Goal: Information Seeking & Learning: Learn about a topic

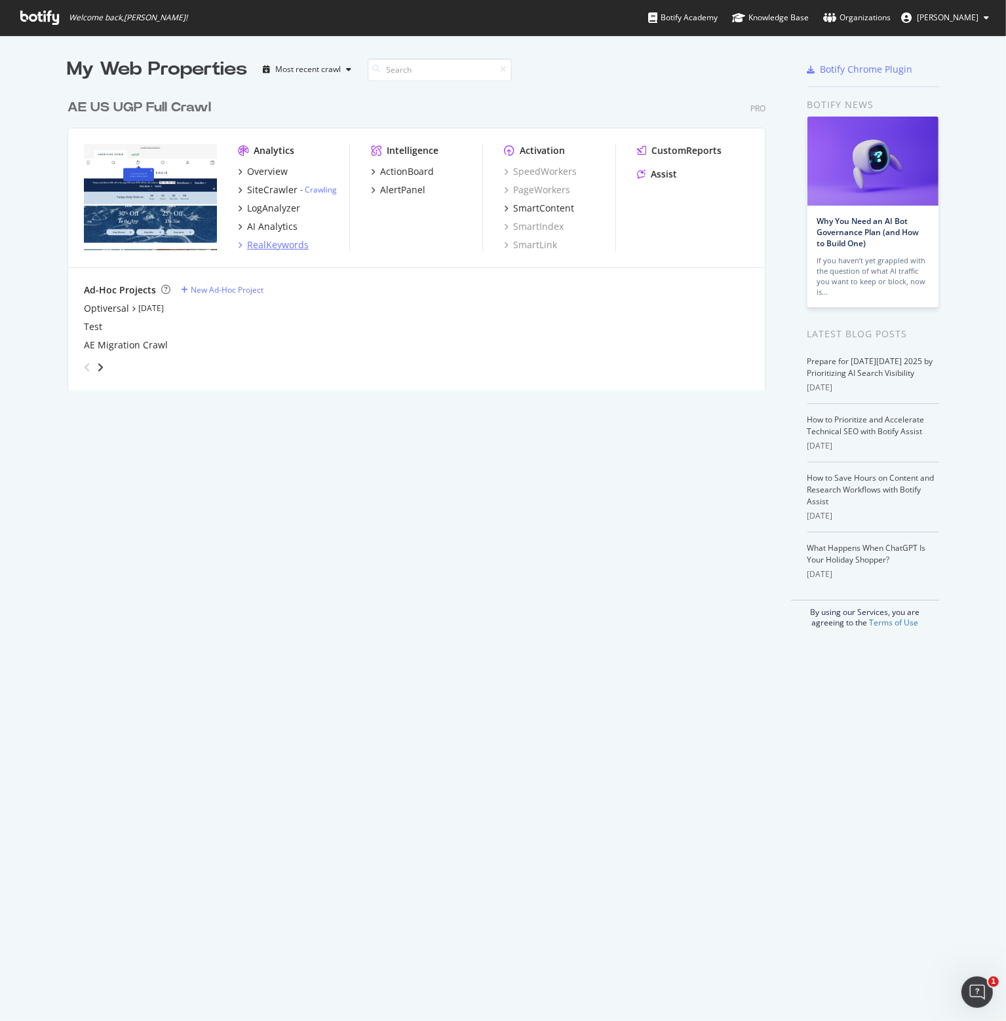
click at [263, 246] on div "RealKeywords" at bounding box center [278, 244] width 62 height 13
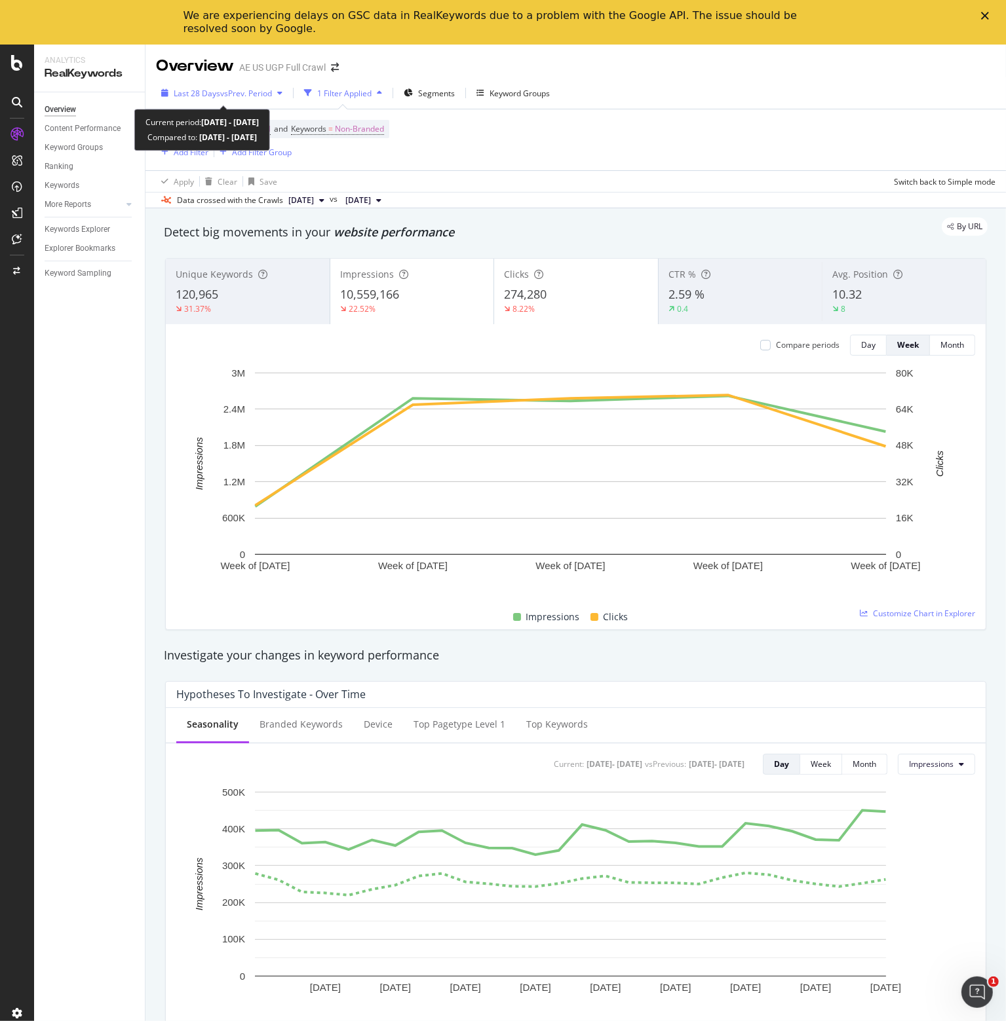
click at [235, 88] on span "vs Prev. Period" at bounding box center [246, 93] width 52 height 11
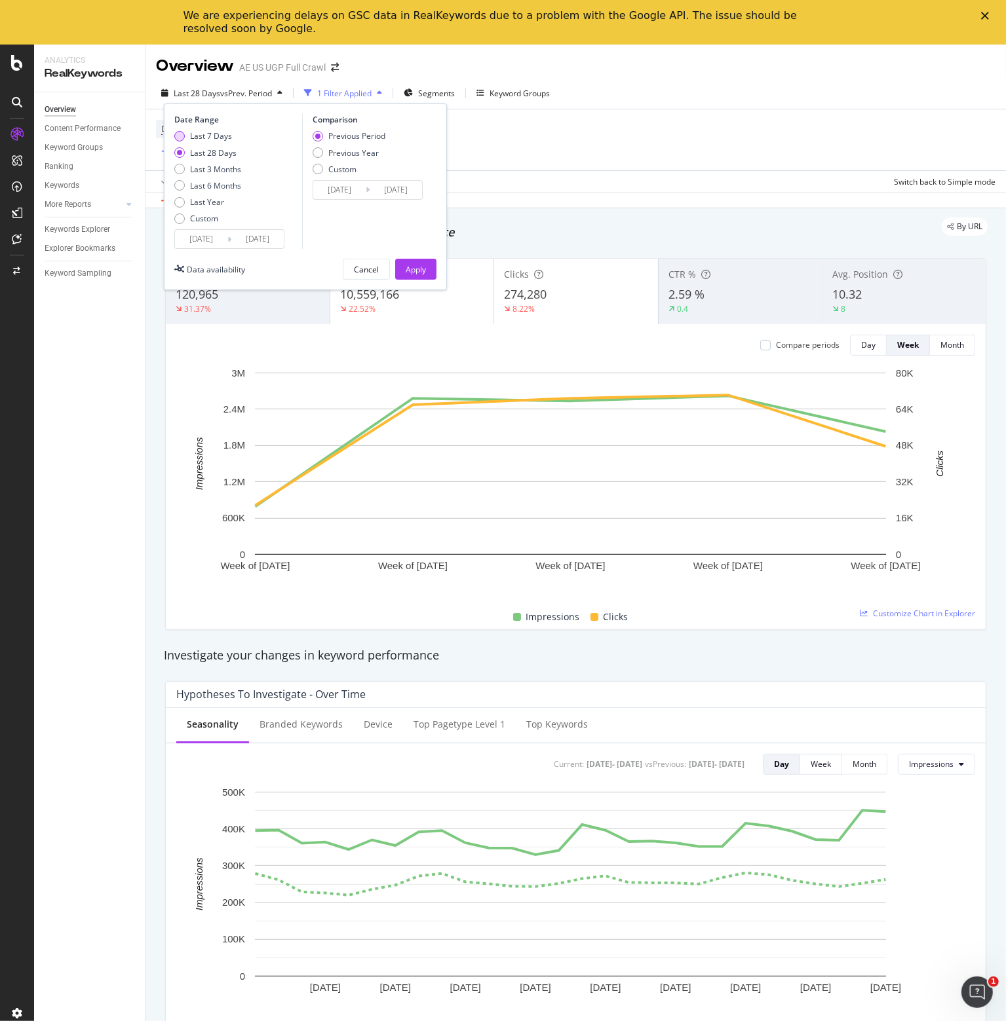
click at [215, 136] on div "Last 7 Days" at bounding box center [211, 135] width 42 height 11
type input "[DATE]"
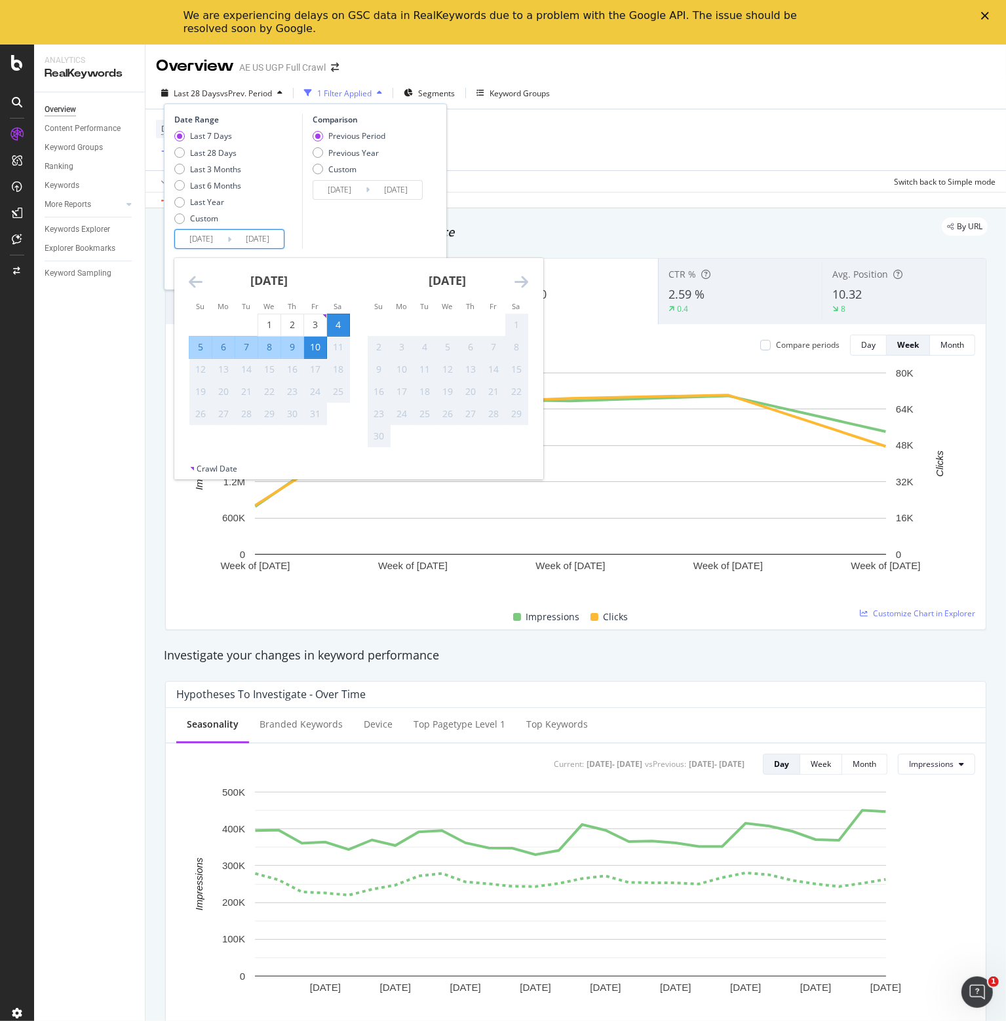
click at [208, 243] on input "[DATE]" at bounding box center [201, 239] width 52 height 18
click at [316, 322] on div "3" at bounding box center [315, 324] width 22 height 13
type input "[DATE]"
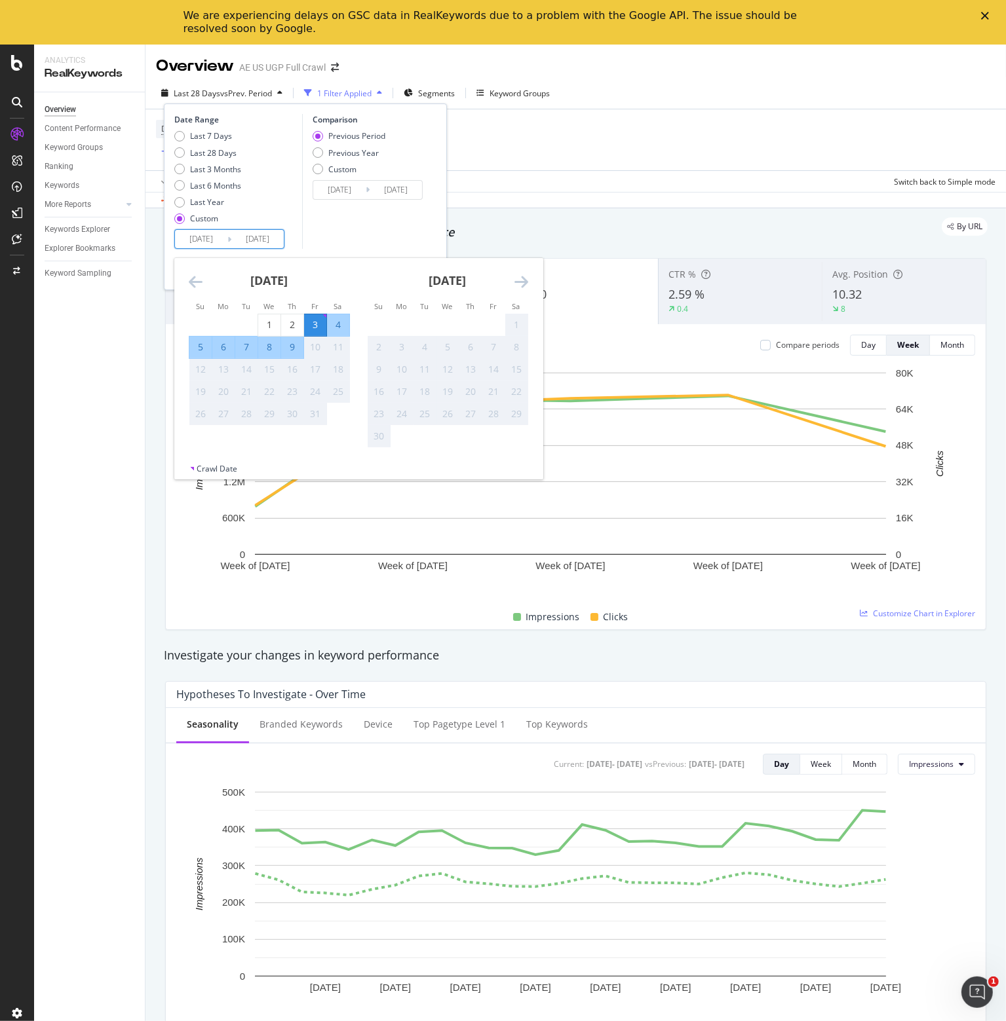
click at [286, 348] on div "9" at bounding box center [292, 347] width 22 height 13
type input "[DATE]"
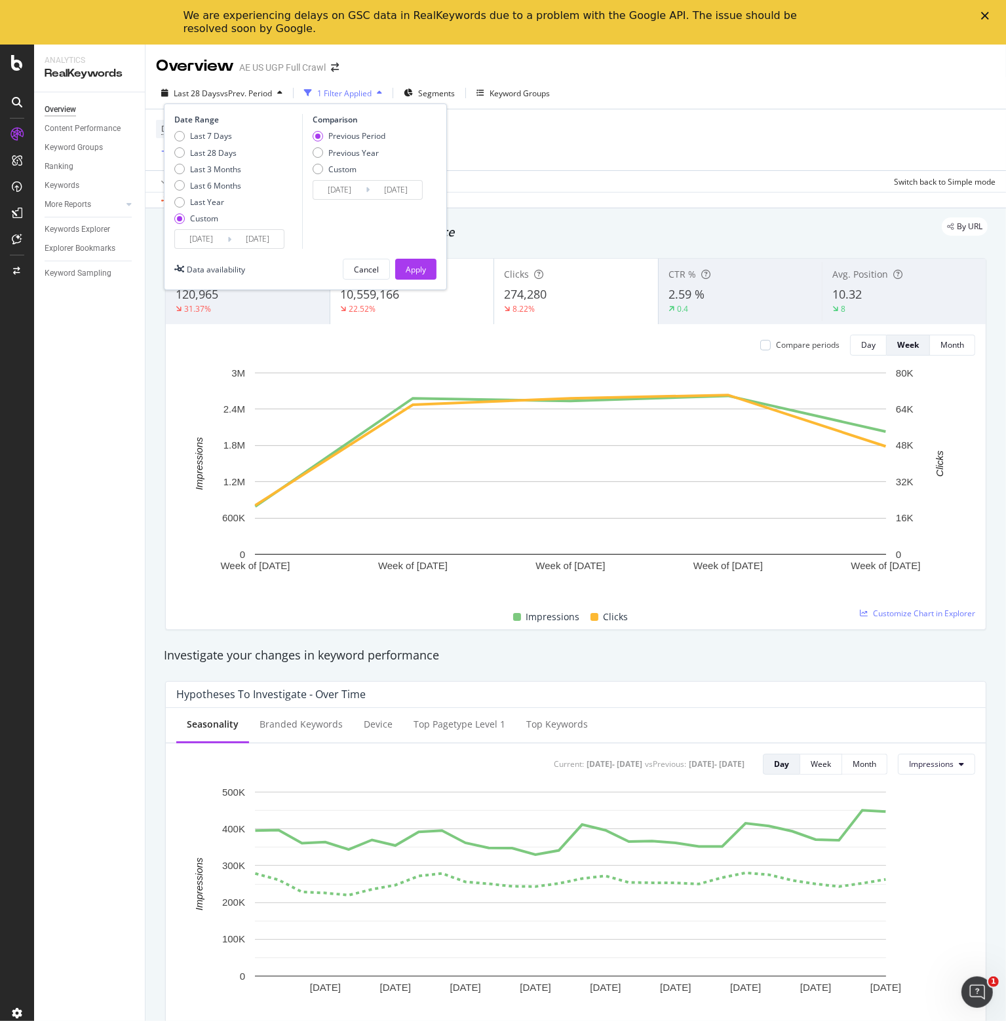
click at [264, 238] on input "[DATE]" at bounding box center [257, 239] width 52 height 18
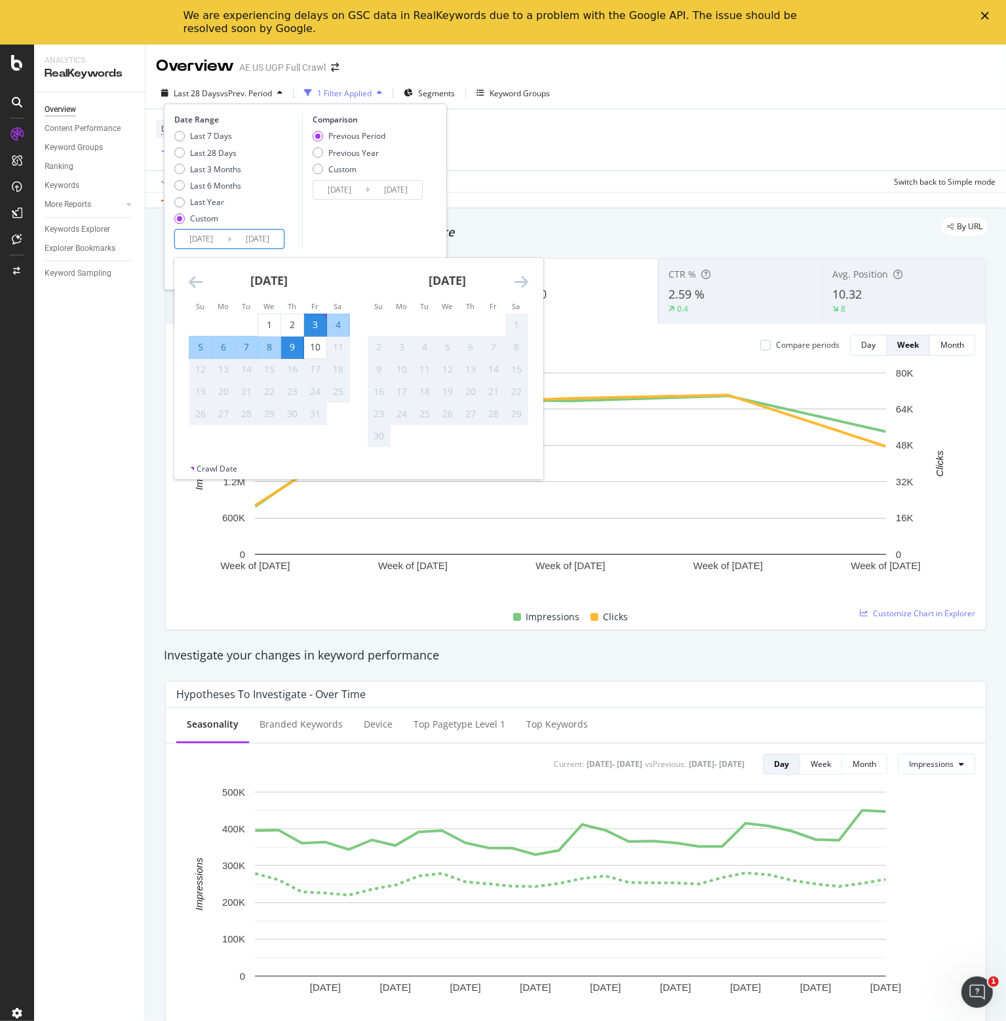
click at [343, 210] on div "Comparison Previous Period Previous Year Custom [DATE] Navigate forward to inte…" at bounding box center [364, 181] width 124 height 135
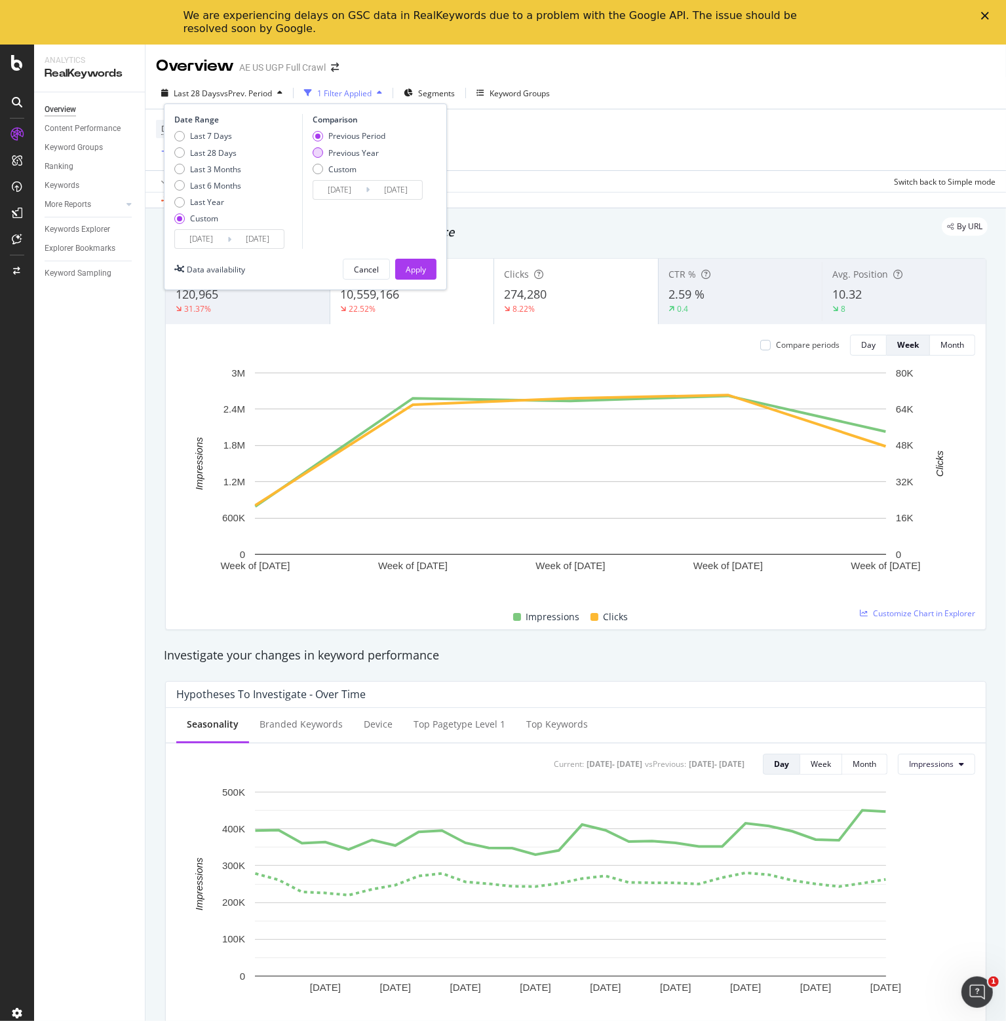
click at [344, 151] on div "Previous Year" at bounding box center [353, 152] width 50 height 11
type input "[DATE]"
click at [413, 272] on div "Apply" at bounding box center [415, 269] width 20 height 11
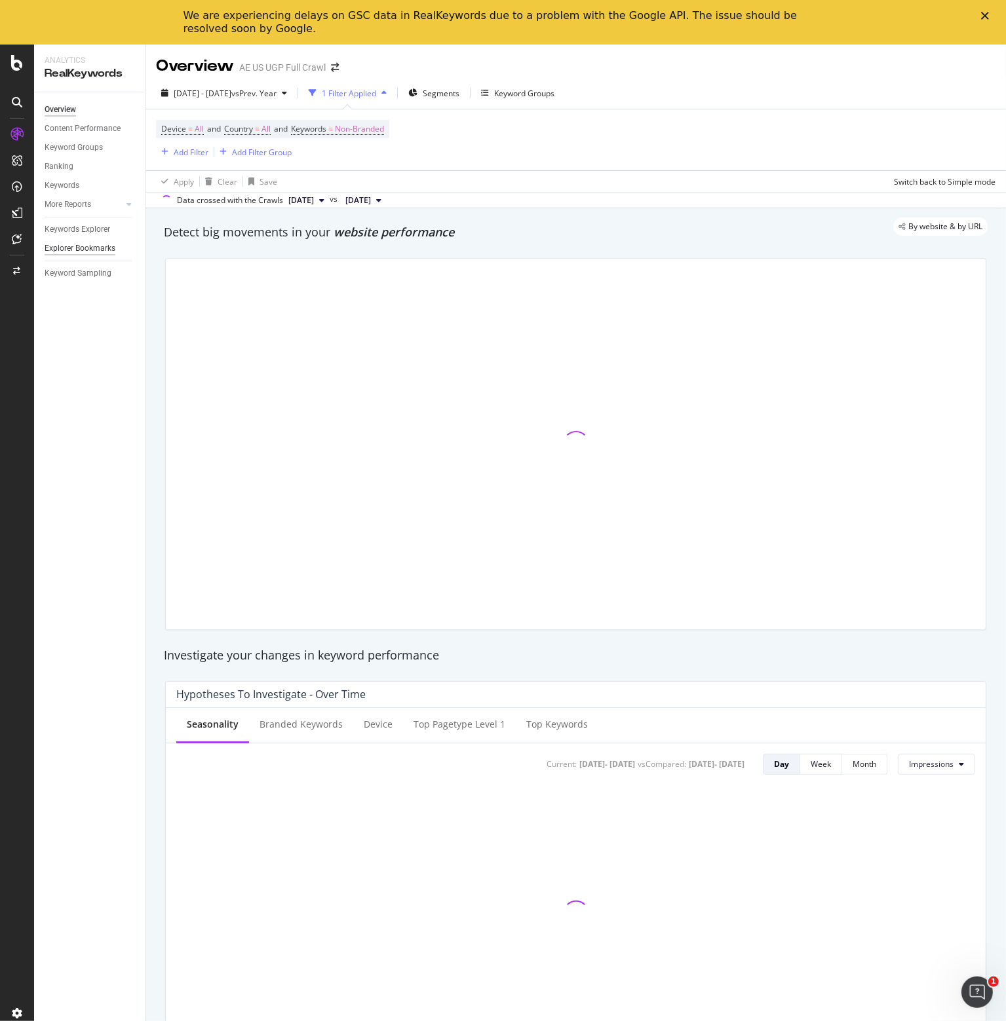
click at [87, 244] on div "Explorer Bookmarks" at bounding box center [80, 249] width 71 height 14
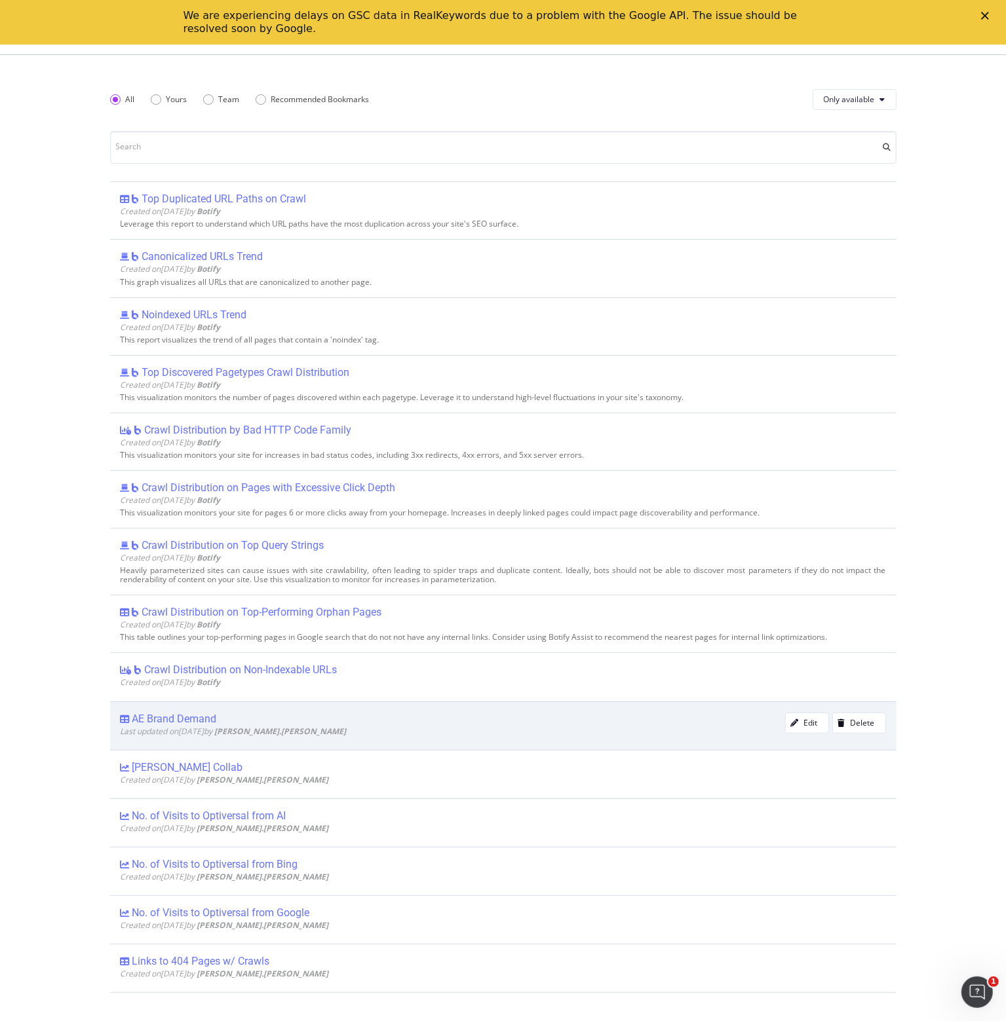
click at [177, 720] on div "AE Brand Demand" at bounding box center [174, 719] width 85 height 13
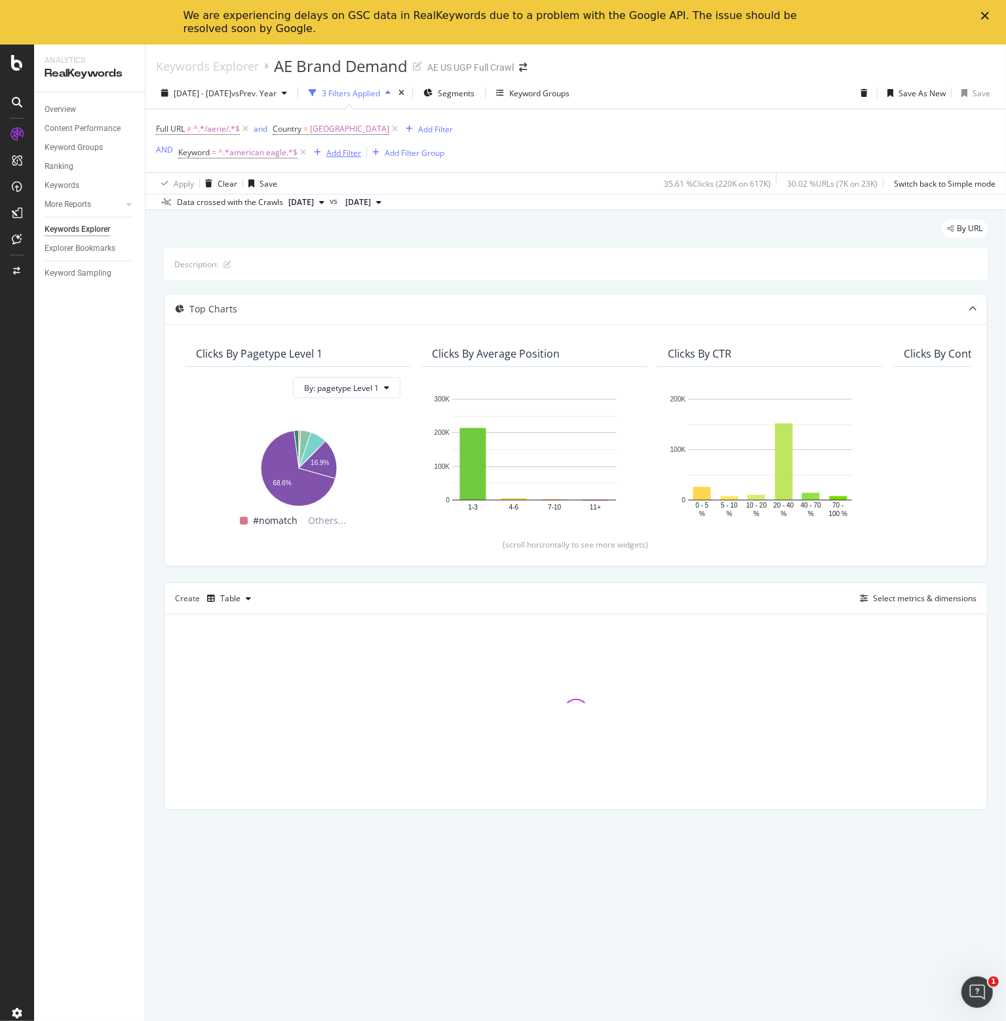
click at [350, 150] on div "Add Filter" at bounding box center [343, 152] width 35 height 11
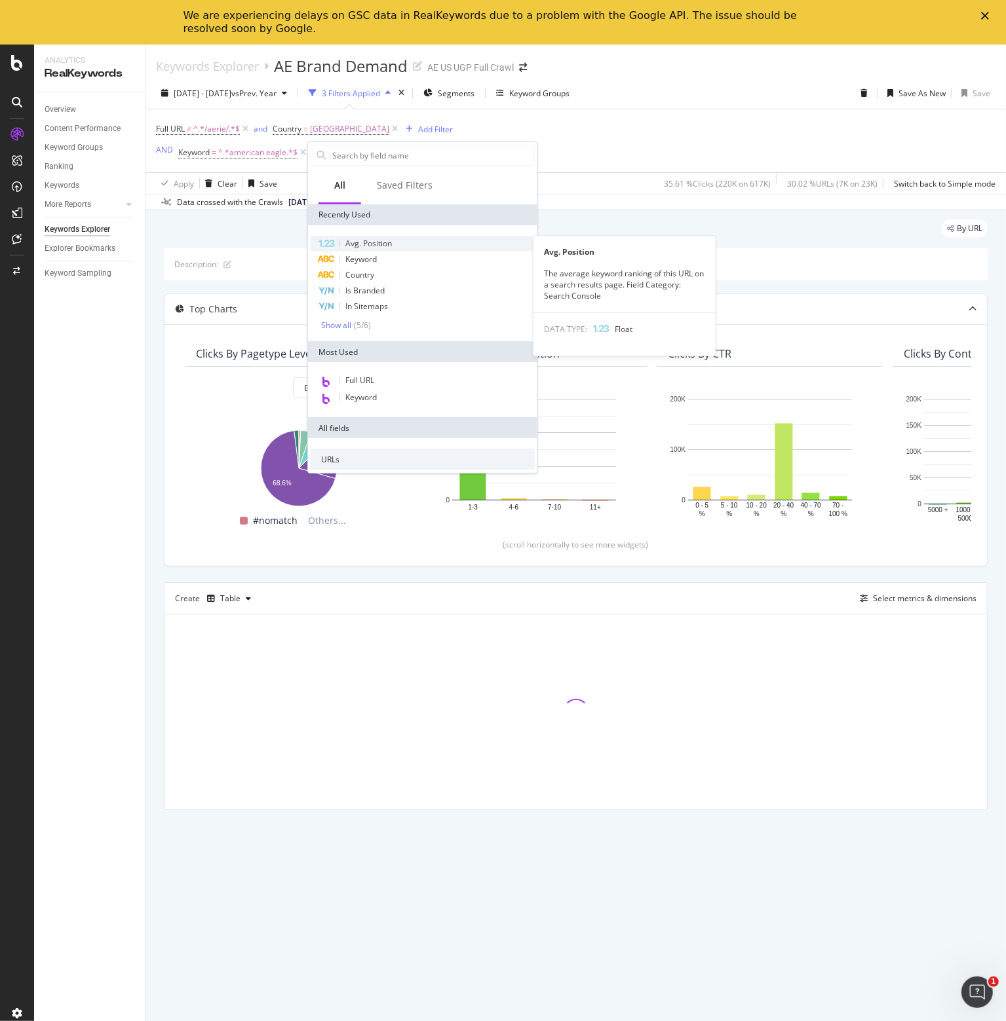
click at [383, 242] on span "Avg. Position" at bounding box center [368, 243] width 47 height 11
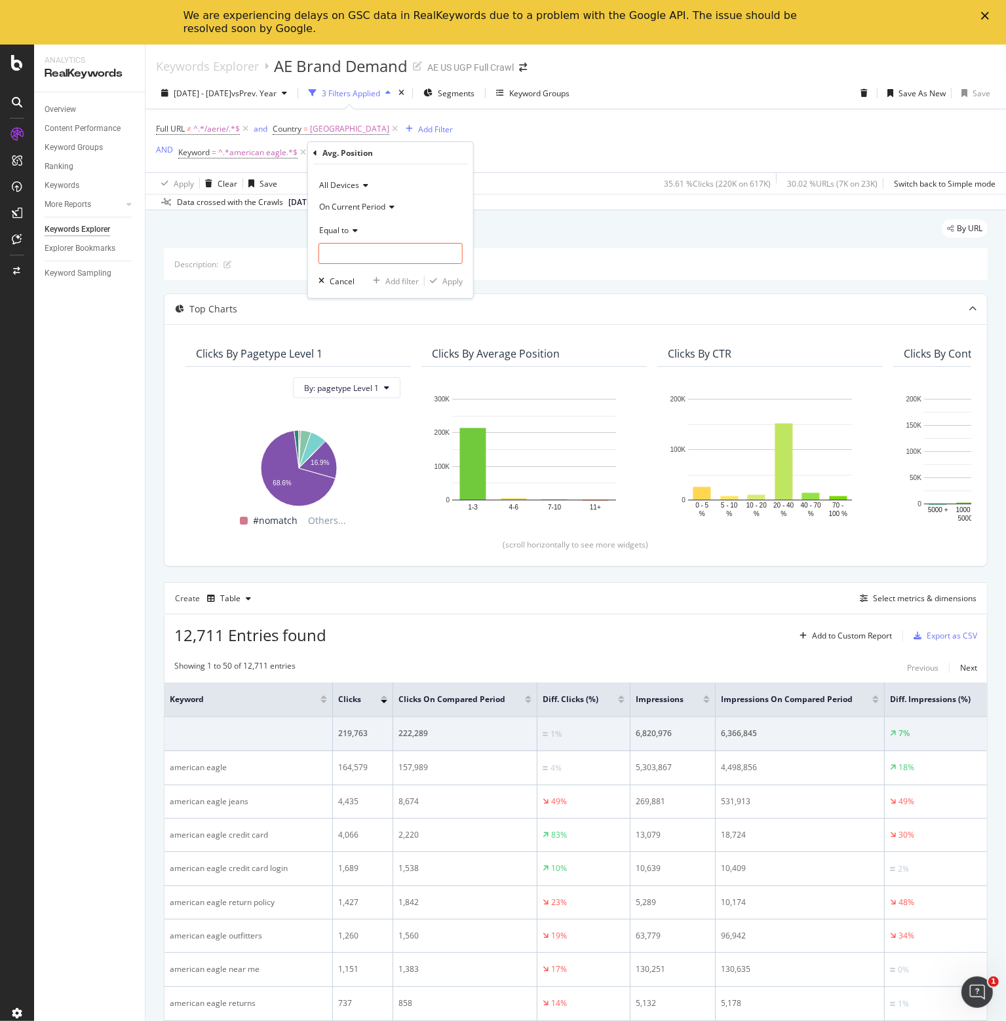
click at [348, 227] on icon at bounding box center [352, 231] width 9 height 8
click at [354, 286] on span "Less than" at bounding box center [342, 291] width 35 height 11
click at [356, 259] on input "number" at bounding box center [390, 253] width 144 height 21
type input "11"
click at [459, 278] on div "Apply" at bounding box center [452, 281] width 20 height 11
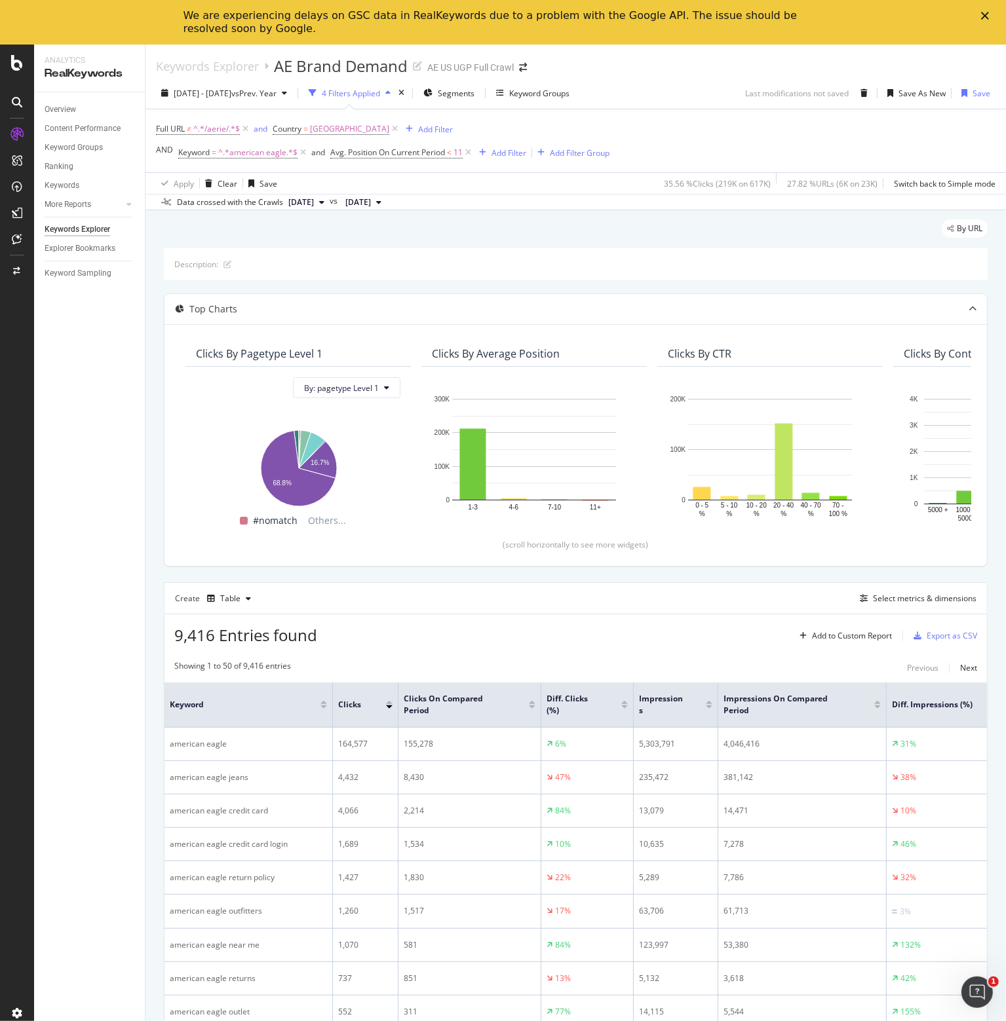
click at [987, 13] on polygon "Close" at bounding box center [985, 16] width 8 height 8
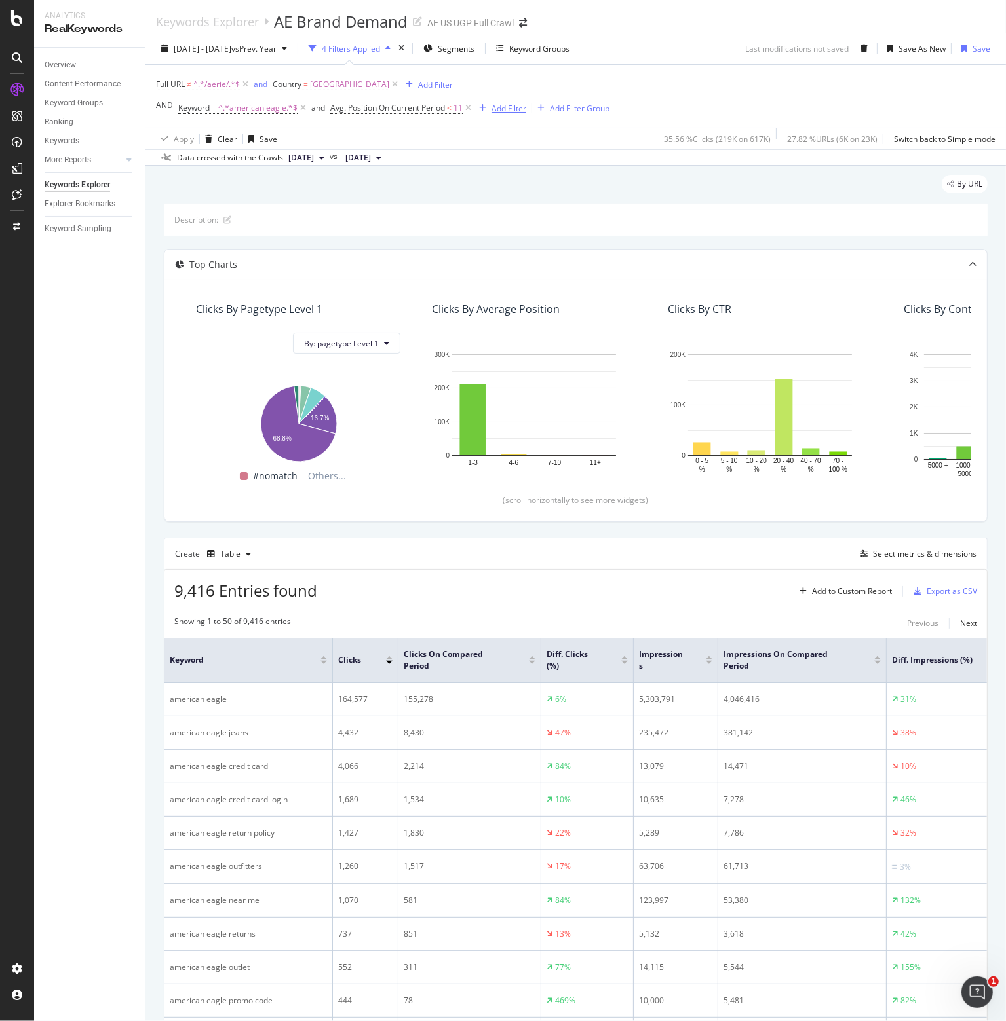
click at [508, 104] on div "Add Filter" at bounding box center [508, 108] width 35 height 11
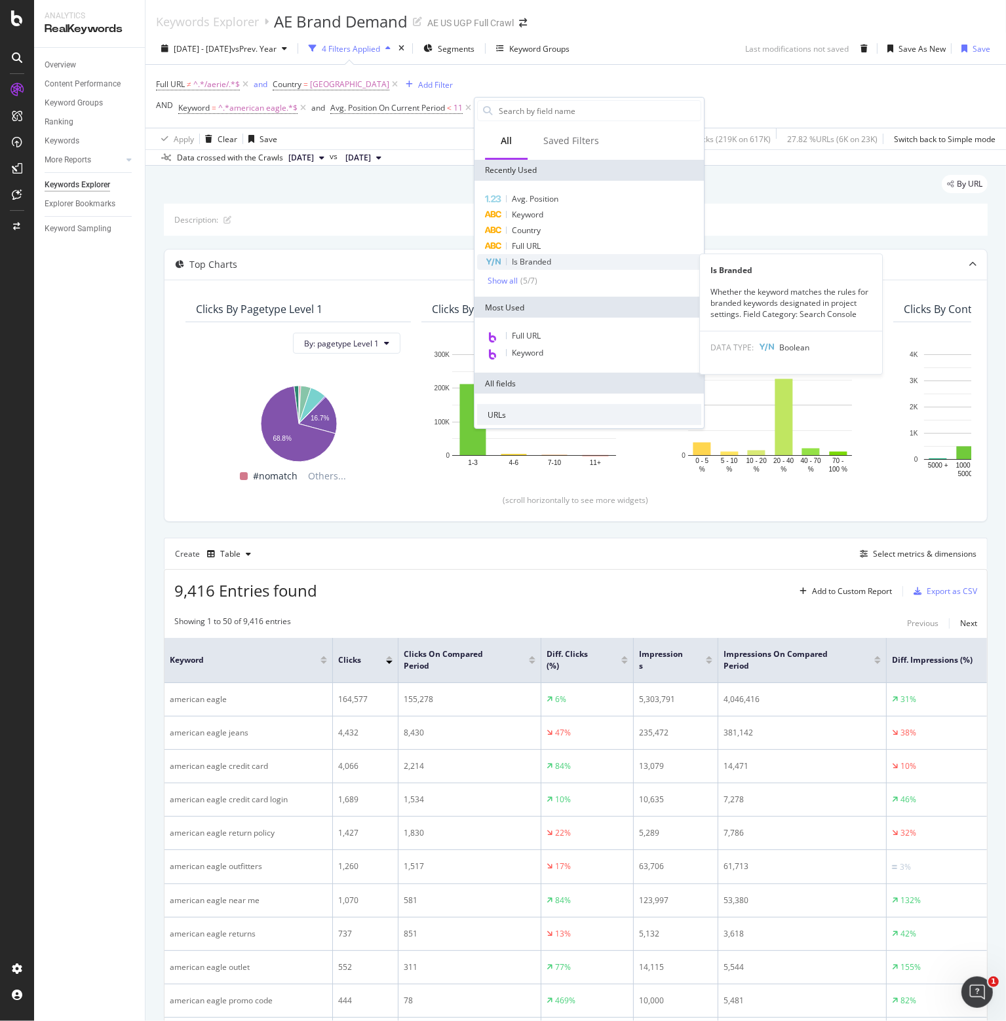
click at [527, 259] on span "Is Branded" at bounding box center [531, 261] width 39 height 11
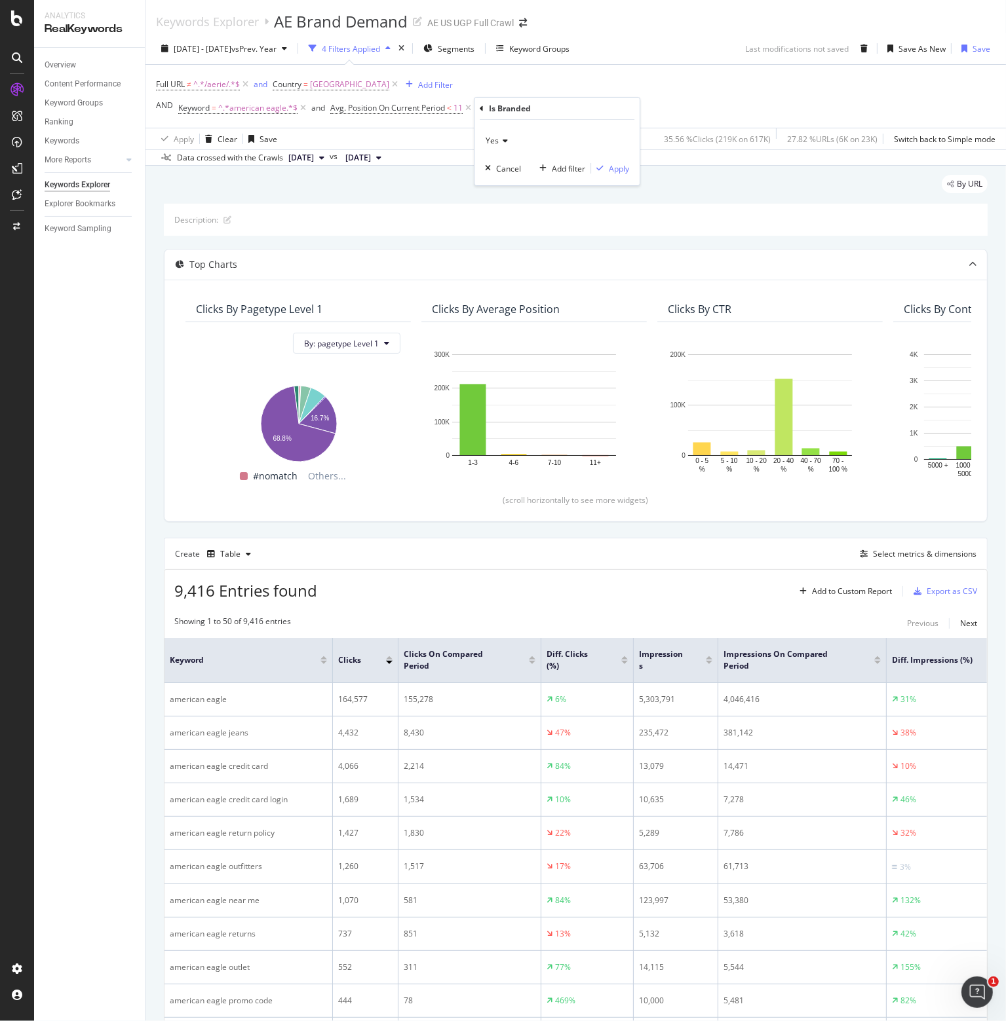
click at [500, 133] on div "Yes" at bounding box center [557, 140] width 144 height 21
click at [500, 185] on span "No" at bounding box center [496, 184] width 10 height 11
click at [613, 166] on div "Apply" at bounding box center [619, 168] width 20 height 11
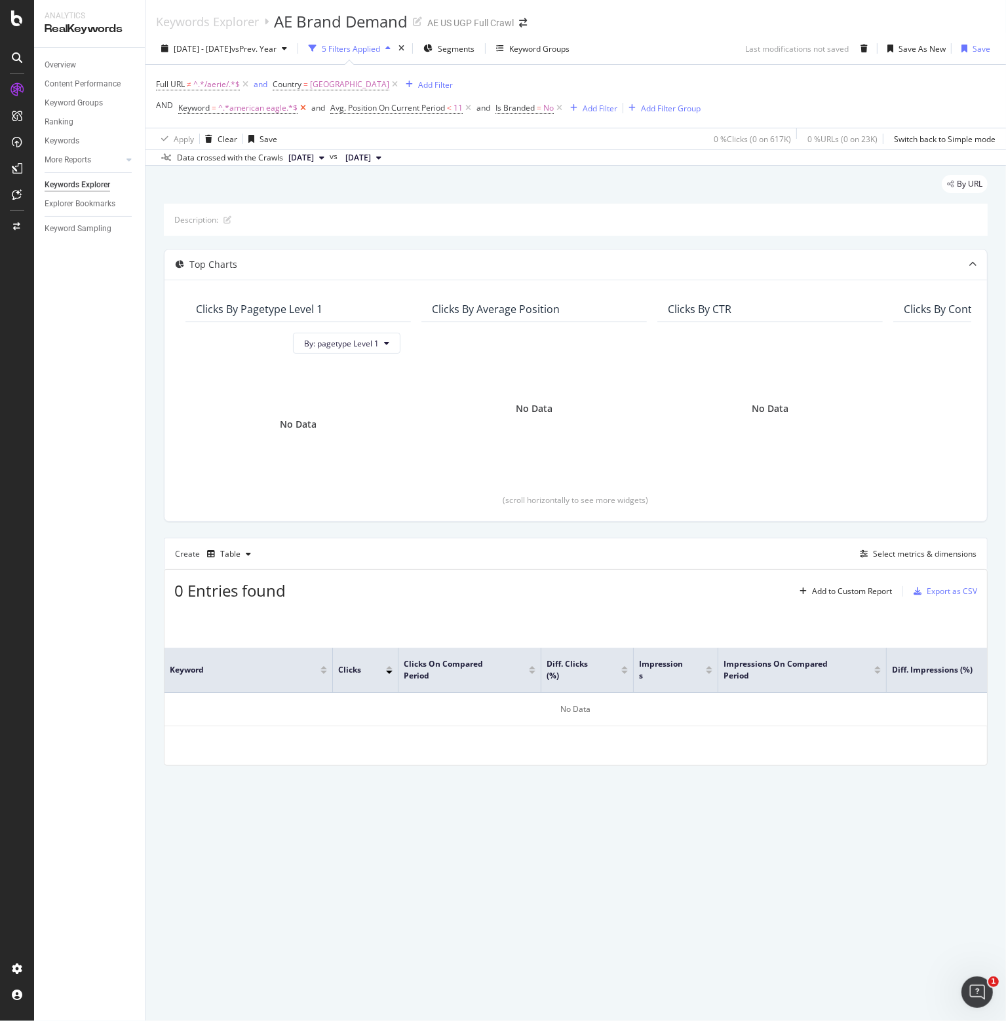
click at [301, 108] on icon at bounding box center [302, 108] width 11 height 13
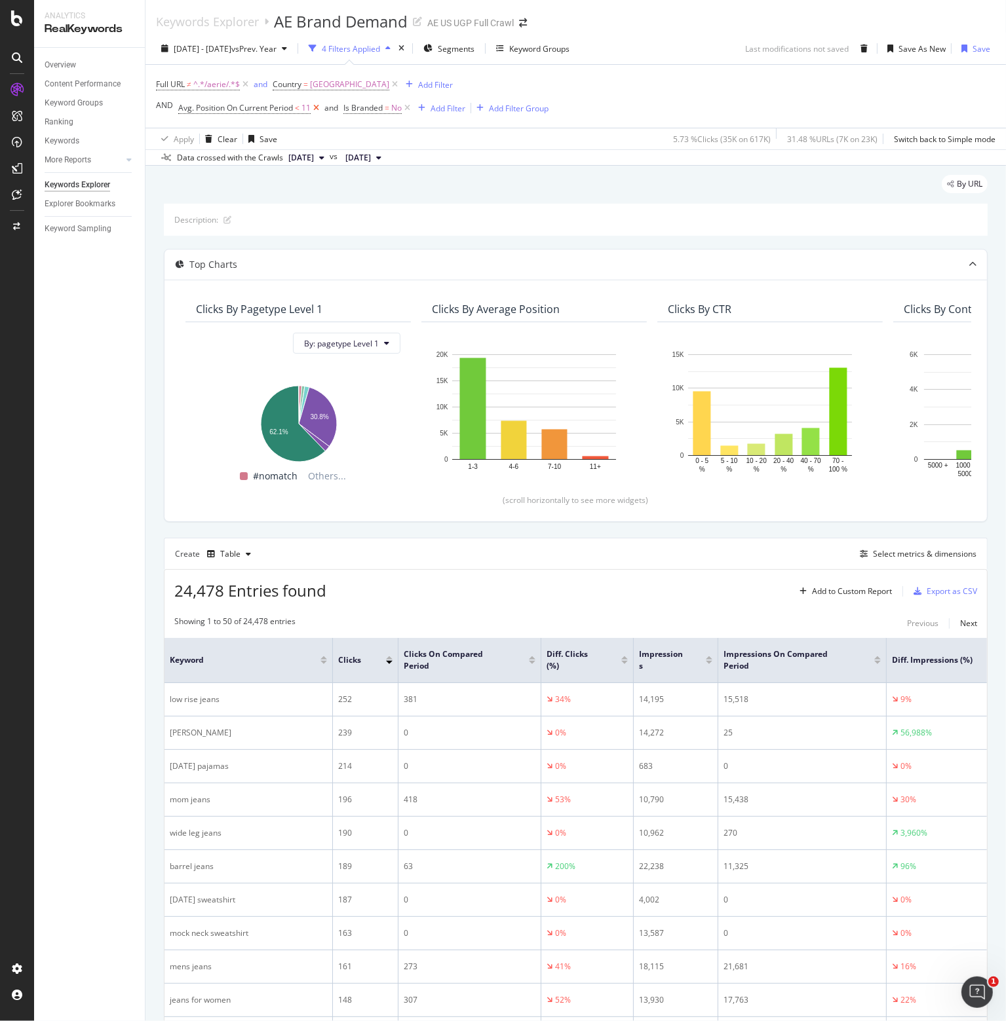
click at [318, 109] on icon at bounding box center [316, 108] width 11 height 13
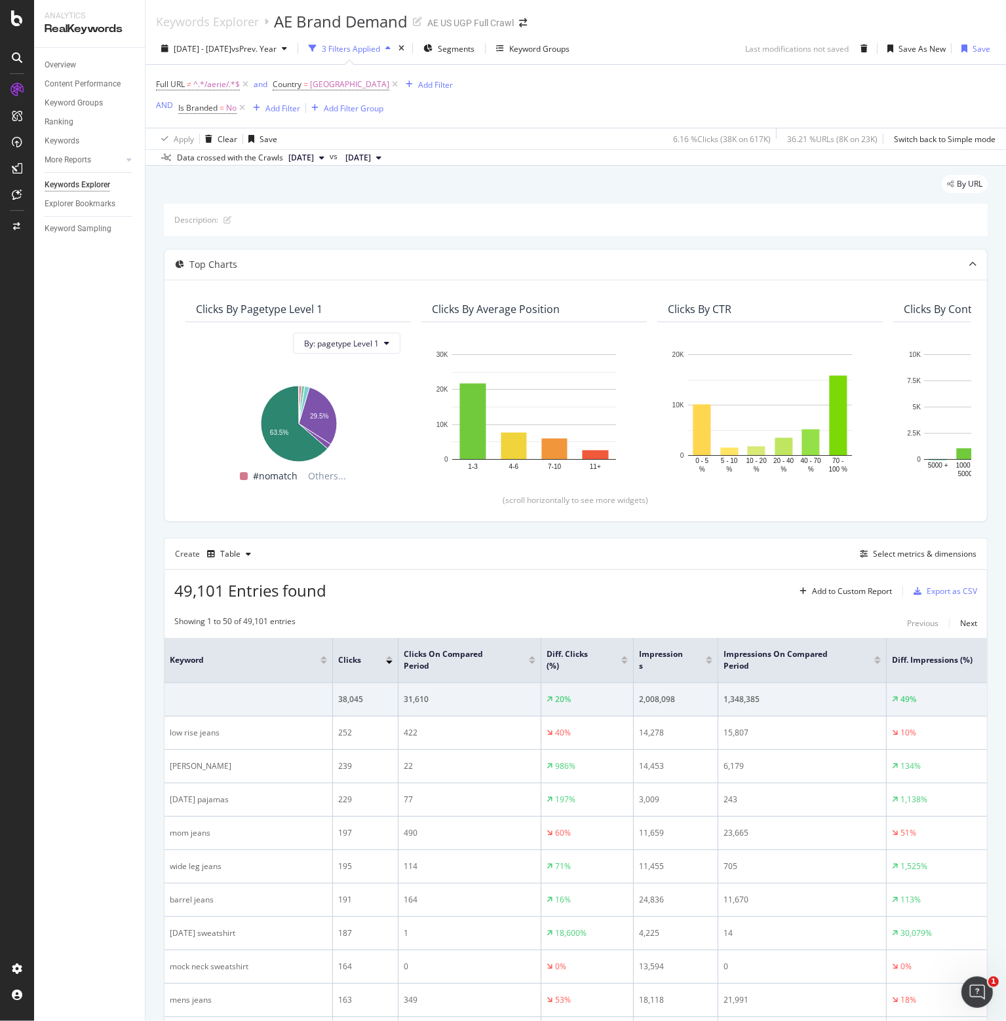
click at [240, 107] on icon at bounding box center [241, 108] width 11 height 13
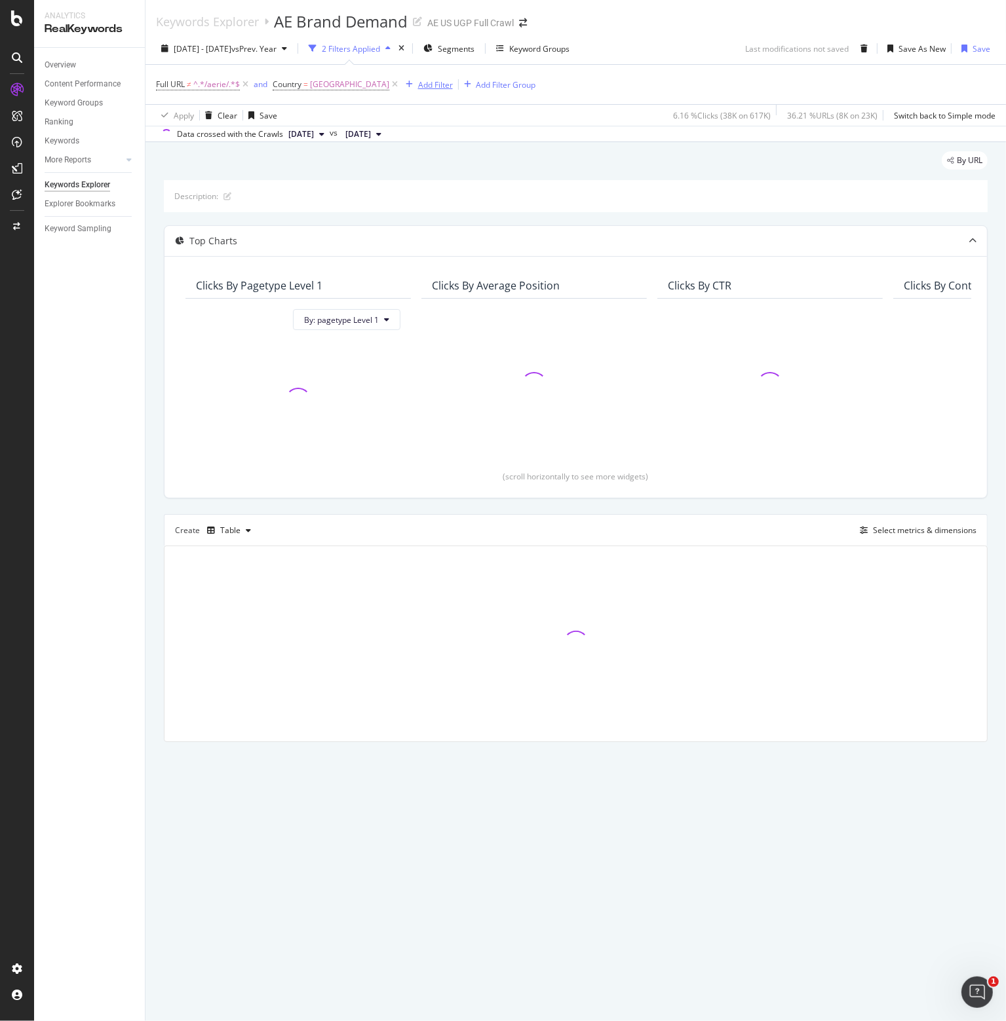
click at [451, 85] on div "Add Filter" at bounding box center [435, 84] width 35 height 11
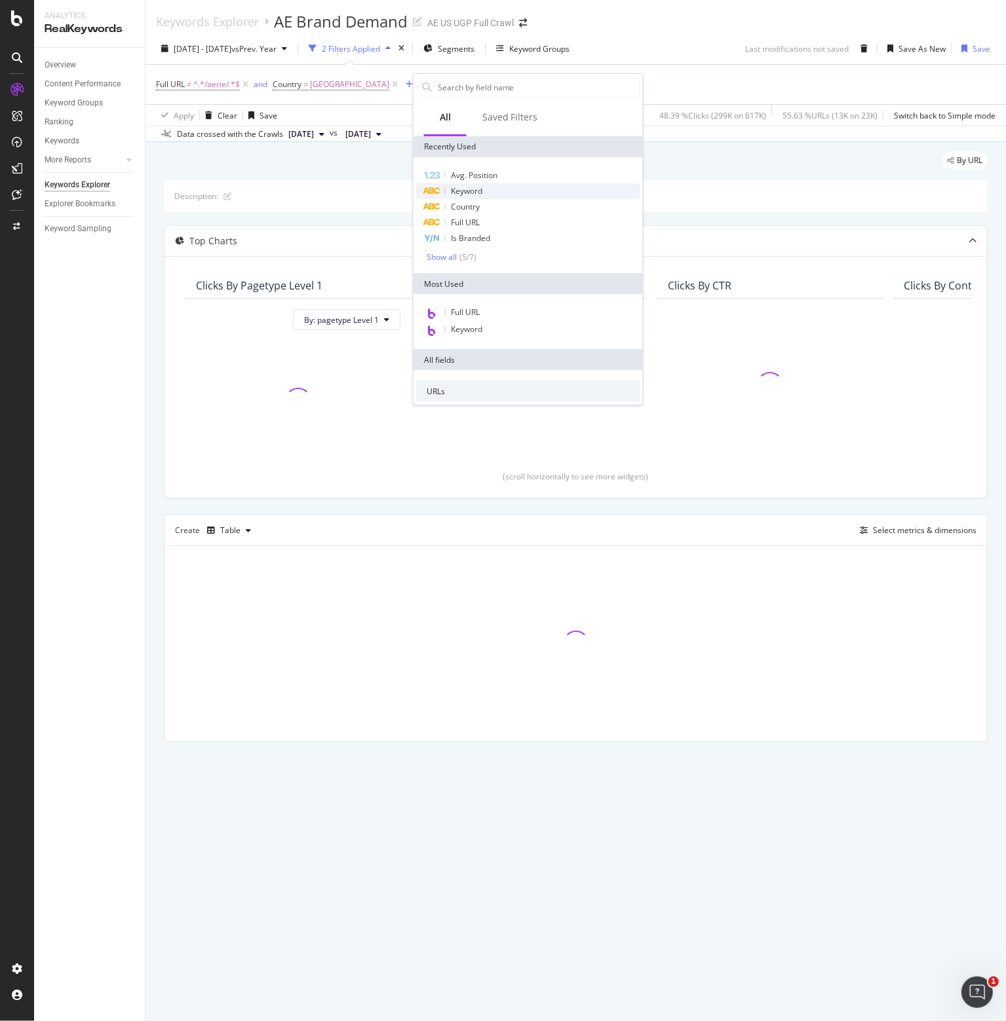
click at [468, 188] on span "Keyword" at bounding box center [466, 190] width 31 height 11
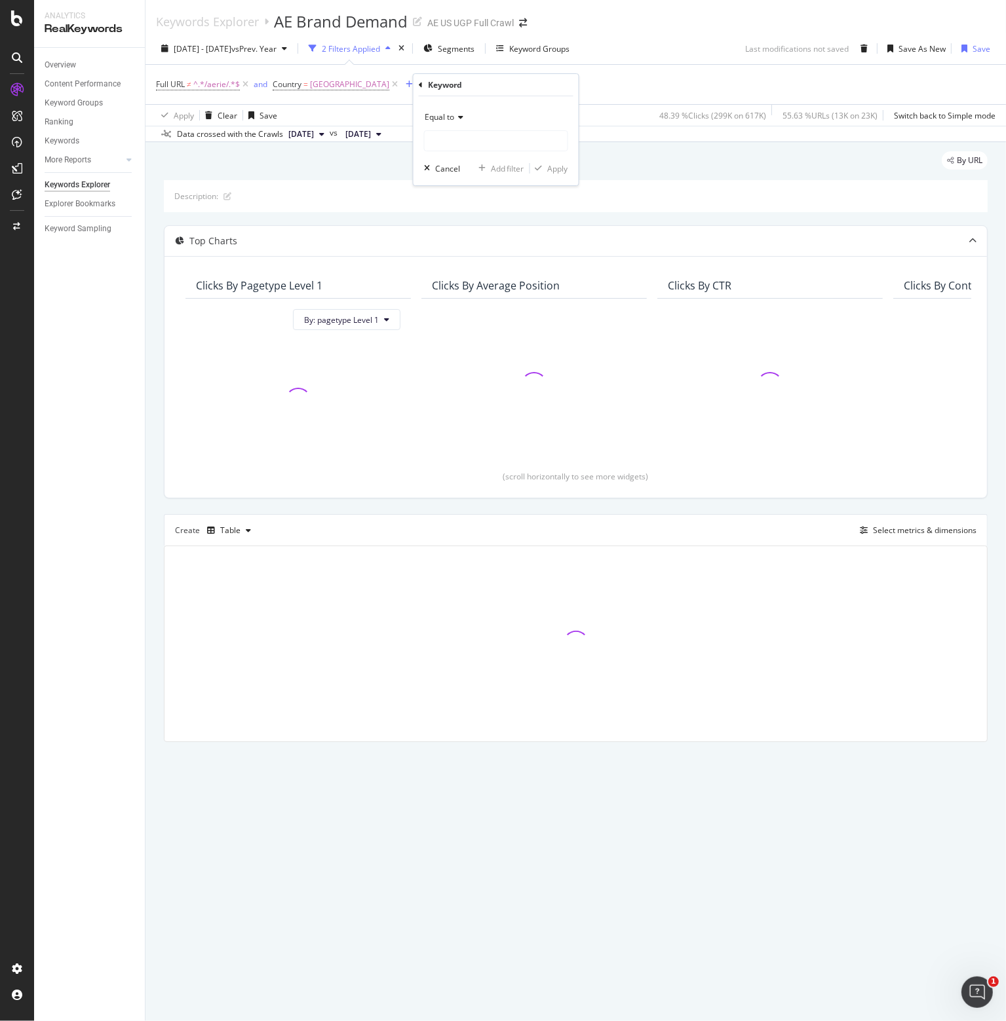
click at [453, 121] on span "Equal to" at bounding box center [438, 116] width 29 height 11
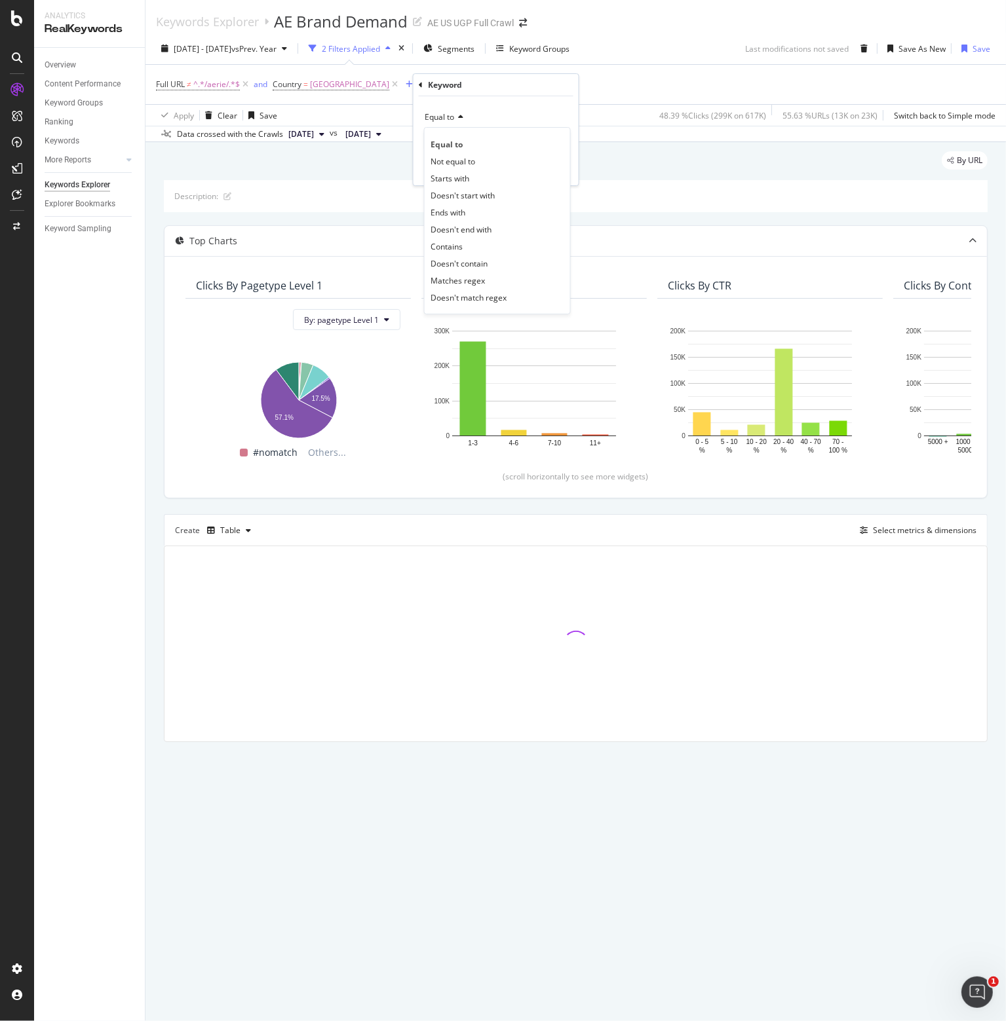
drag, startPoint x: 454, startPoint y: 244, endPoint x: 457, endPoint y: 215, distance: 29.7
click at [454, 244] on span "Contains" at bounding box center [446, 246] width 32 height 11
click at [459, 136] on input "text" at bounding box center [495, 140] width 143 height 21
paste input "american eagle"
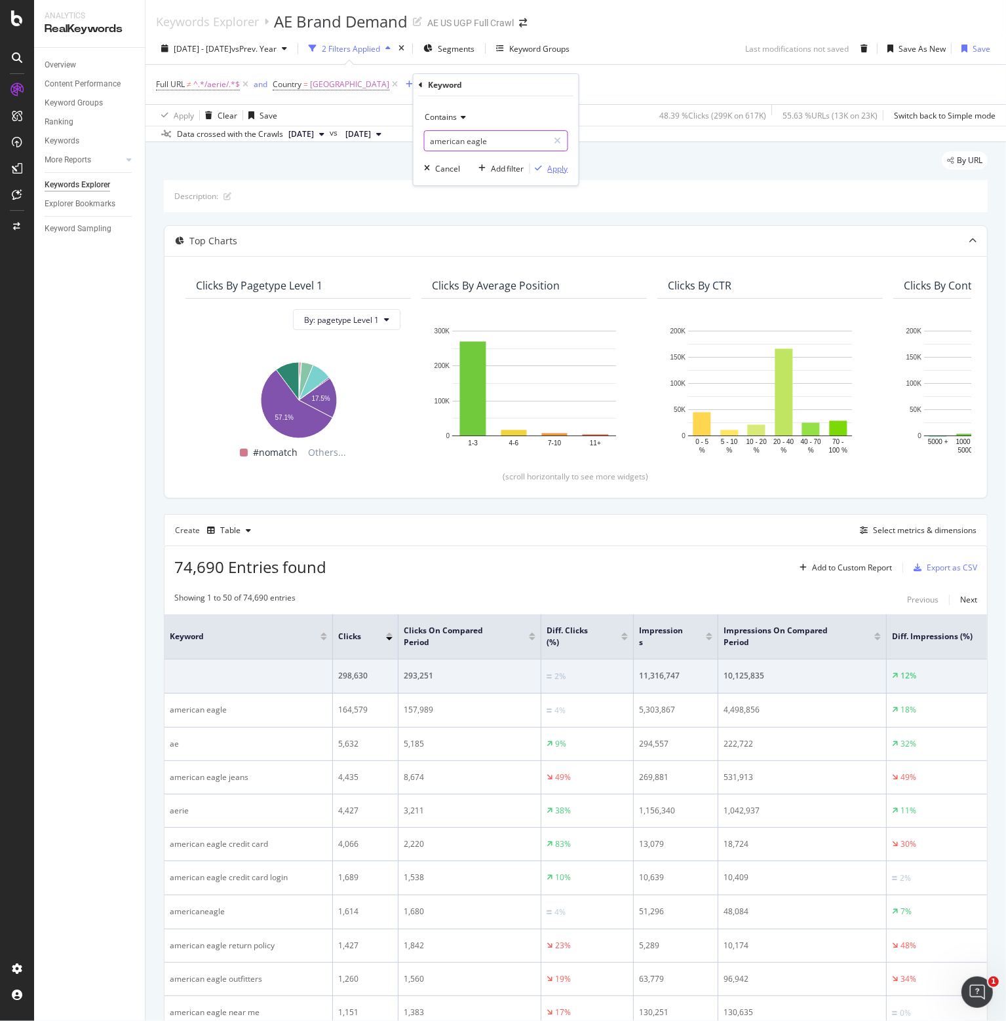
type input "american eagle"
click at [556, 166] on div "Apply" at bounding box center [558, 168] width 20 height 11
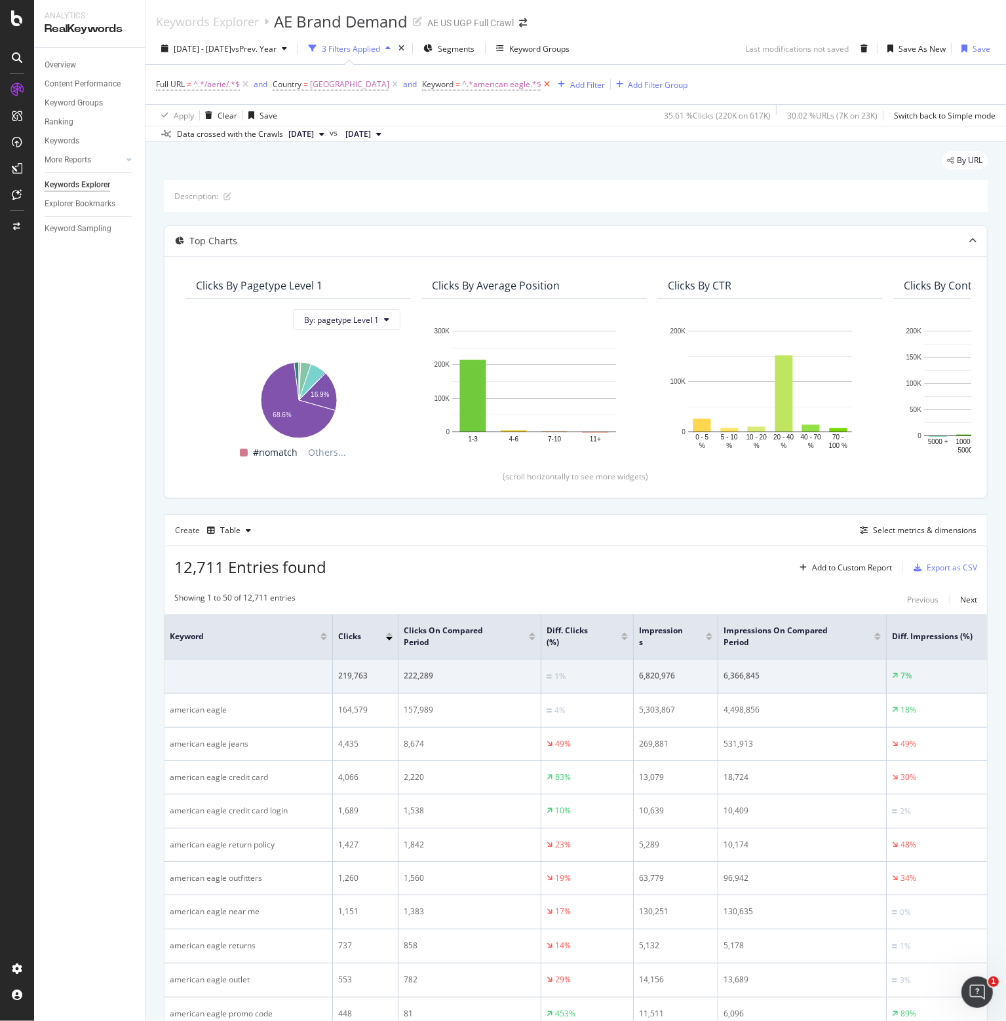
click at [552, 82] on icon at bounding box center [546, 84] width 11 height 13
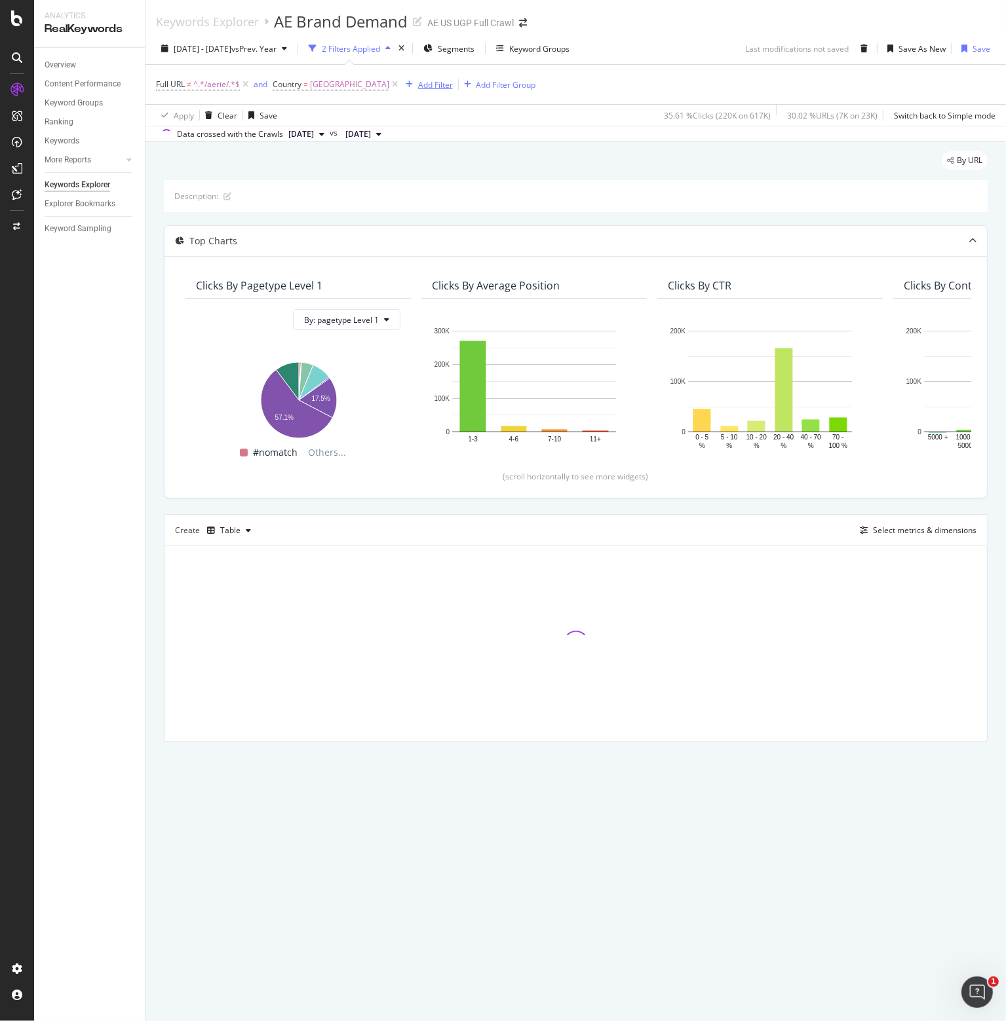
click at [451, 86] on div "Add Filter" at bounding box center [435, 84] width 35 height 11
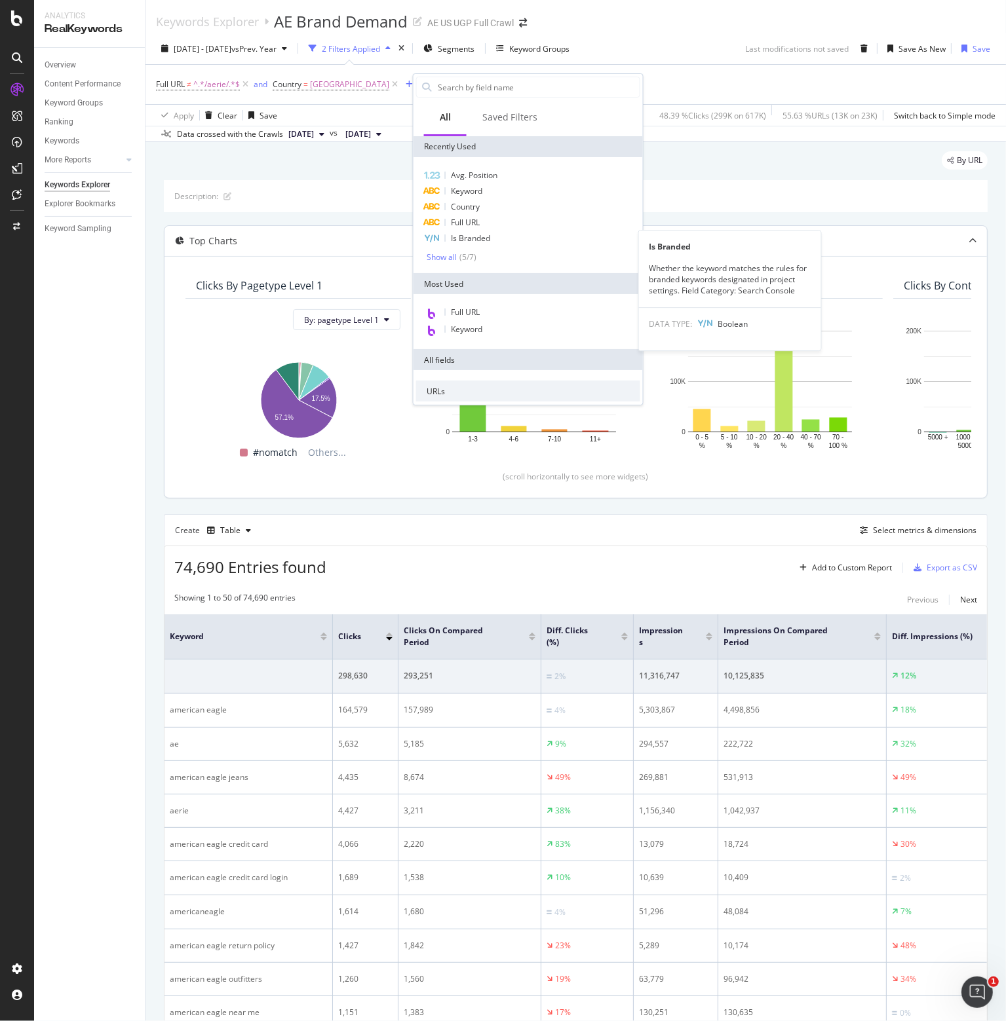
click at [470, 240] on span "Is Branded" at bounding box center [470, 238] width 39 height 11
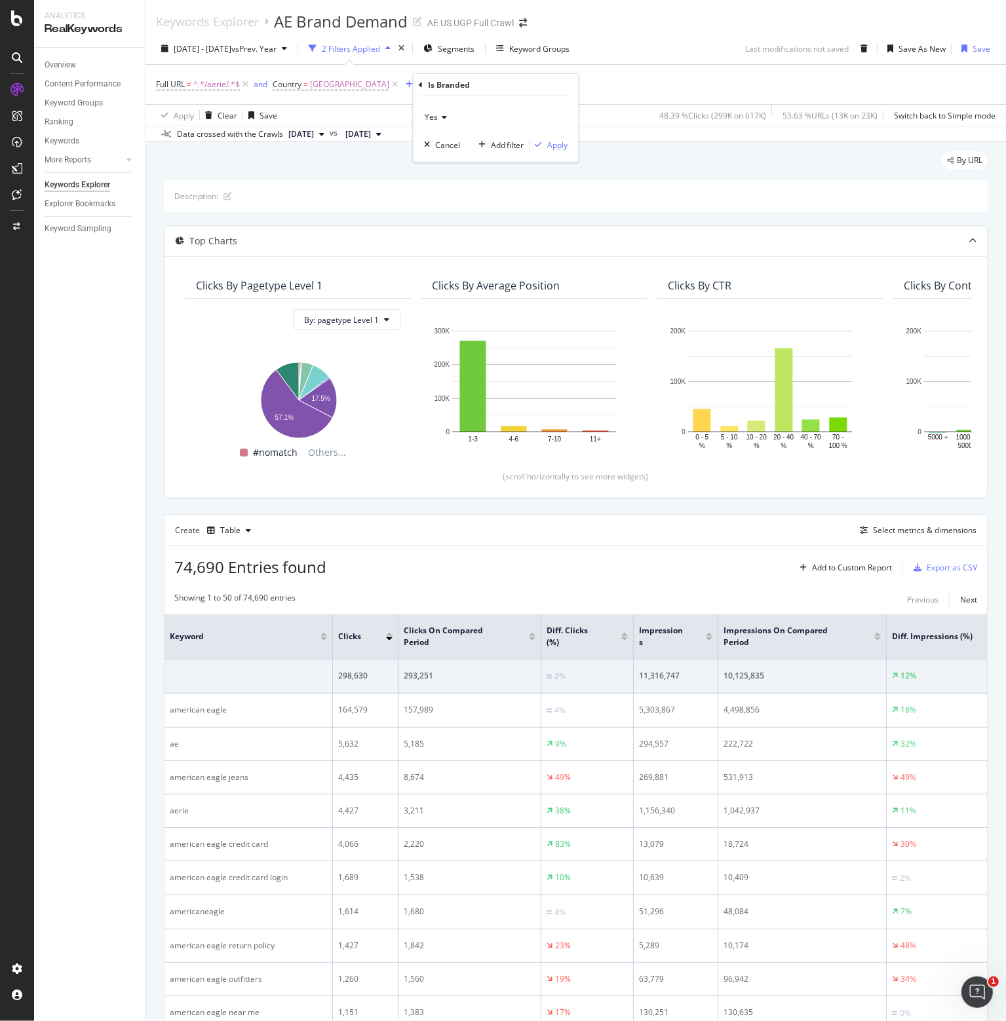
click at [438, 116] on icon at bounding box center [442, 117] width 9 height 8
click at [438, 163] on span "No" at bounding box center [435, 161] width 10 height 11
click at [551, 146] on div "Apply" at bounding box center [558, 145] width 20 height 11
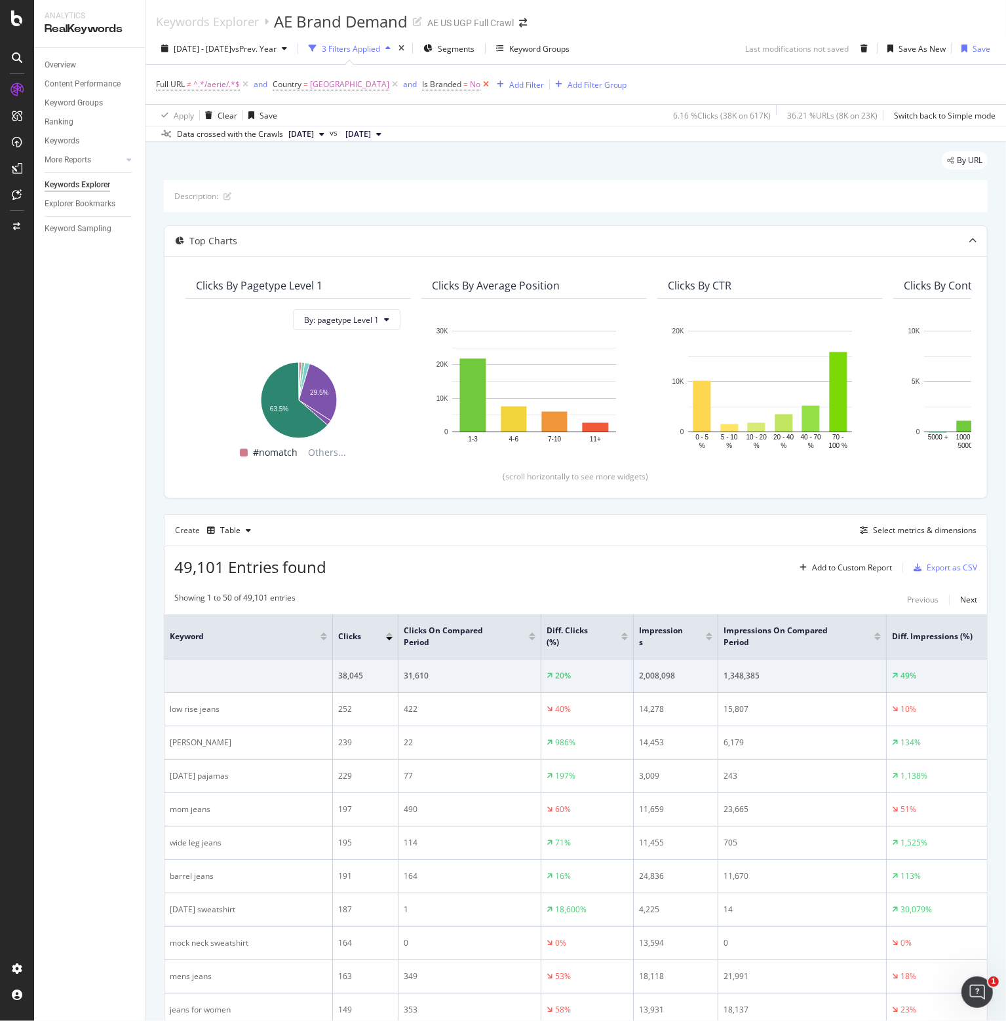
click at [491, 86] on icon at bounding box center [485, 84] width 11 height 13
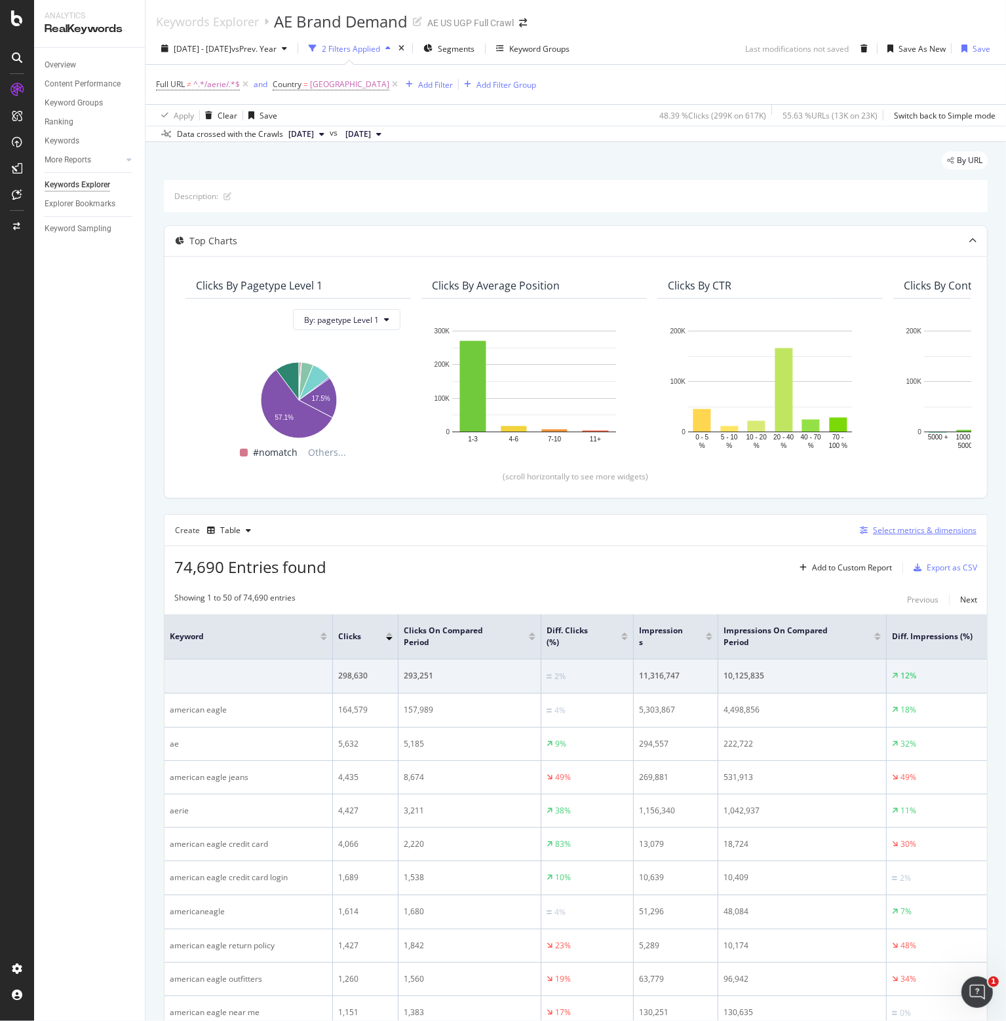
click at [894, 529] on div "Select metrics & dimensions" at bounding box center [925, 530] width 104 height 11
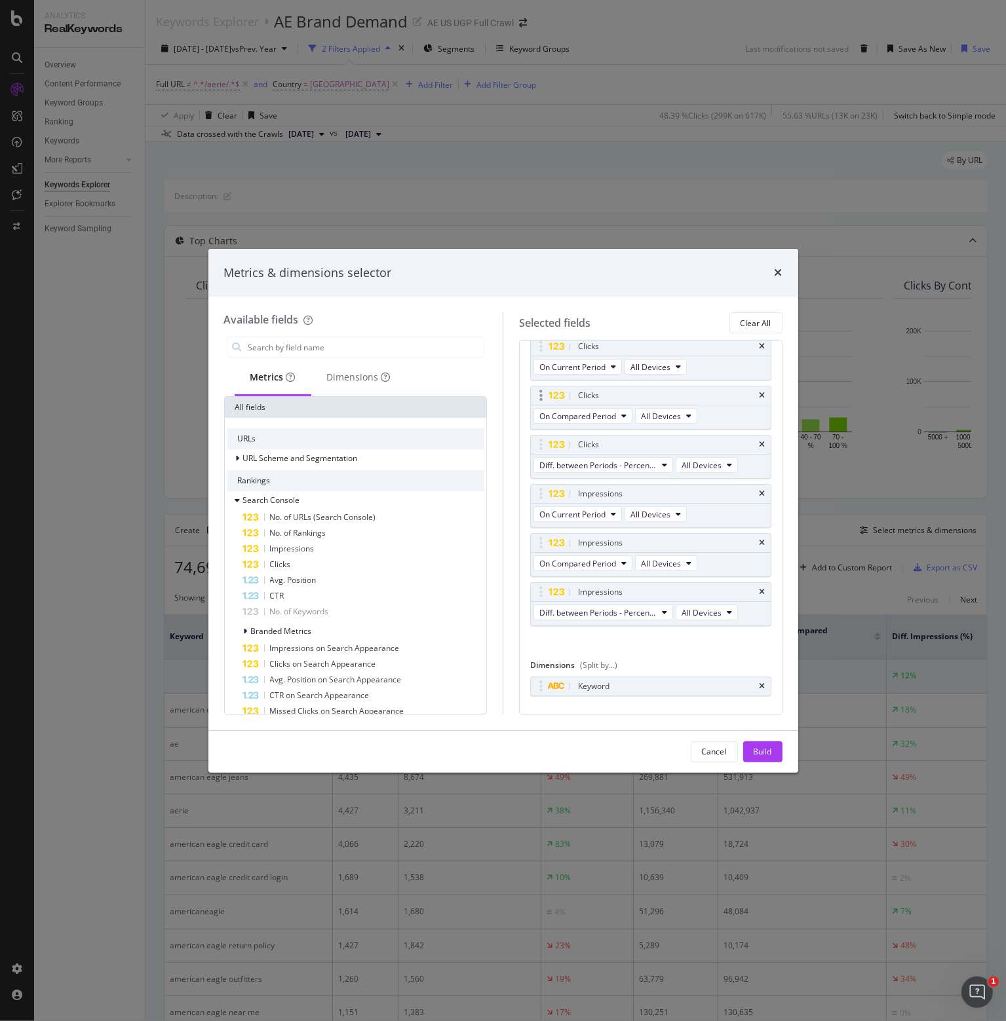
scroll to position [54, 0]
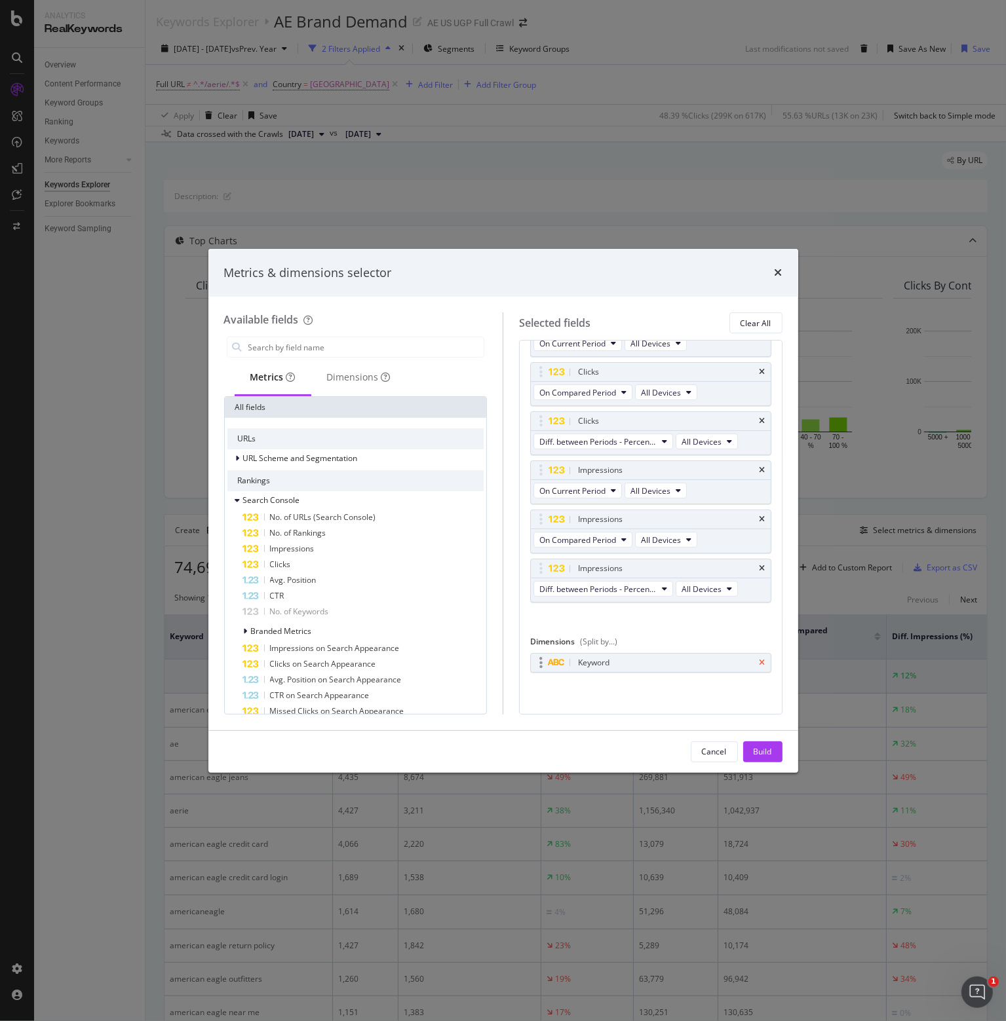
click at [759, 659] on icon "times" at bounding box center [762, 663] width 6 height 8
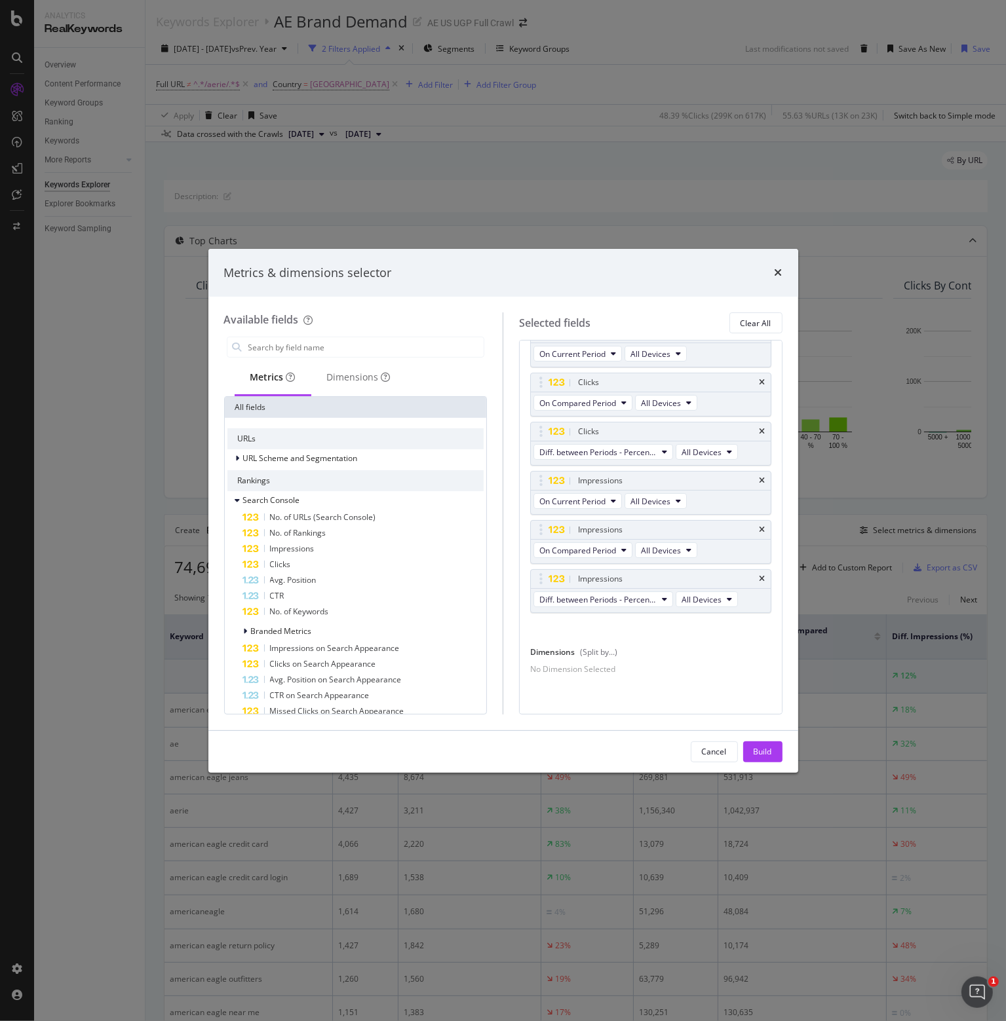
scroll to position [50, 0]
click at [284, 453] on span "URL Scheme and Segmentation" at bounding box center [300, 458] width 115 height 11
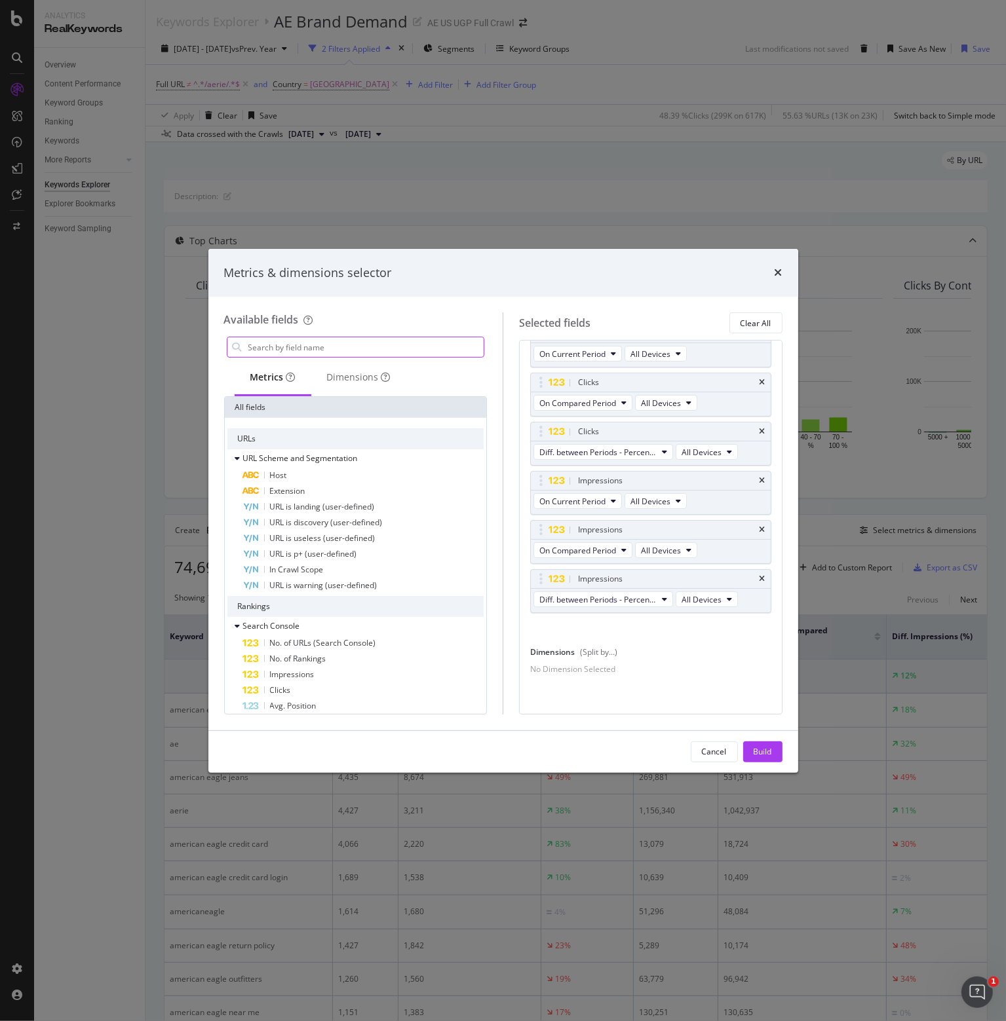
click at [279, 348] on input "modal" at bounding box center [365, 347] width 237 height 20
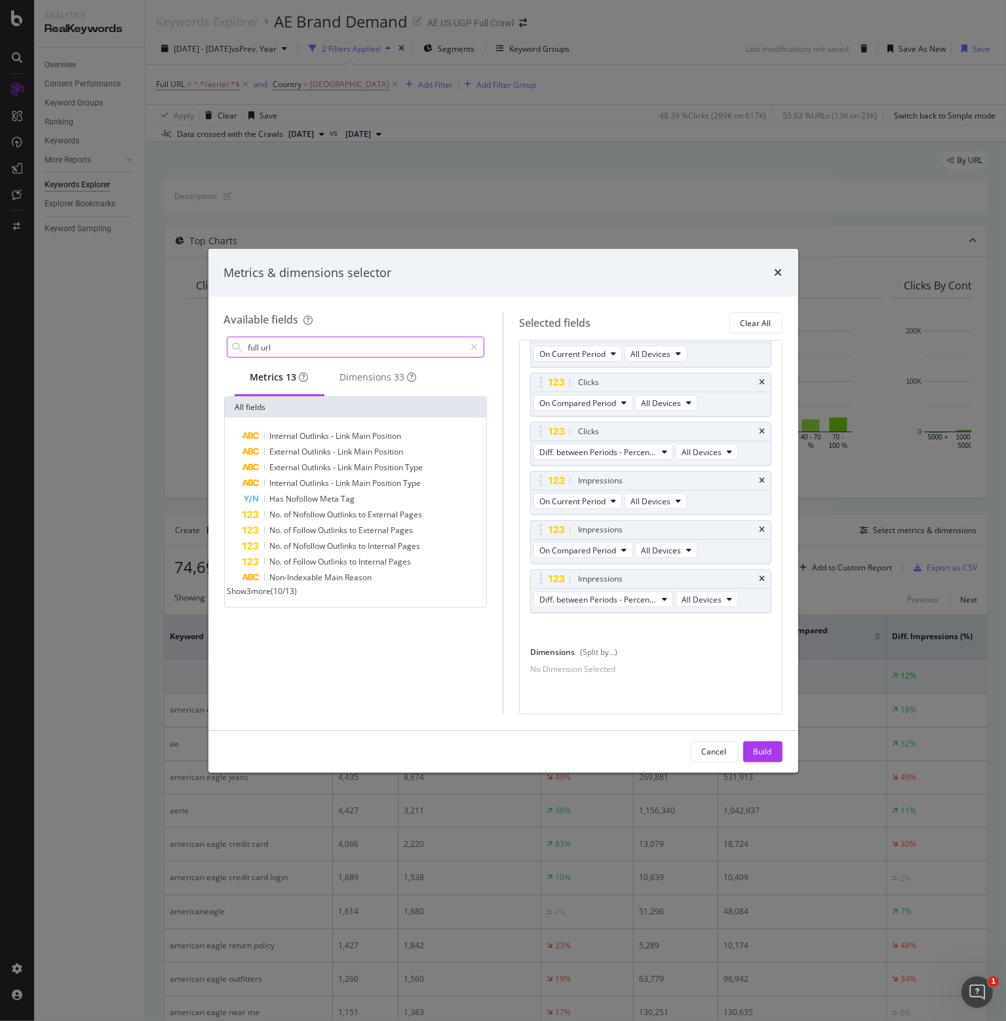
type input "full url"
click at [264, 597] on span "Show 3 more" at bounding box center [249, 591] width 44 height 11
click at [789, 269] on div "Metrics & dimensions selector" at bounding box center [503, 273] width 590 height 48
click at [775, 270] on icon "times" at bounding box center [778, 272] width 8 height 10
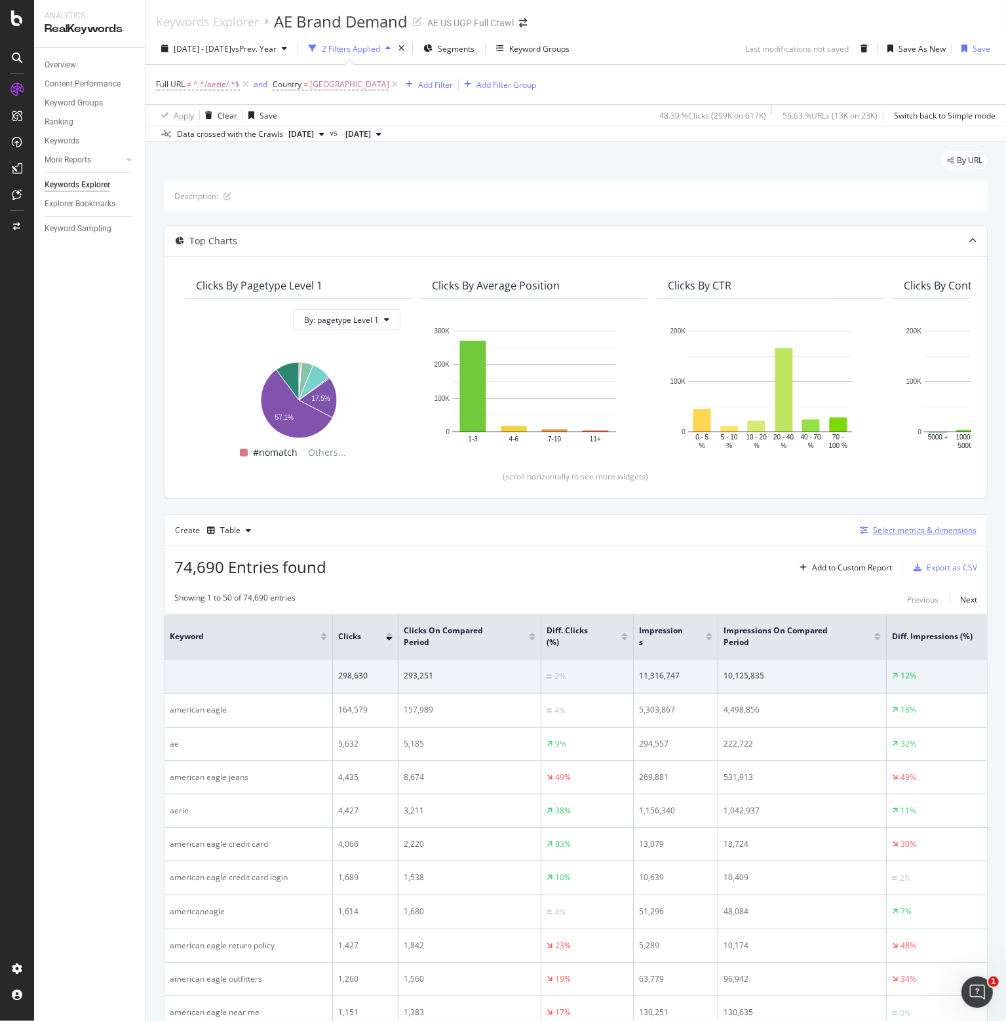
click at [885, 530] on div "Select metrics & dimensions" at bounding box center [925, 530] width 104 height 11
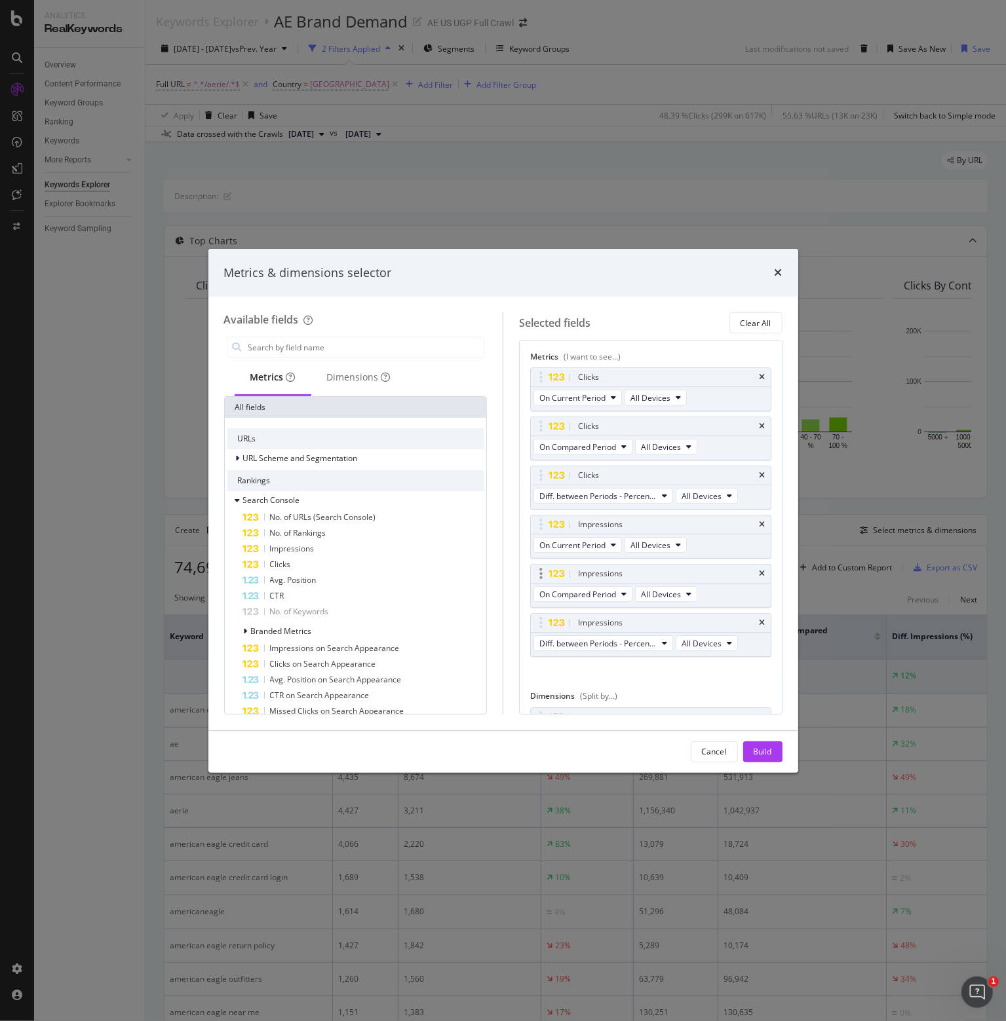
scroll to position [54, 0]
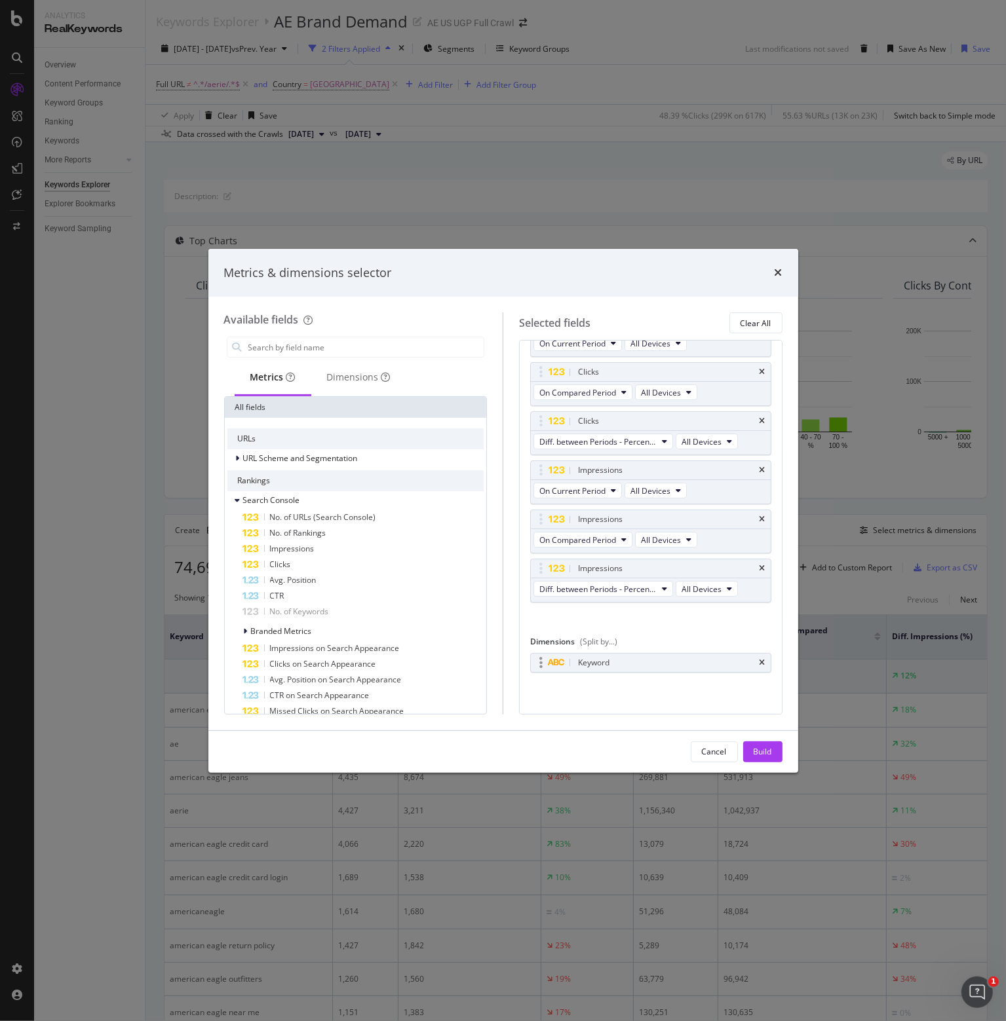
click at [647, 658] on div "Keyword" at bounding box center [665, 662] width 181 height 13
click at [575, 664] on div "Keyword" at bounding box center [665, 662] width 181 height 13
click at [557, 660] on icon "modal" at bounding box center [557, 663] width 18 height 8
click at [759, 659] on icon "times" at bounding box center [762, 663] width 6 height 8
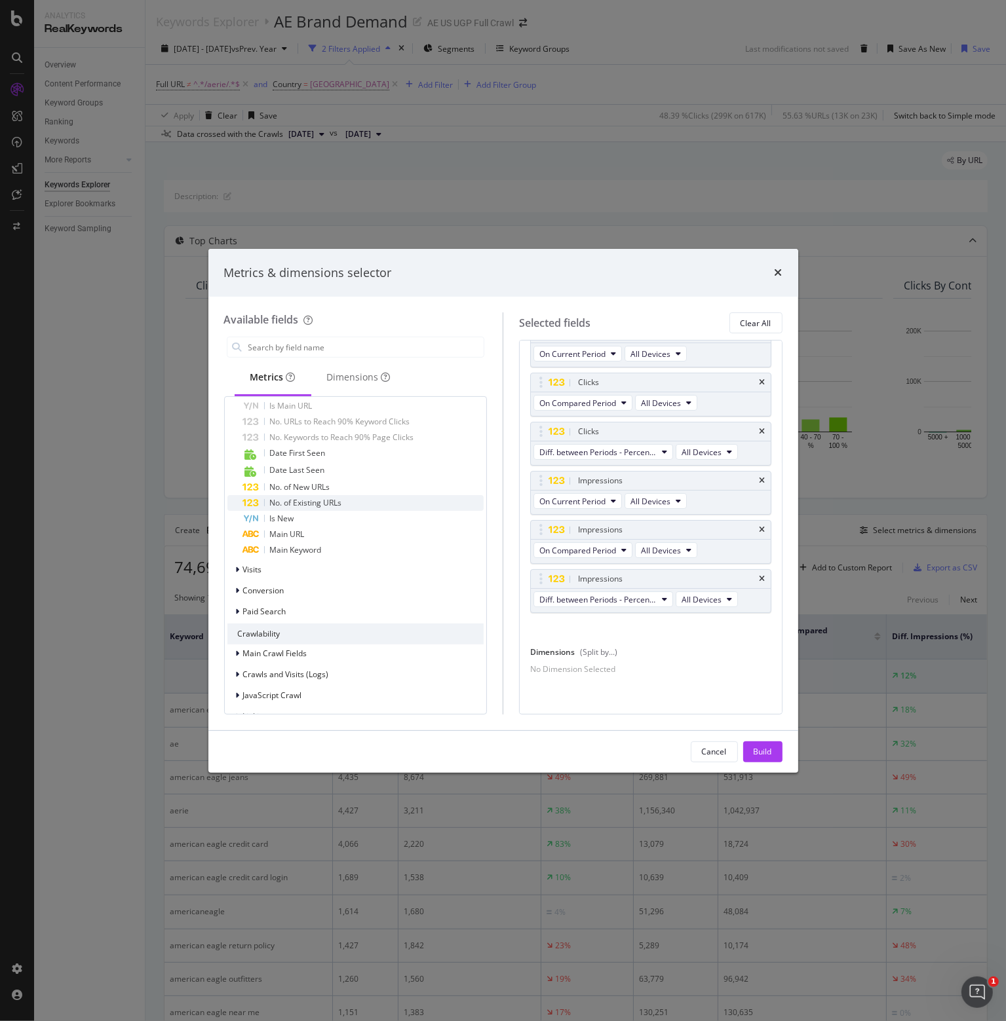
scroll to position [344, 0]
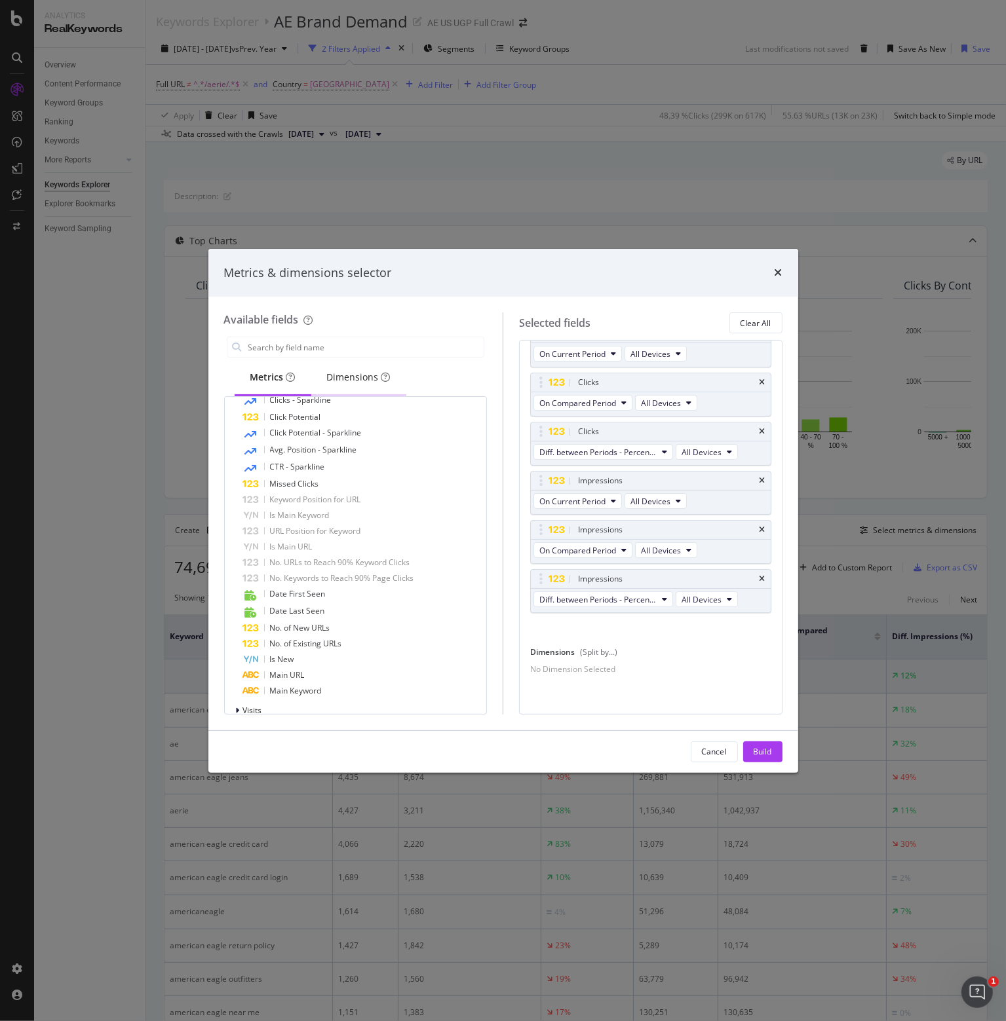
click at [354, 377] on div "Dimensions" at bounding box center [359, 377] width 64 height 13
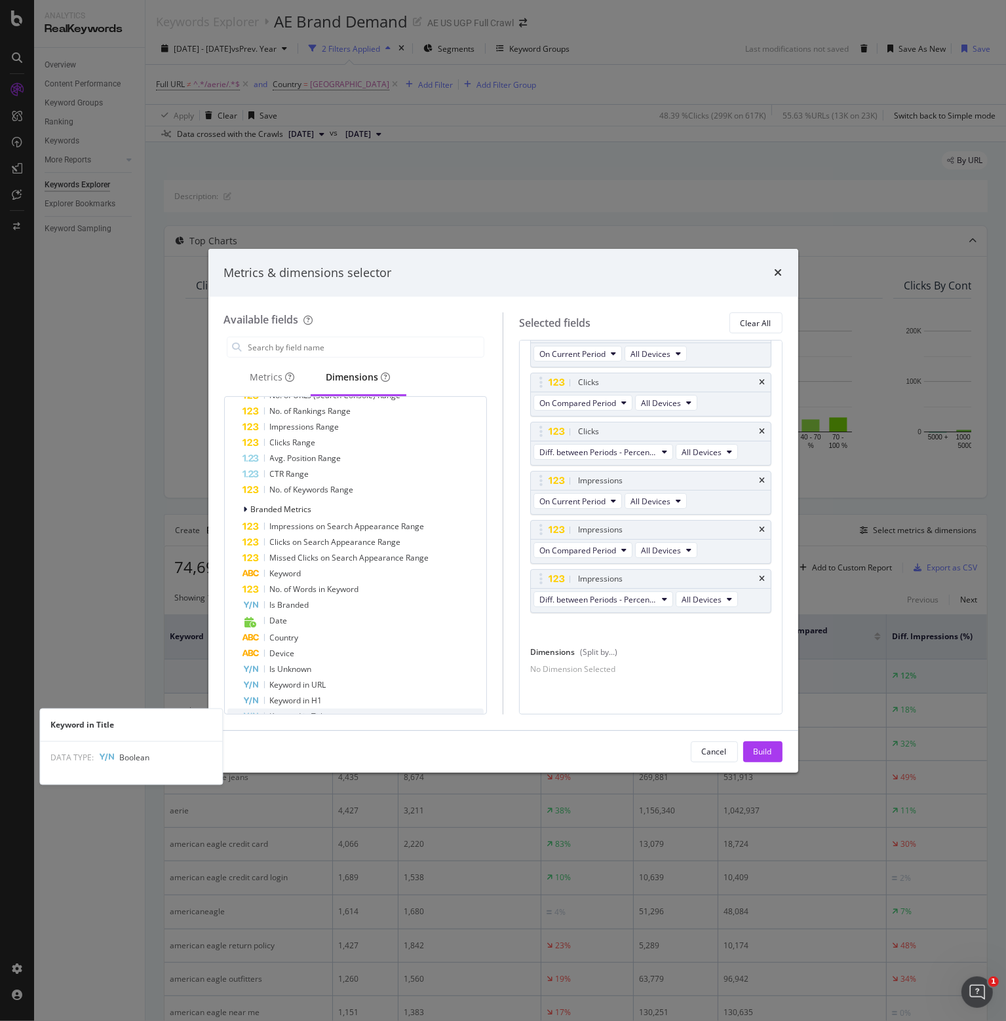
scroll to position [0, 0]
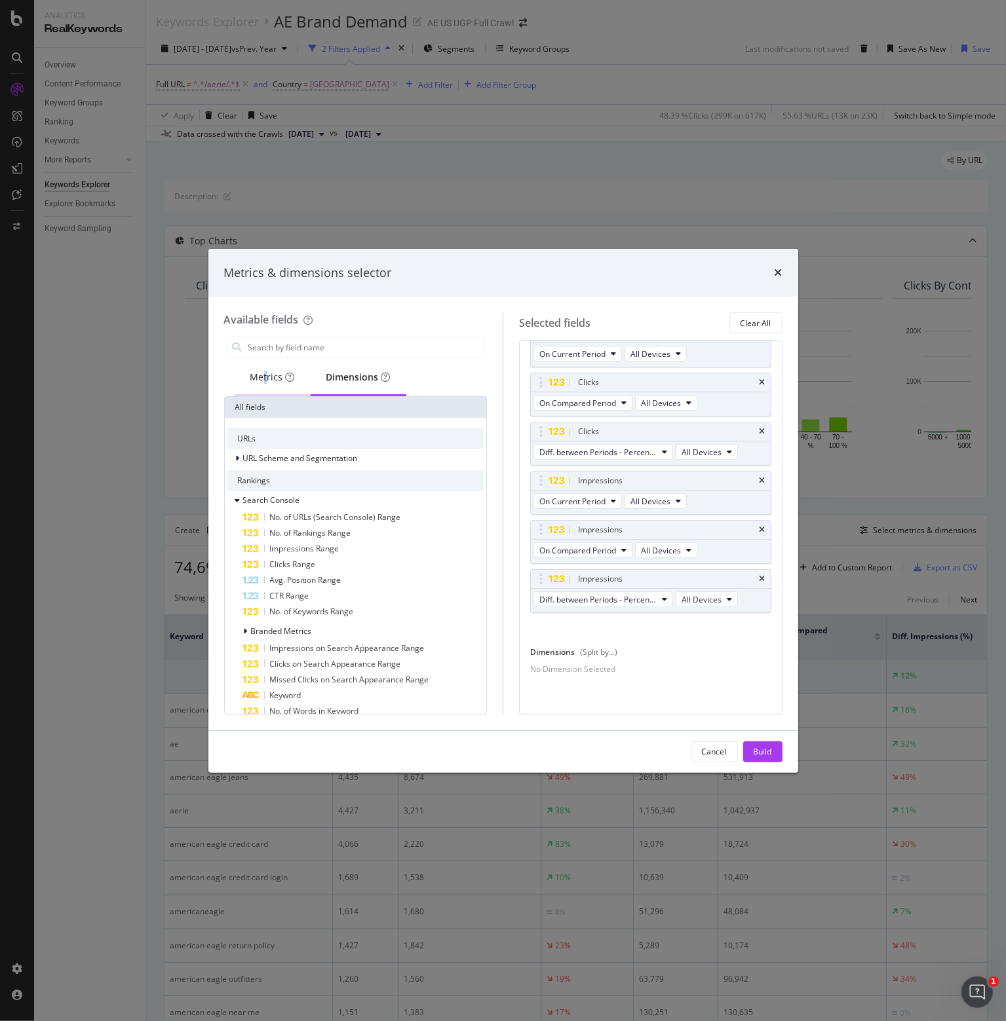
click at [265, 373] on div "Metrics" at bounding box center [272, 377] width 45 height 13
click at [276, 348] on input "modal" at bounding box center [365, 347] width 237 height 20
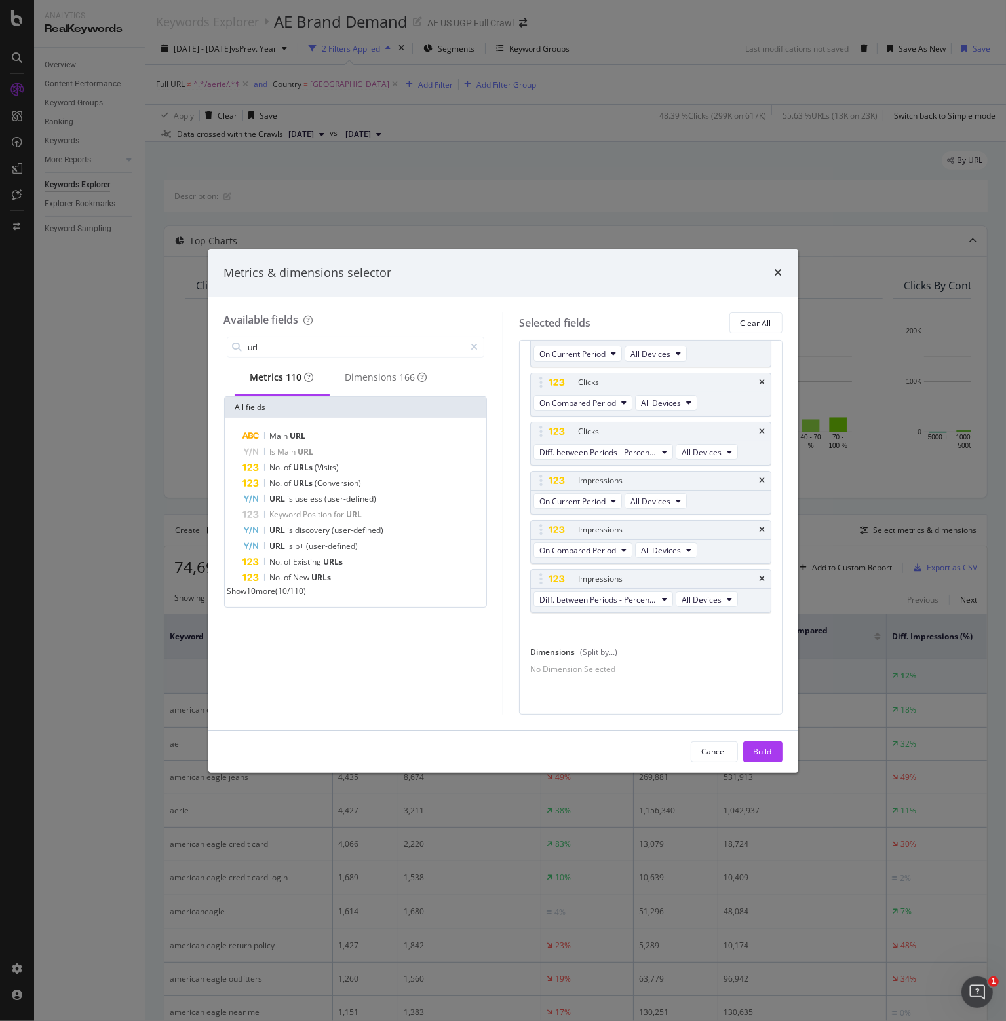
click at [259, 597] on span "Show 10 more" at bounding box center [251, 591] width 48 height 11
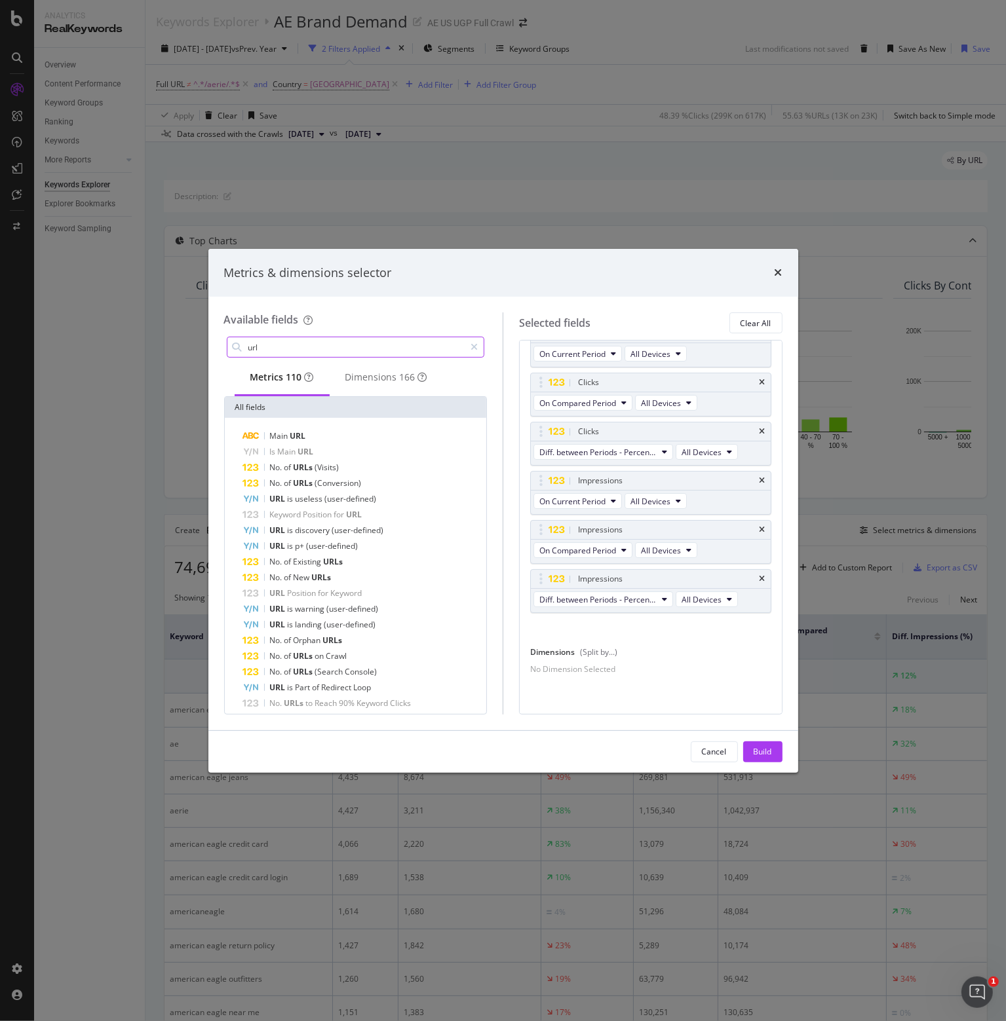
click at [252, 340] on input "url" at bounding box center [356, 347] width 218 height 20
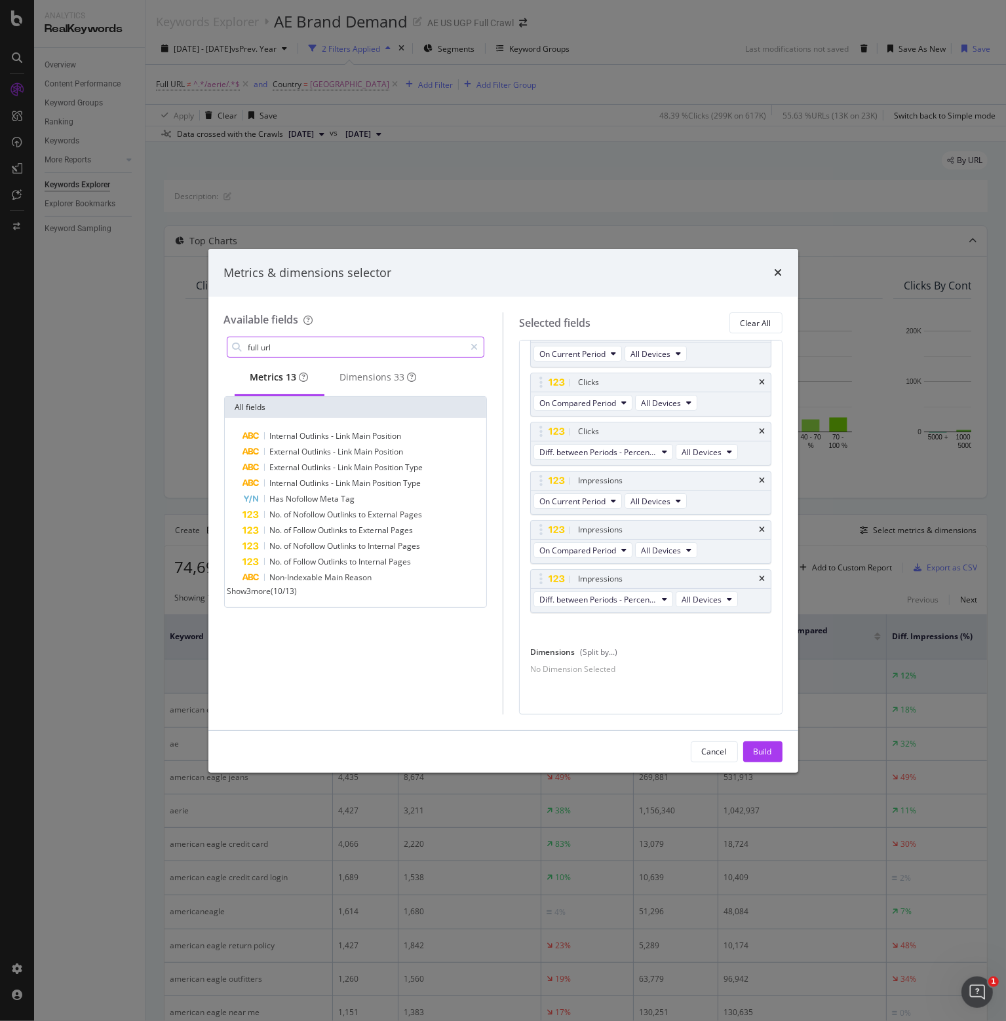
type input "full url"
click at [271, 597] on span "Show 3 more" at bounding box center [249, 591] width 44 height 11
click at [387, 379] on div "Dimensions 33" at bounding box center [378, 377] width 77 height 13
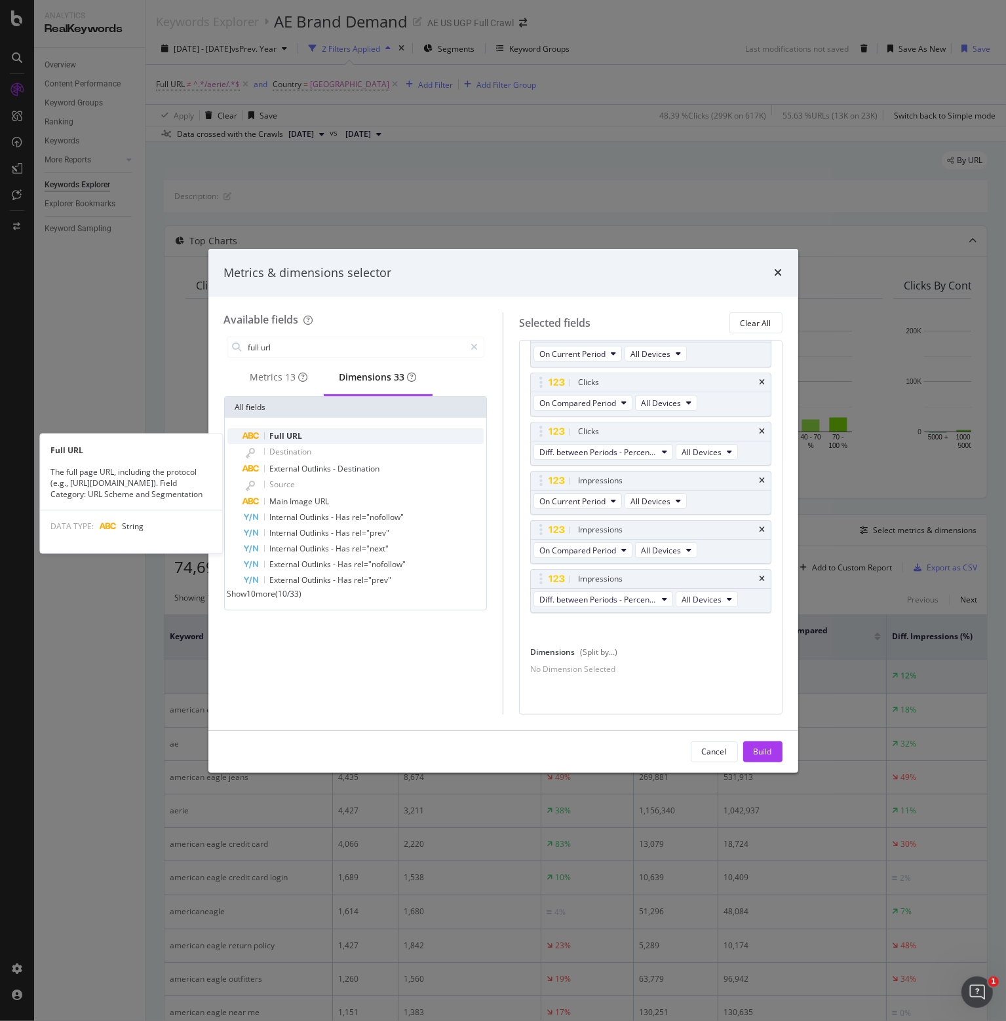
click at [273, 440] on span "Full" at bounding box center [278, 435] width 17 height 11
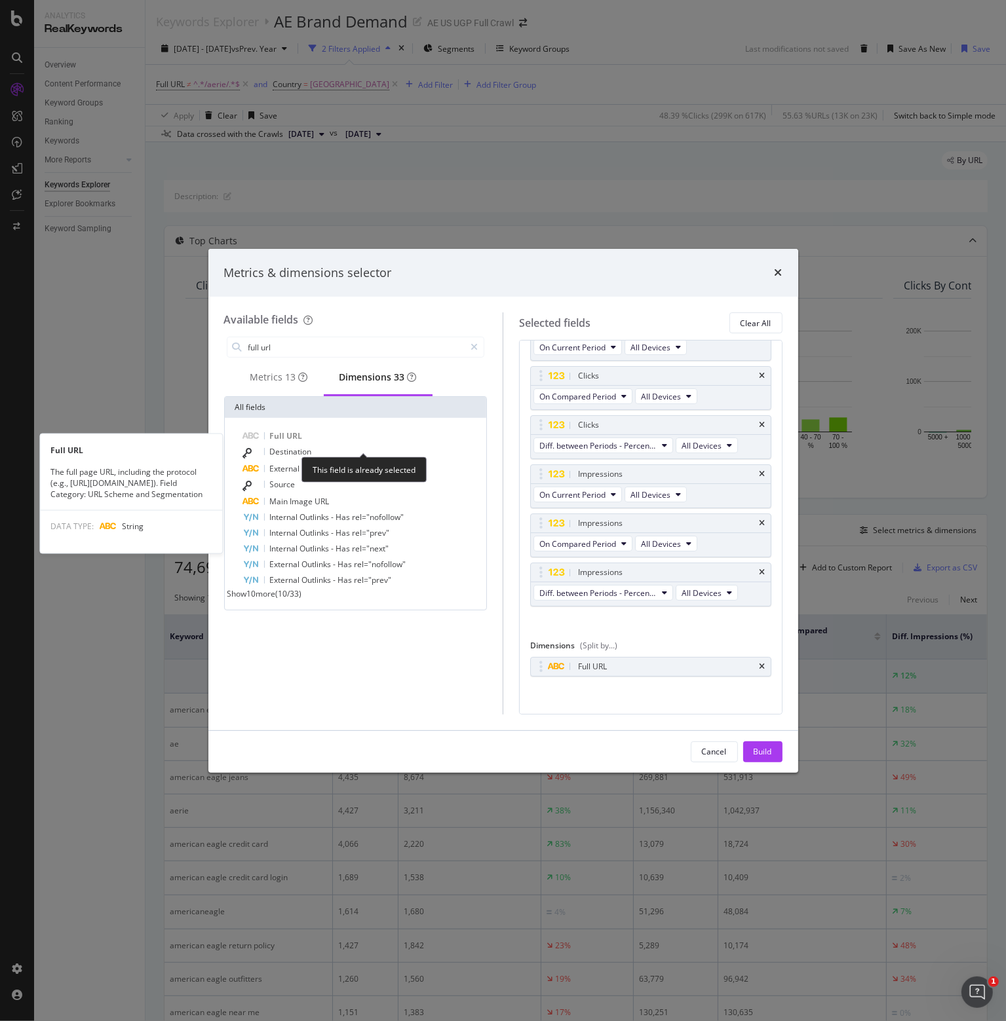
scroll to position [54, 0]
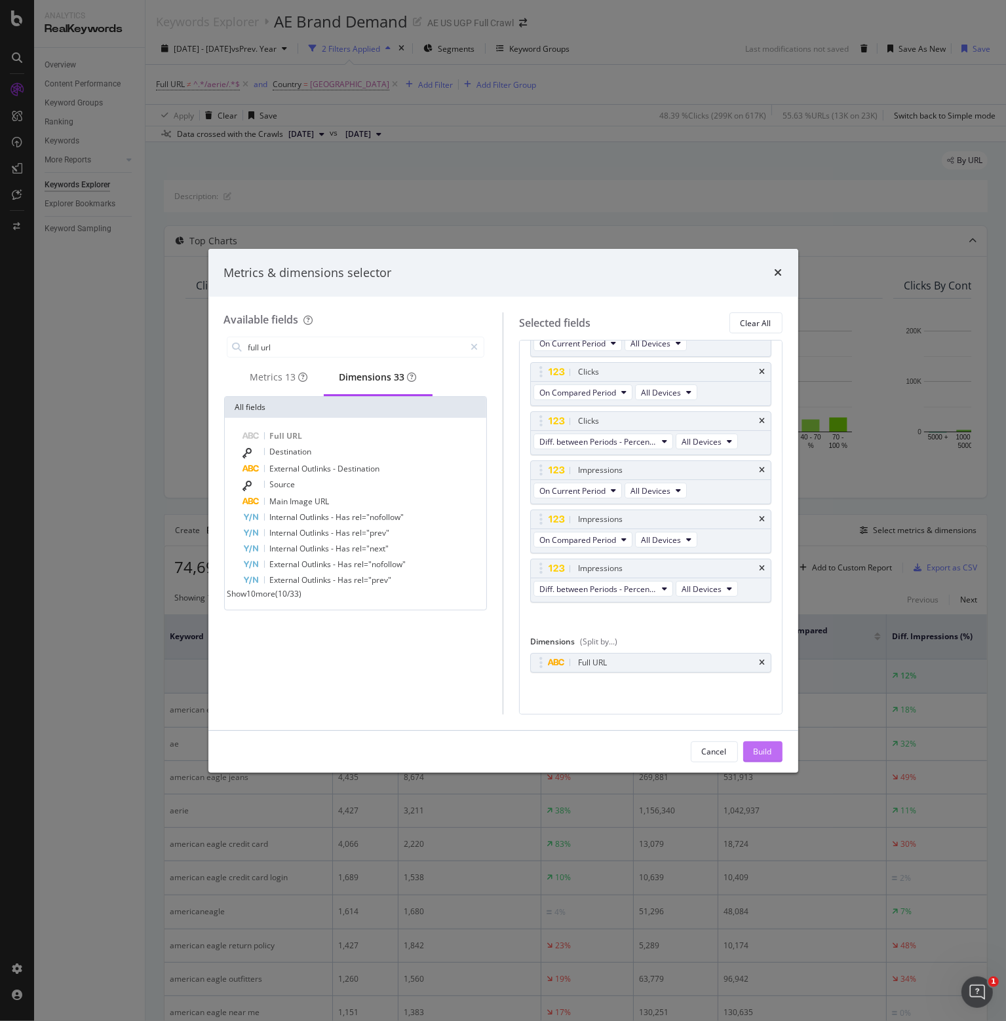
click at [762, 753] on div "Build" at bounding box center [762, 751] width 18 height 11
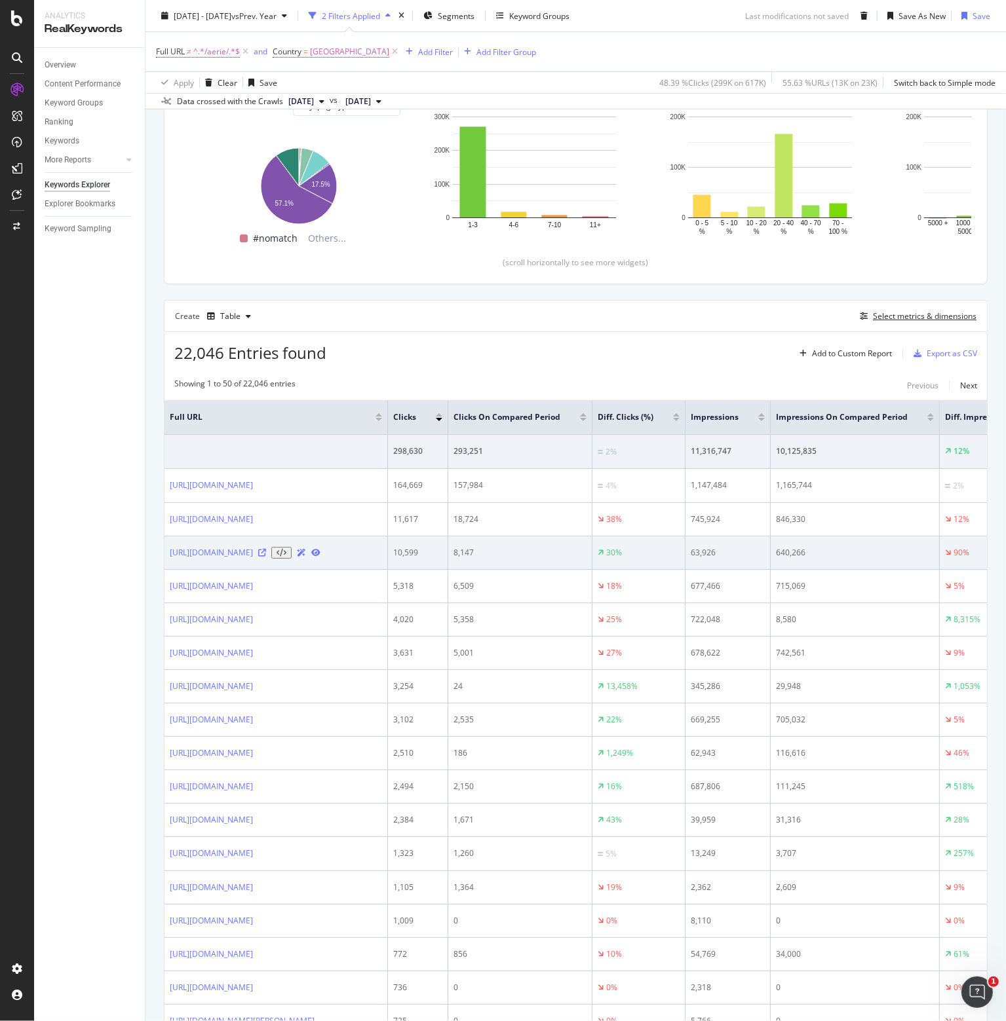
scroll to position [262, 0]
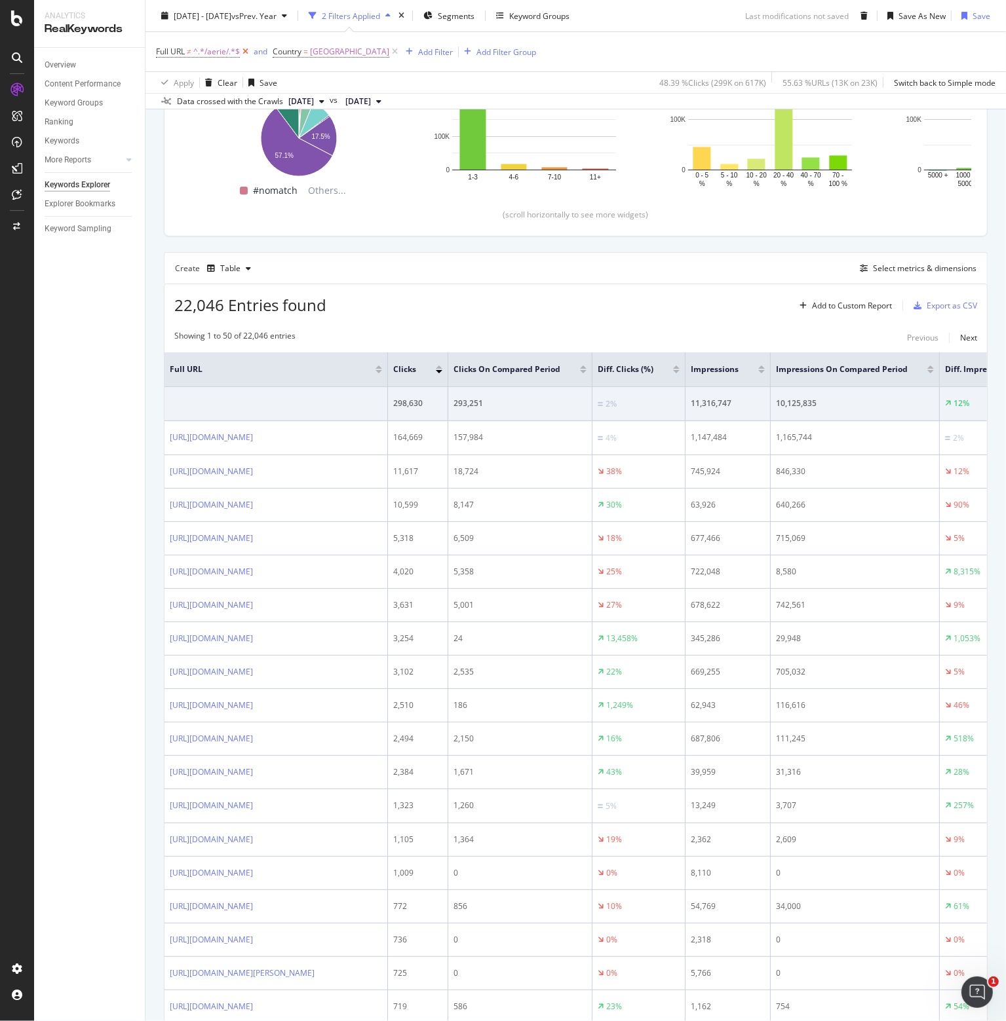
click at [244, 50] on icon at bounding box center [245, 51] width 11 height 13
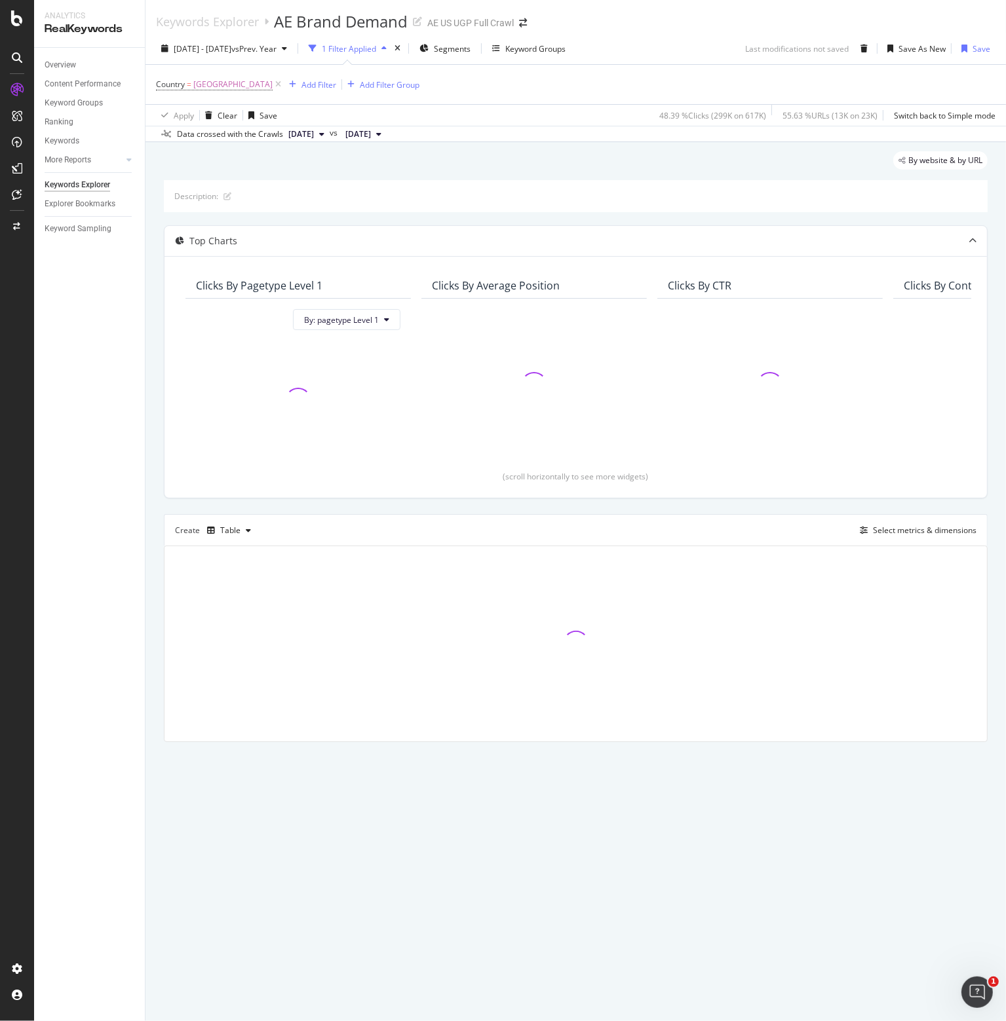
click at [376, 44] on div "1 Filter Applied" at bounding box center [349, 48] width 54 height 11
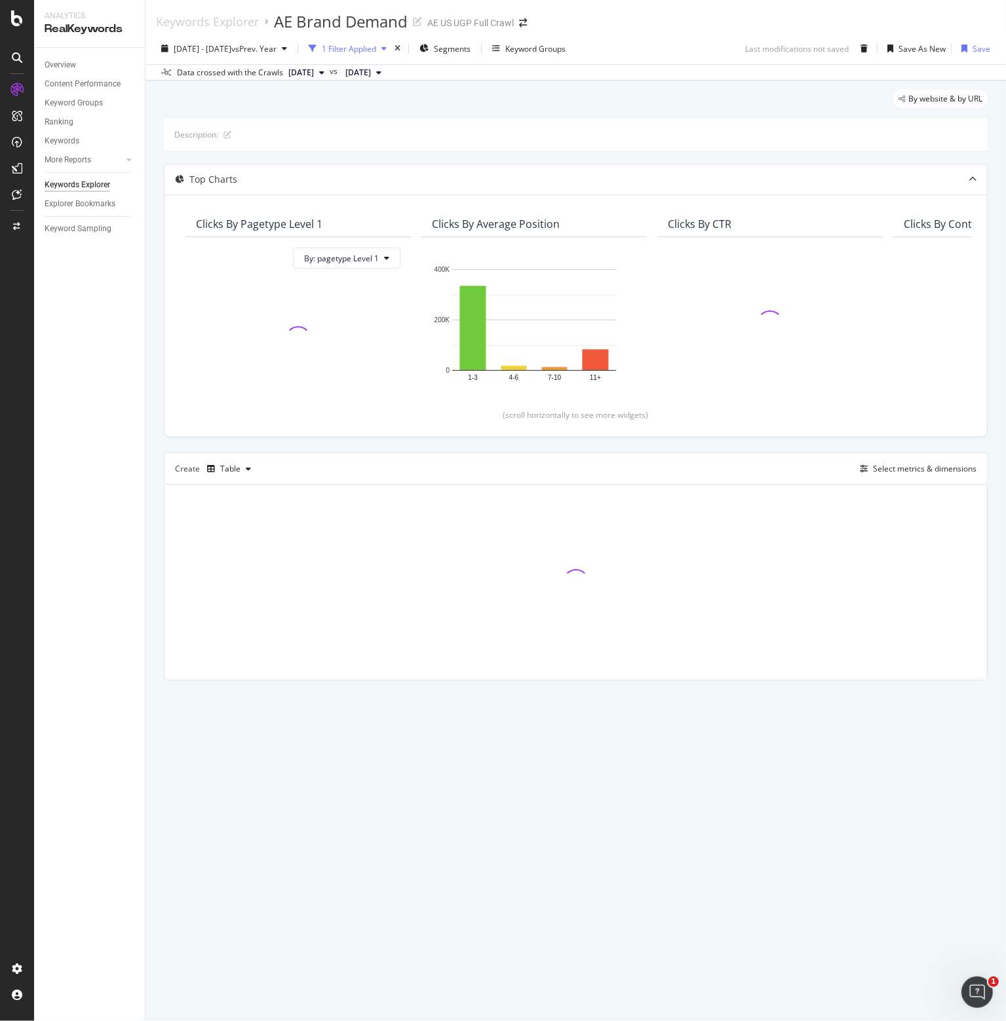
click at [376, 44] on div "1 Filter Applied" at bounding box center [349, 48] width 54 height 11
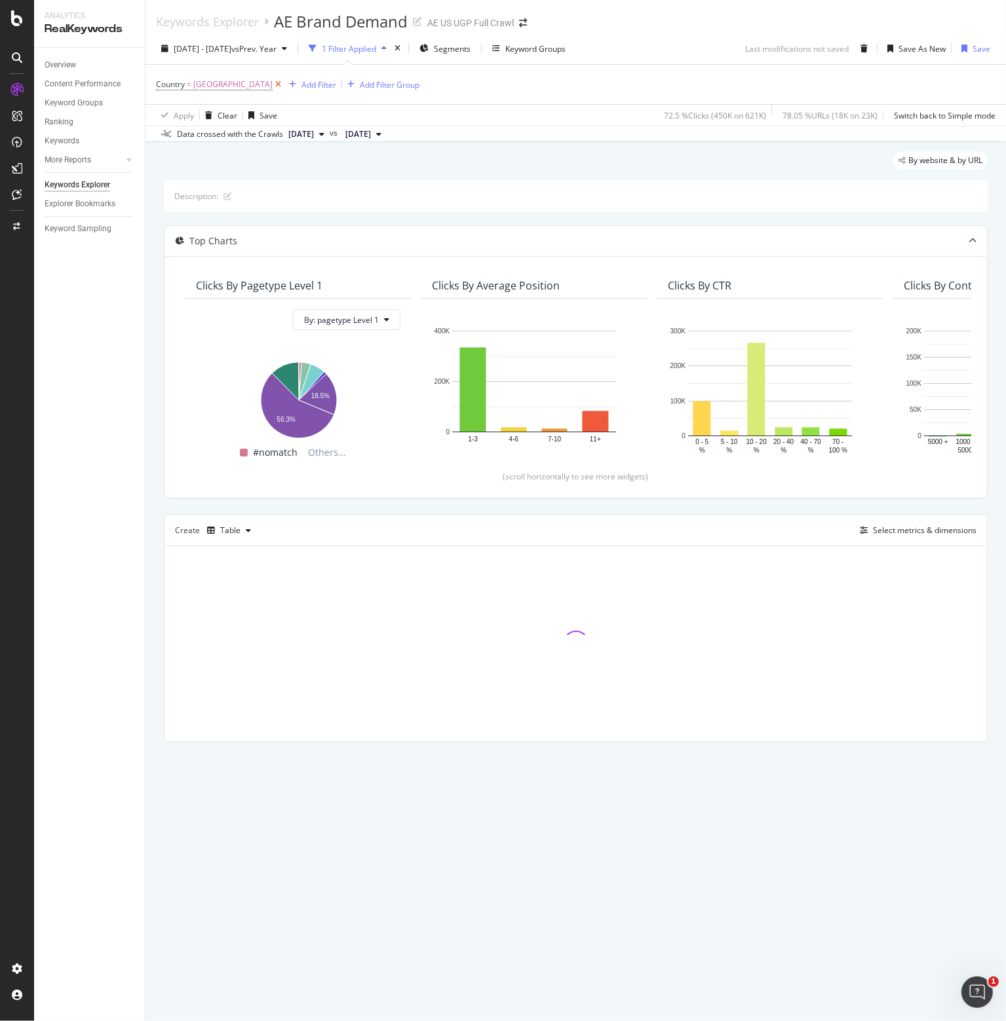
click at [284, 83] on icon at bounding box center [278, 84] width 11 height 13
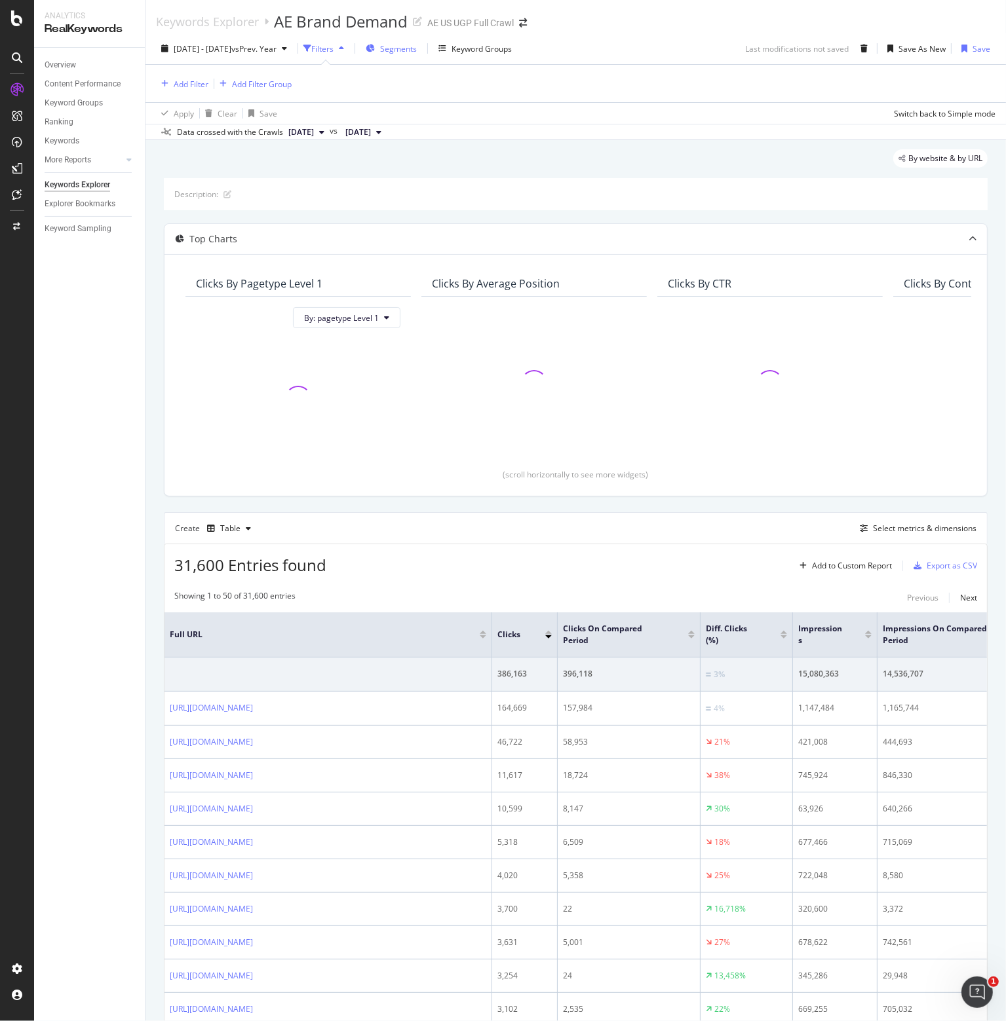
click at [417, 49] on span "Segments" at bounding box center [398, 48] width 37 height 11
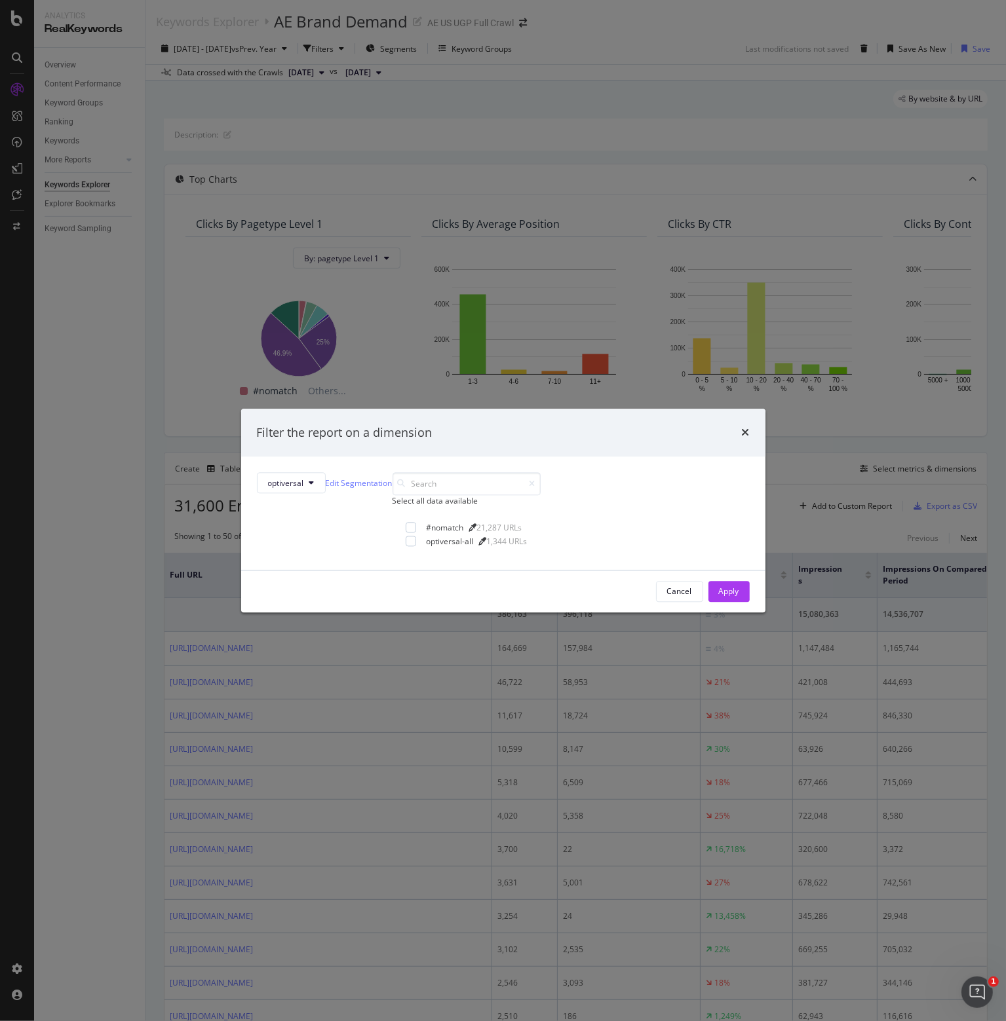
click at [424, 569] on div "optiversal Edit Segmentation Select all data available #nomatch 21,287 URLs opt…" at bounding box center [503, 513] width 524 height 113
click at [426, 548] on div "optiversal-all" at bounding box center [449, 541] width 47 height 11
click at [719, 597] on div "Apply" at bounding box center [729, 591] width 20 height 11
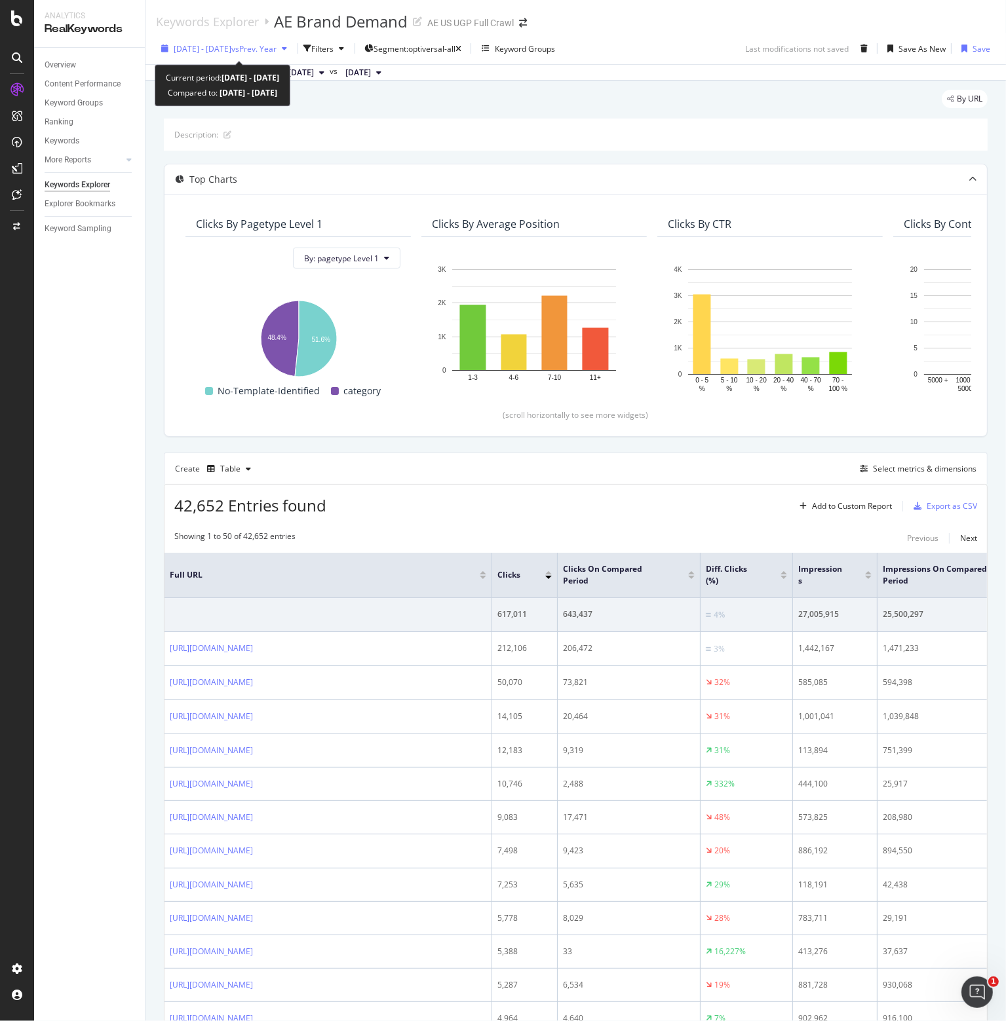
click at [257, 49] on span "vs Prev. Year" at bounding box center [253, 48] width 45 height 11
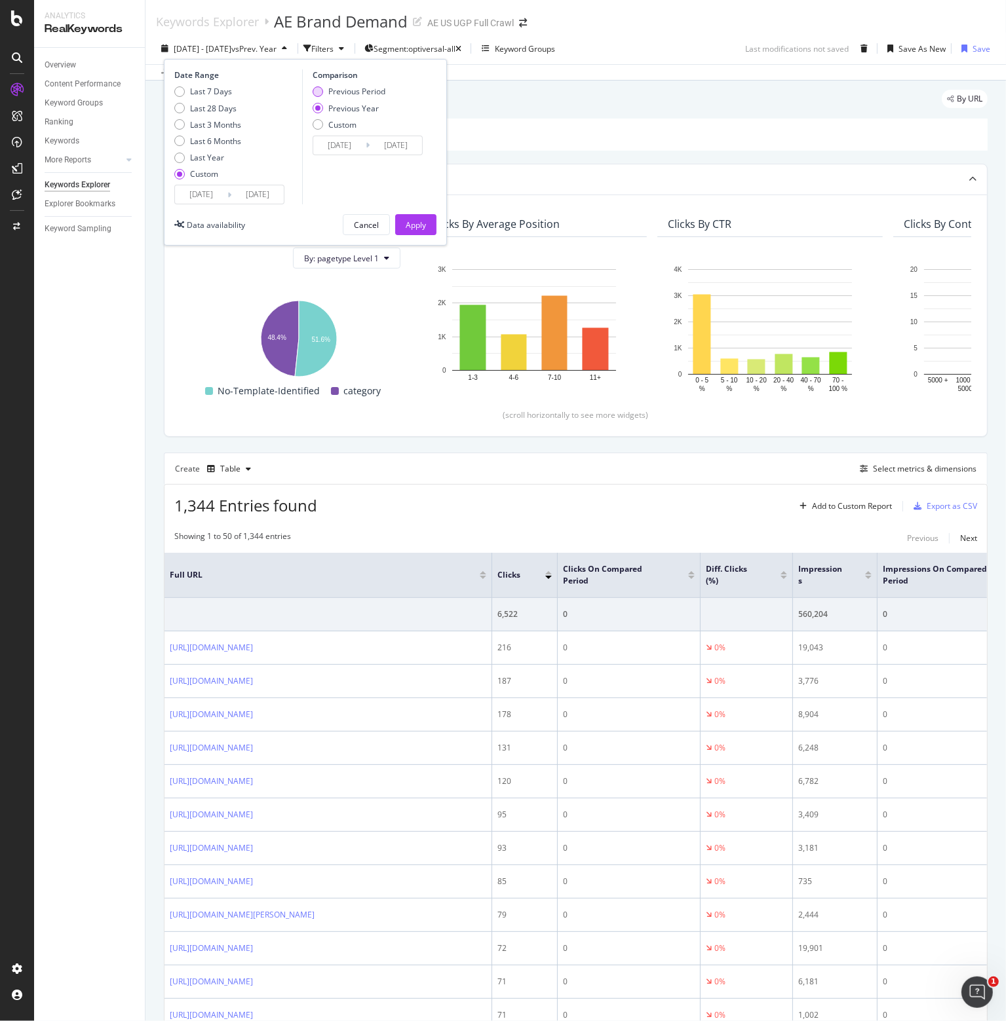
click at [330, 88] on div "Previous Period" at bounding box center [356, 91] width 57 height 11
type input "[DATE]"
click at [407, 224] on div "Apply" at bounding box center [415, 224] width 20 height 11
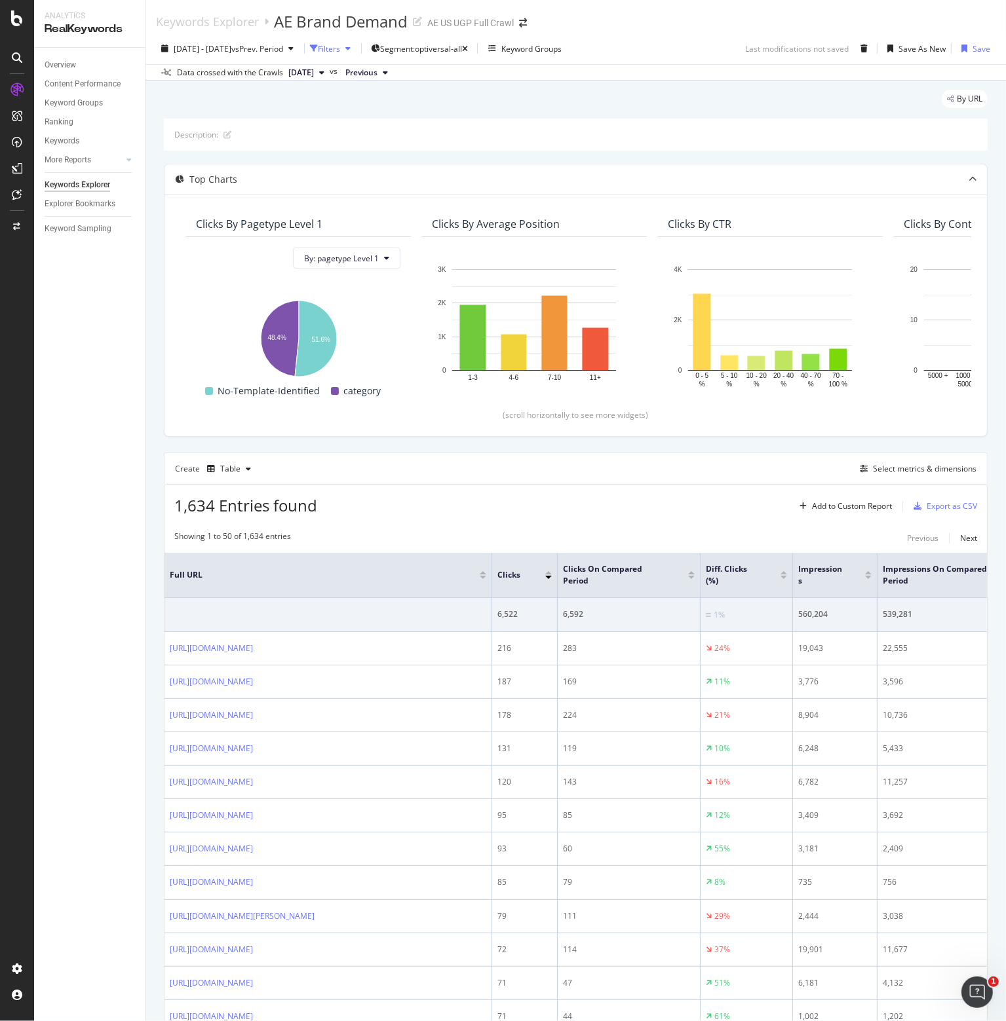
click at [318, 45] on div "button" at bounding box center [314, 49] width 8 height 8
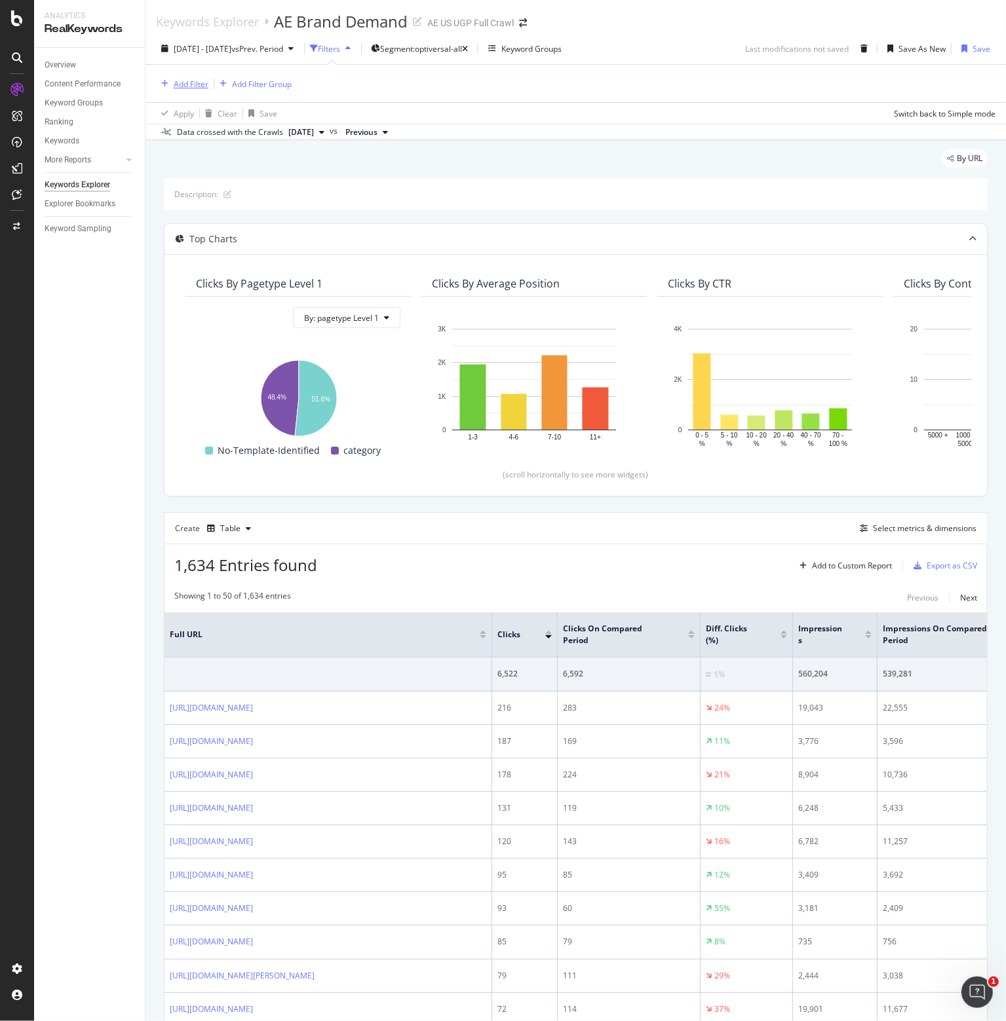
click at [183, 83] on div "Add Filter" at bounding box center [191, 84] width 35 height 11
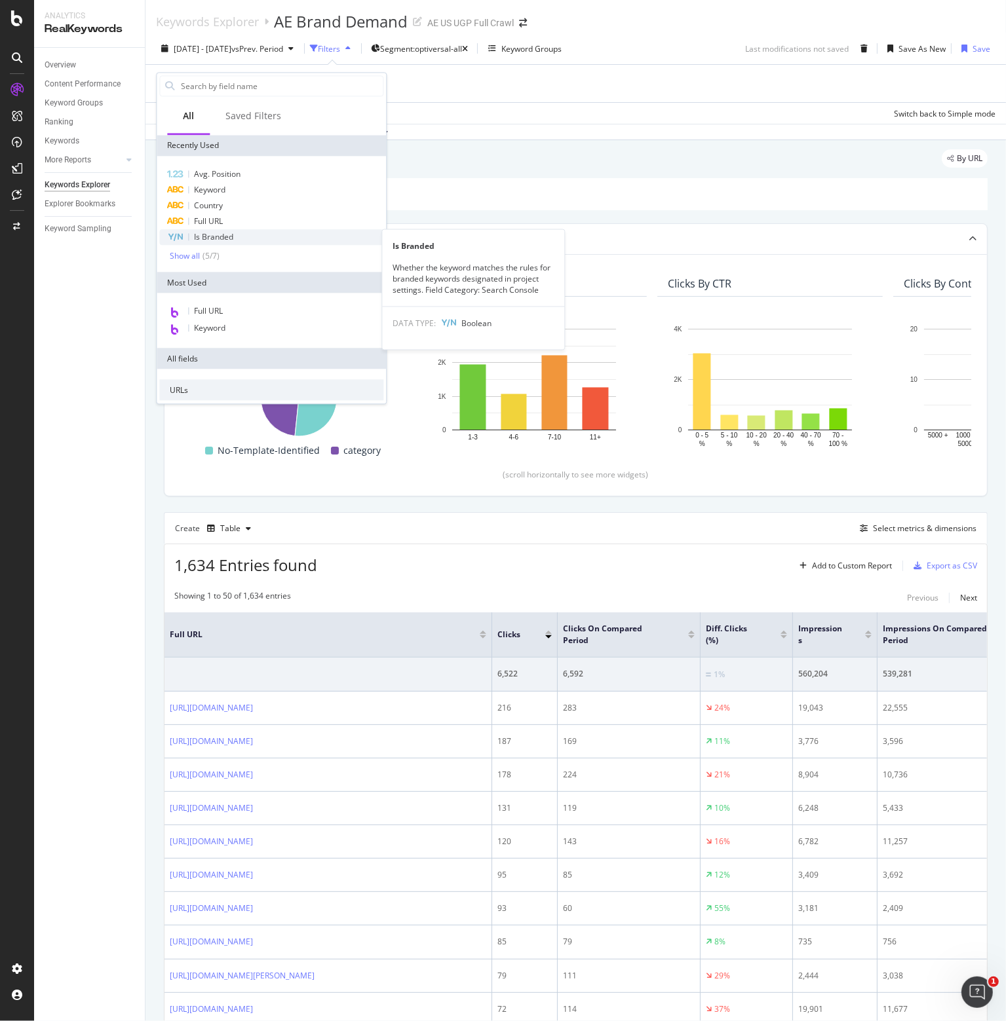
click at [210, 238] on span "Is Branded" at bounding box center [213, 236] width 39 height 11
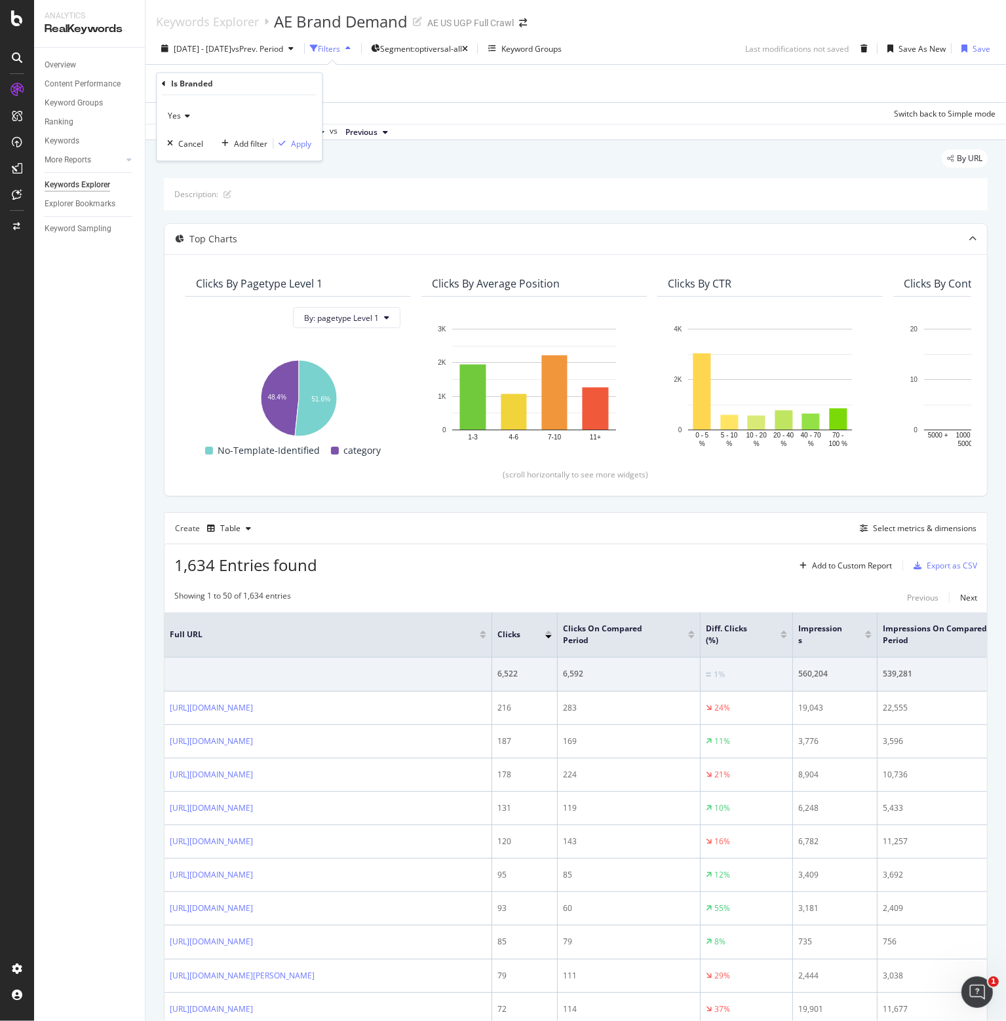
click at [176, 112] on span "Yes" at bounding box center [174, 116] width 13 height 11
click at [186, 160] on div "No" at bounding box center [240, 160] width 140 height 17
click at [299, 143] on div "Apply" at bounding box center [301, 143] width 20 height 11
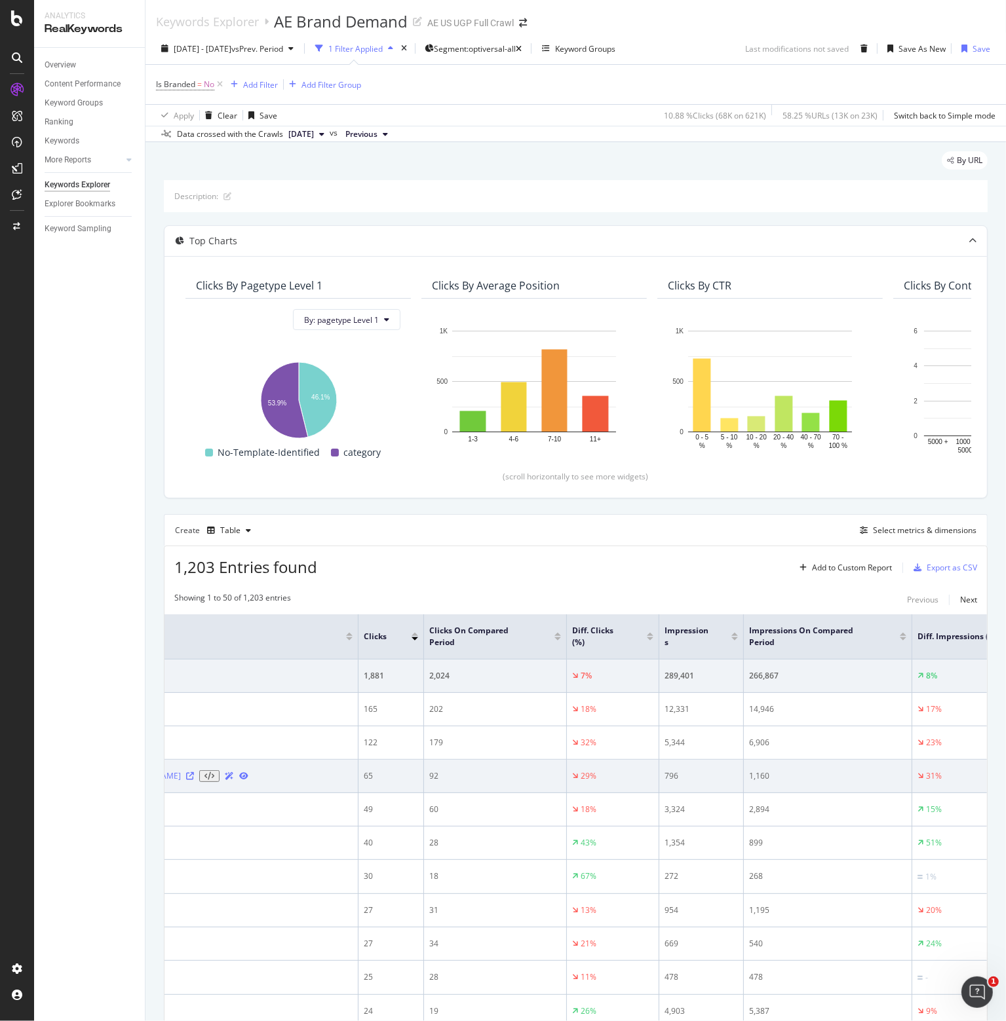
scroll to position [0, 112]
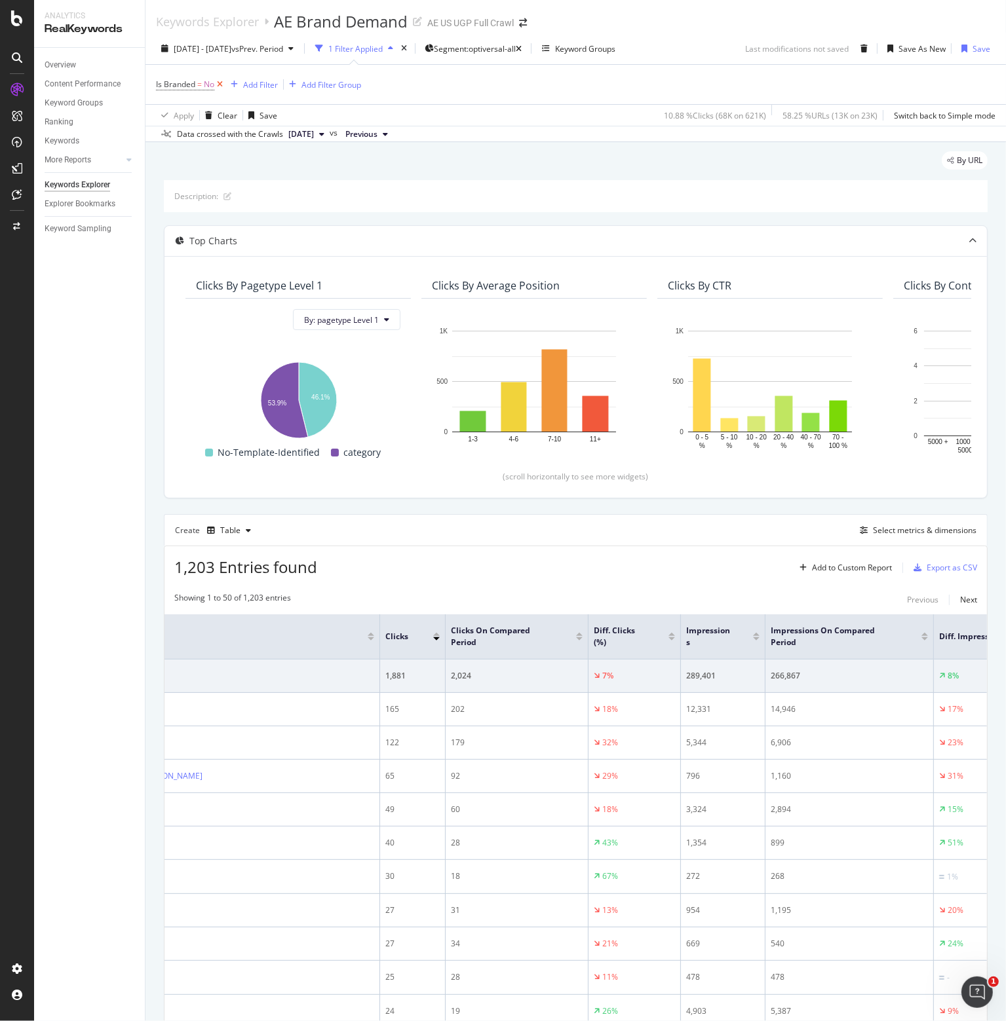
click at [221, 83] on icon at bounding box center [219, 84] width 11 height 13
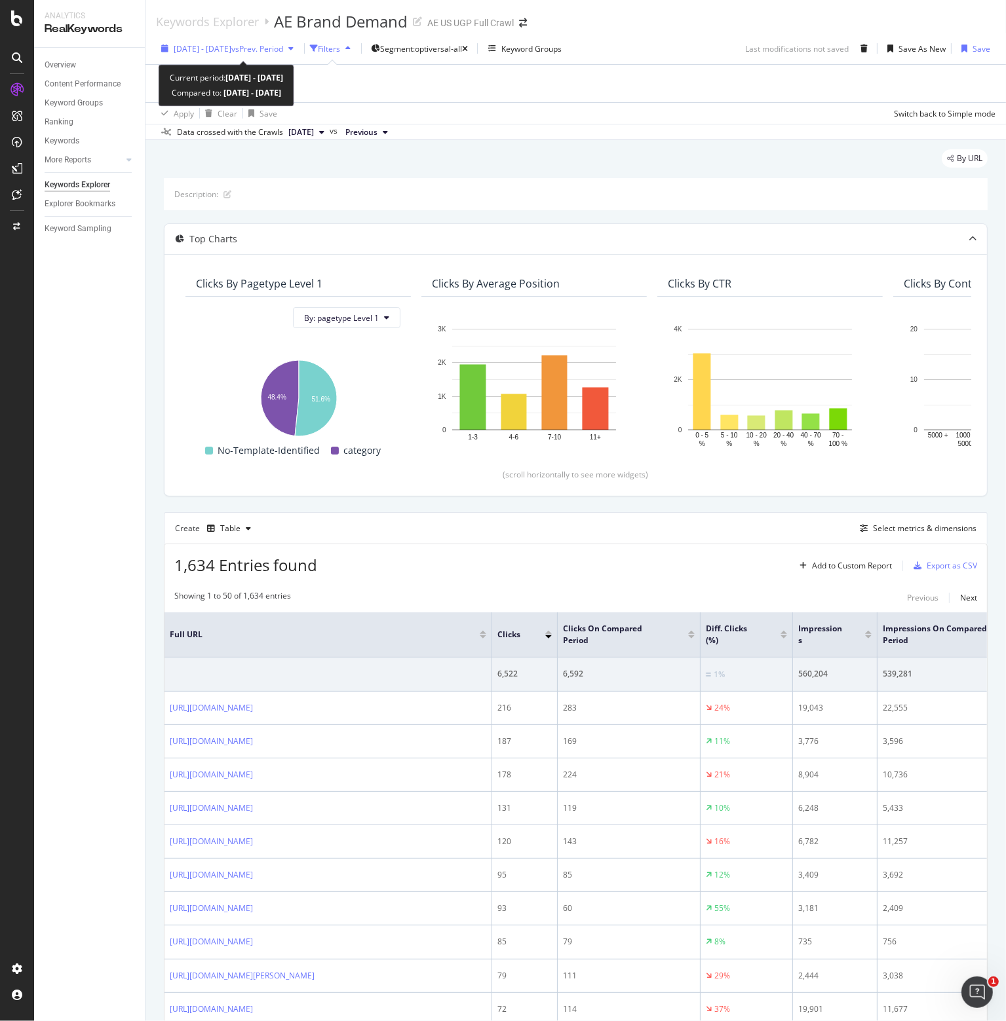
click at [278, 51] on span "vs Prev. Period" at bounding box center [257, 48] width 52 height 11
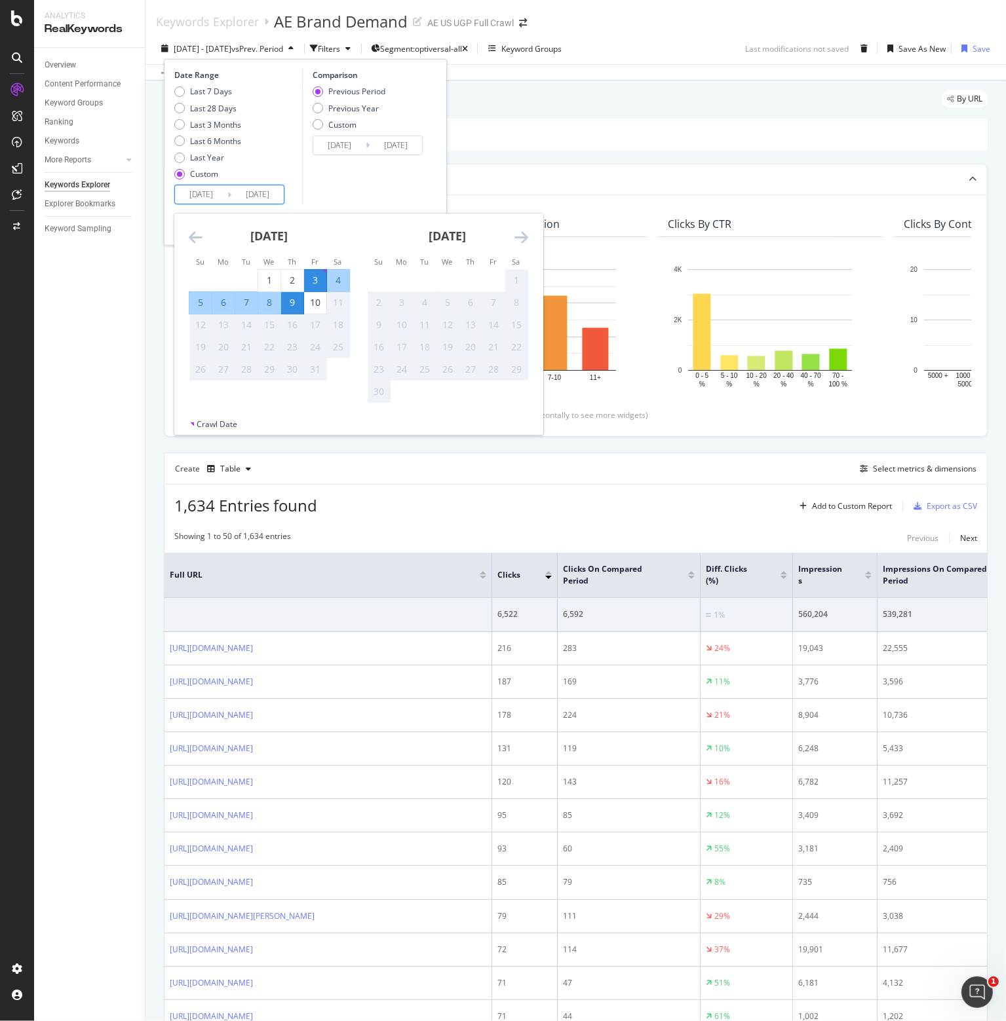
click at [206, 194] on input "[DATE]" at bounding box center [201, 194] width 52 height 18
click at [193, 235] on icon "Move backward to switch to the previous month." at bounding box center [196, 237] width 14 height 16
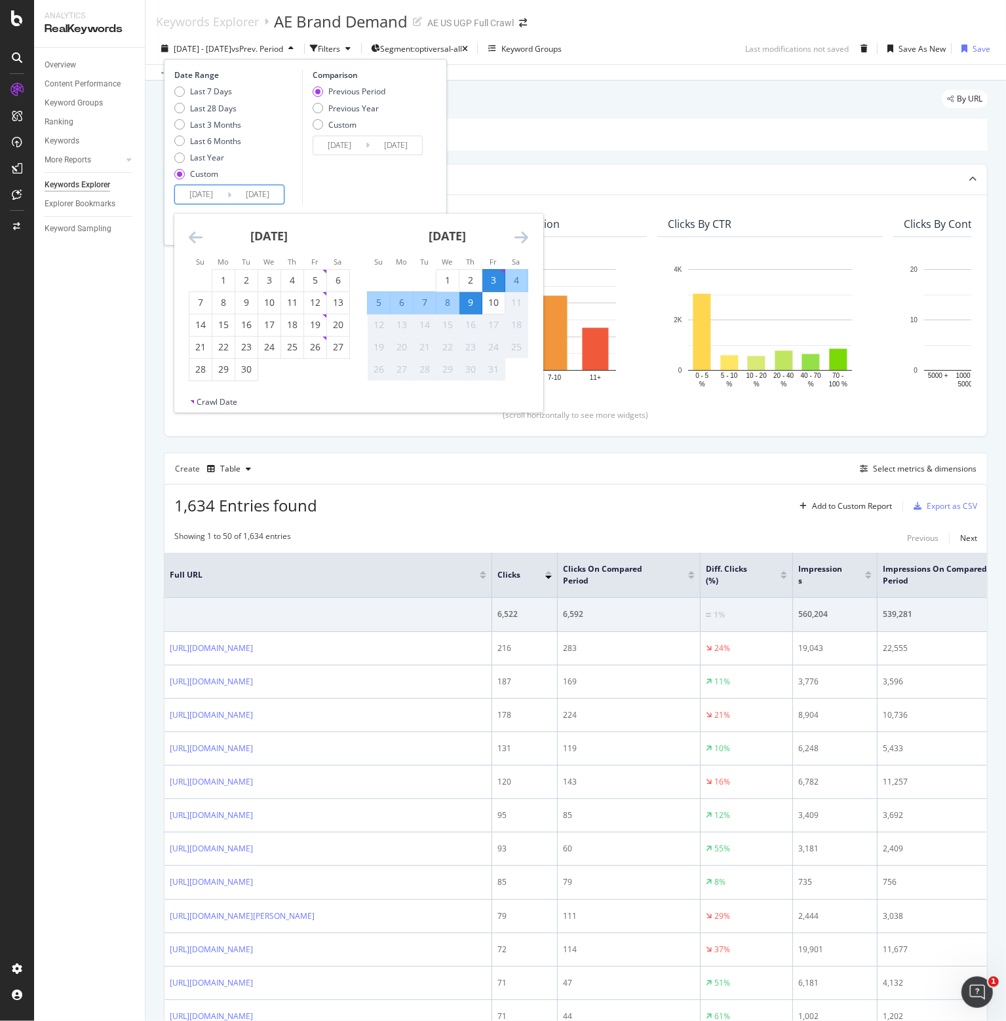
click at [193, 235] on icon "Move backward to switch to the previous month." at bounding box center [196, 237] width 14 height 16
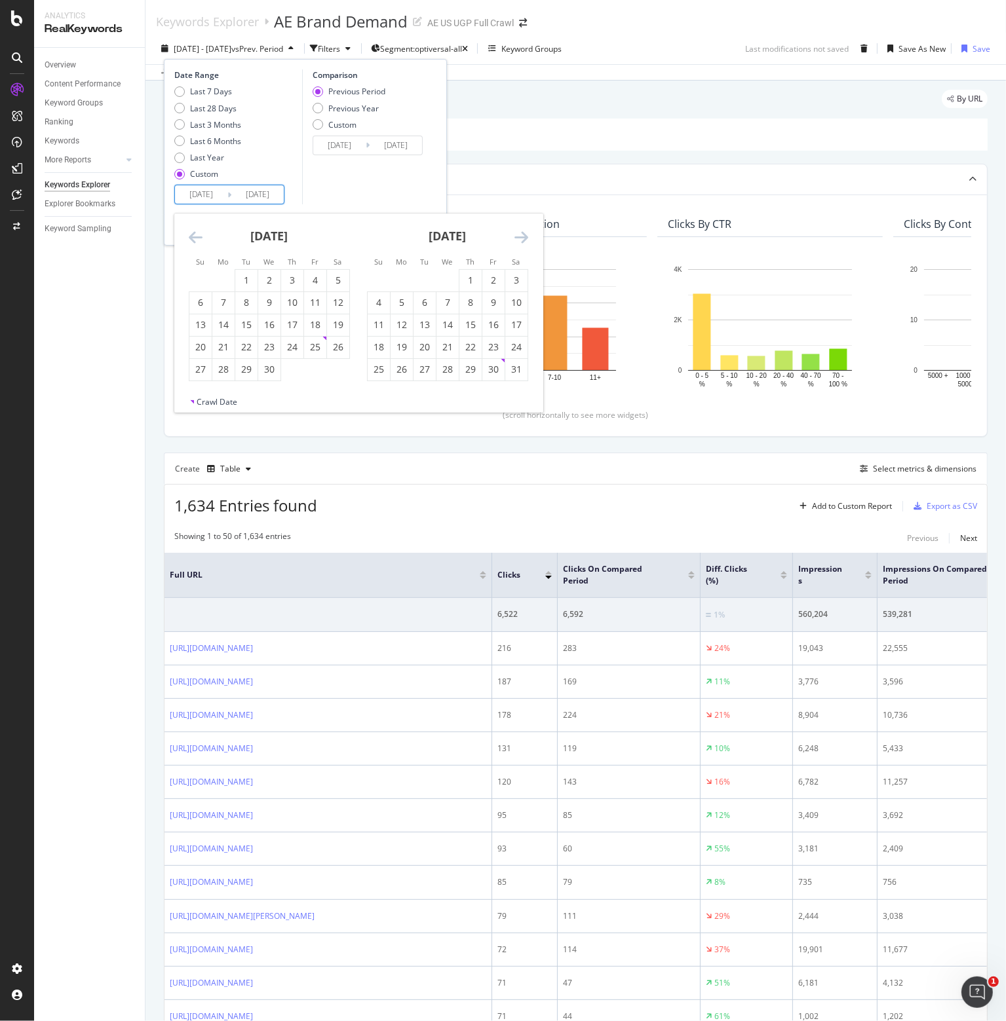
click at [193, 235] on icon "Move backward to switch to the previous month." at bounding box center [196, 237] width 14 height 16
click at [452, 282] on div "1" at bounding box center [447, 280] width 22 height 13
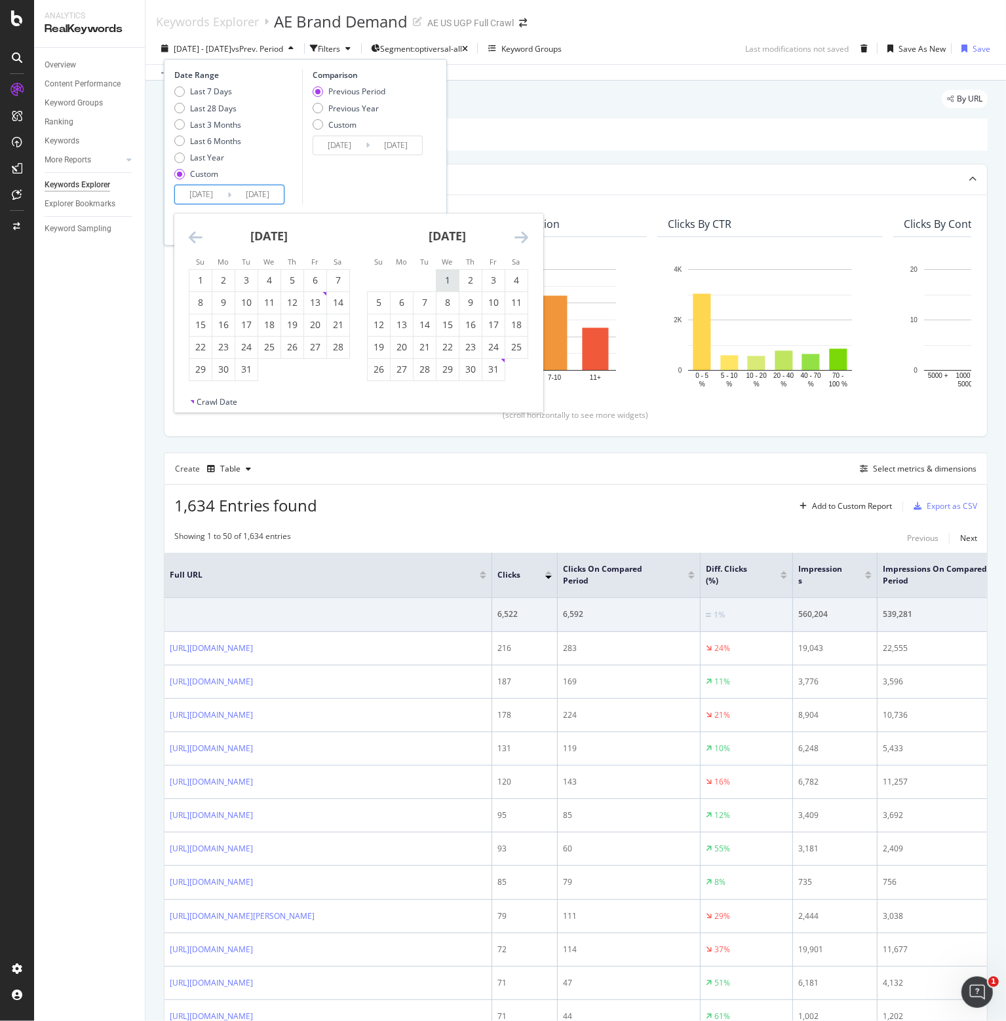
type input "[DATE]"
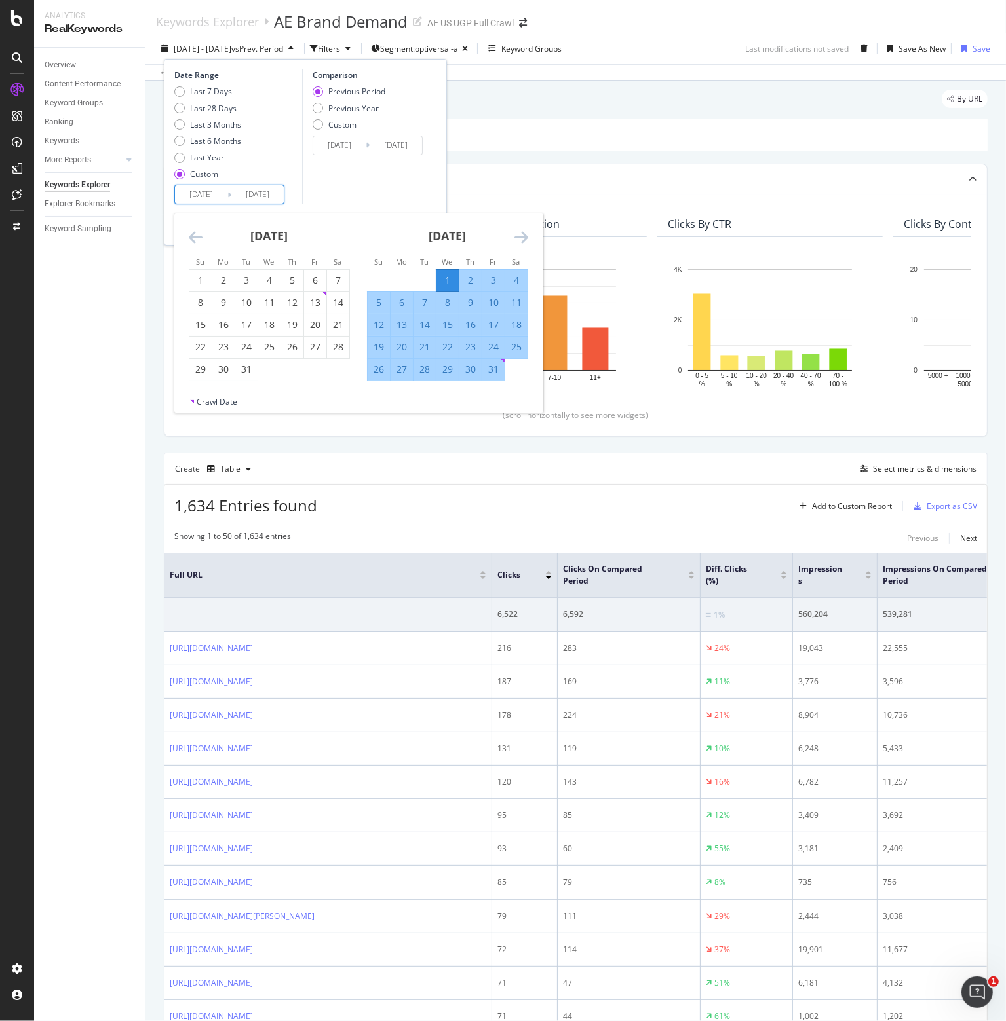
click at [392, 177] on div "Comparison Previous Period Previous Year Custom [DATE] Navigate forward to inte…" at bounding box center [364, 136] width 124 height 135
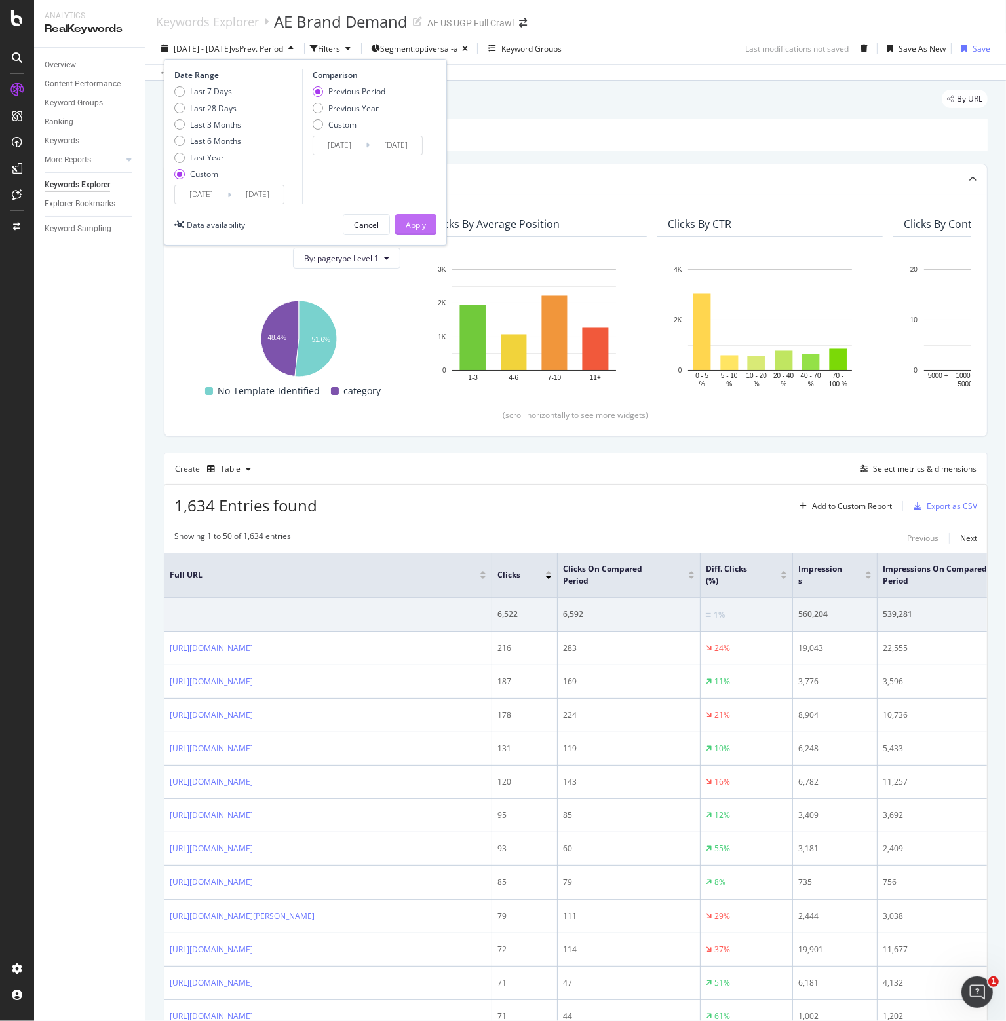
click at [421, 220] on div "Apply" at bounding box center [415, 224] width 20 height 11
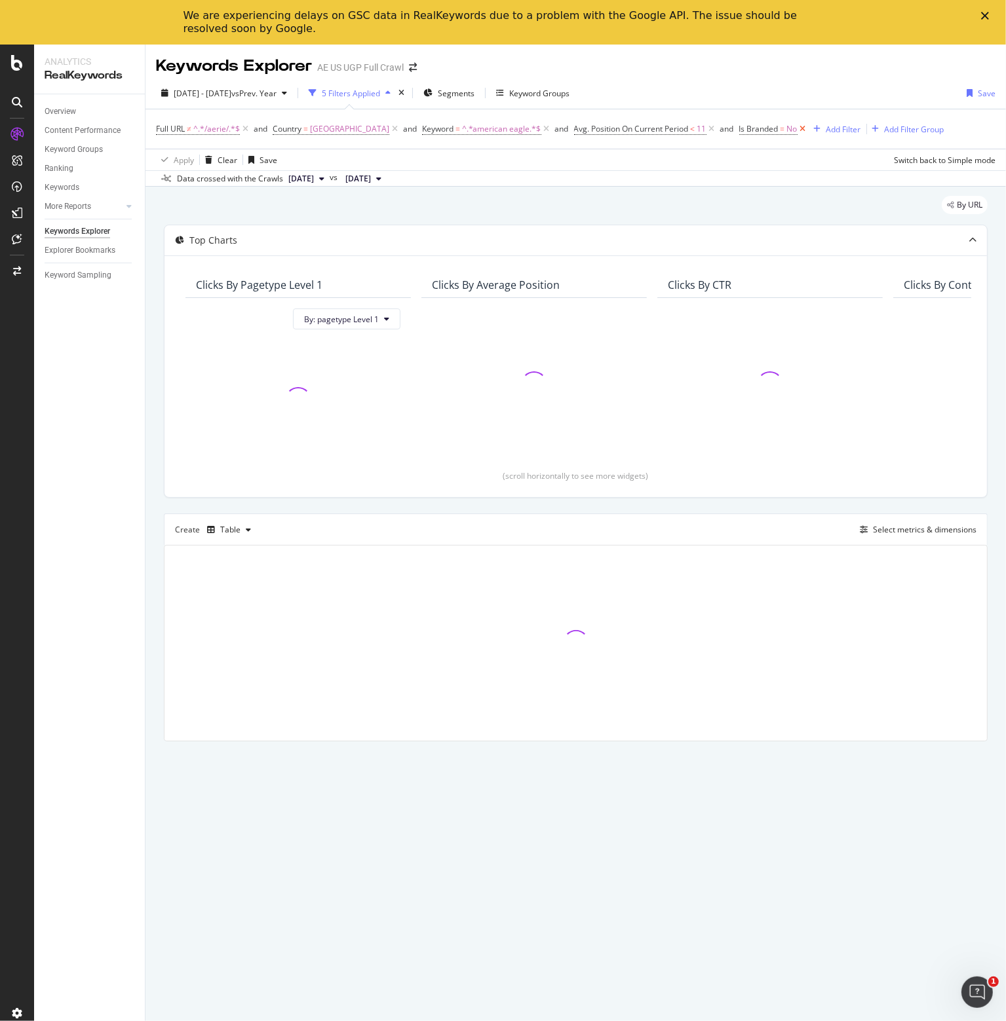
click at [808, 126] on icon at bounding box center [802, 128] width 11 height 13
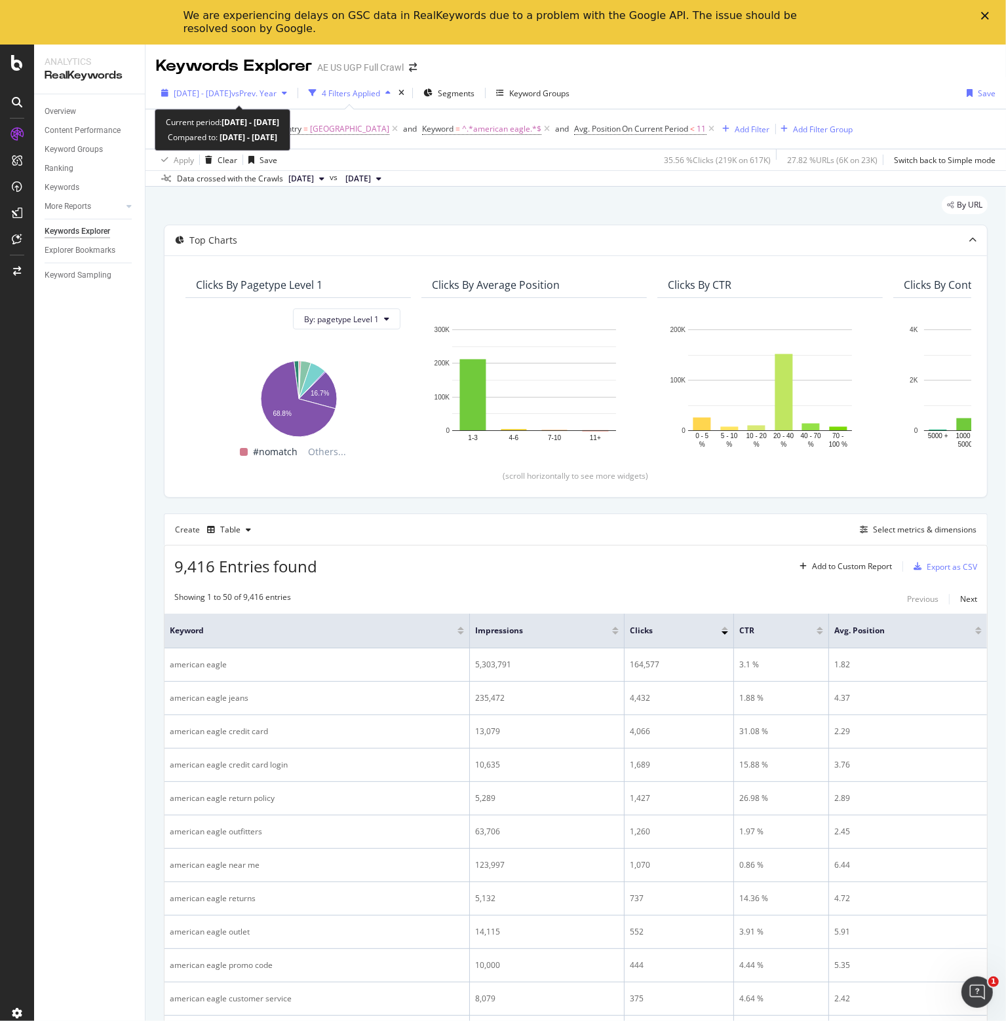
click at [276, 89] on span "vs Prev. Year" at bounding box center [253, 93] width 45 height 11
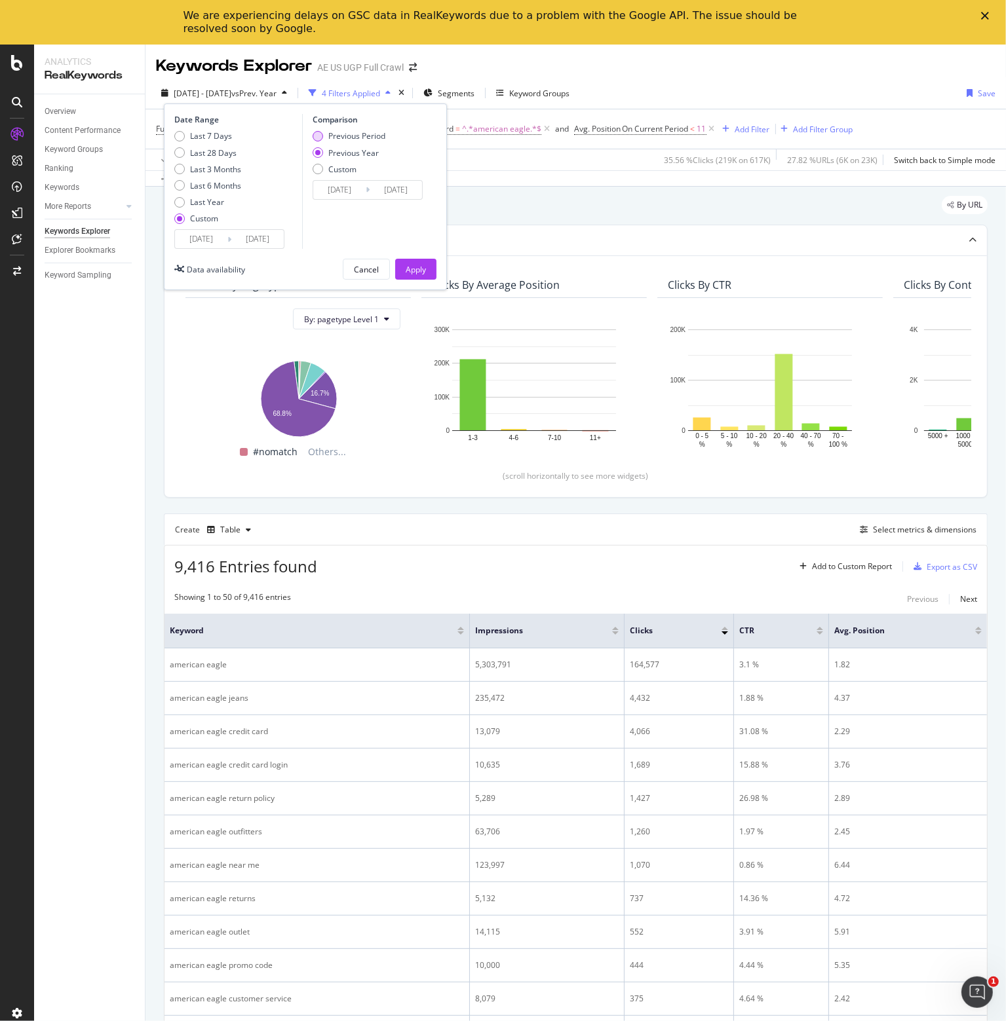
click at [328, 136] on div "Previous Period" at bounding box center [356, 135] width 57 height 11
type input "[DATE]"
click at [409, 267] on div "Apply" at bounding box center [415, 269] width 20 height 11
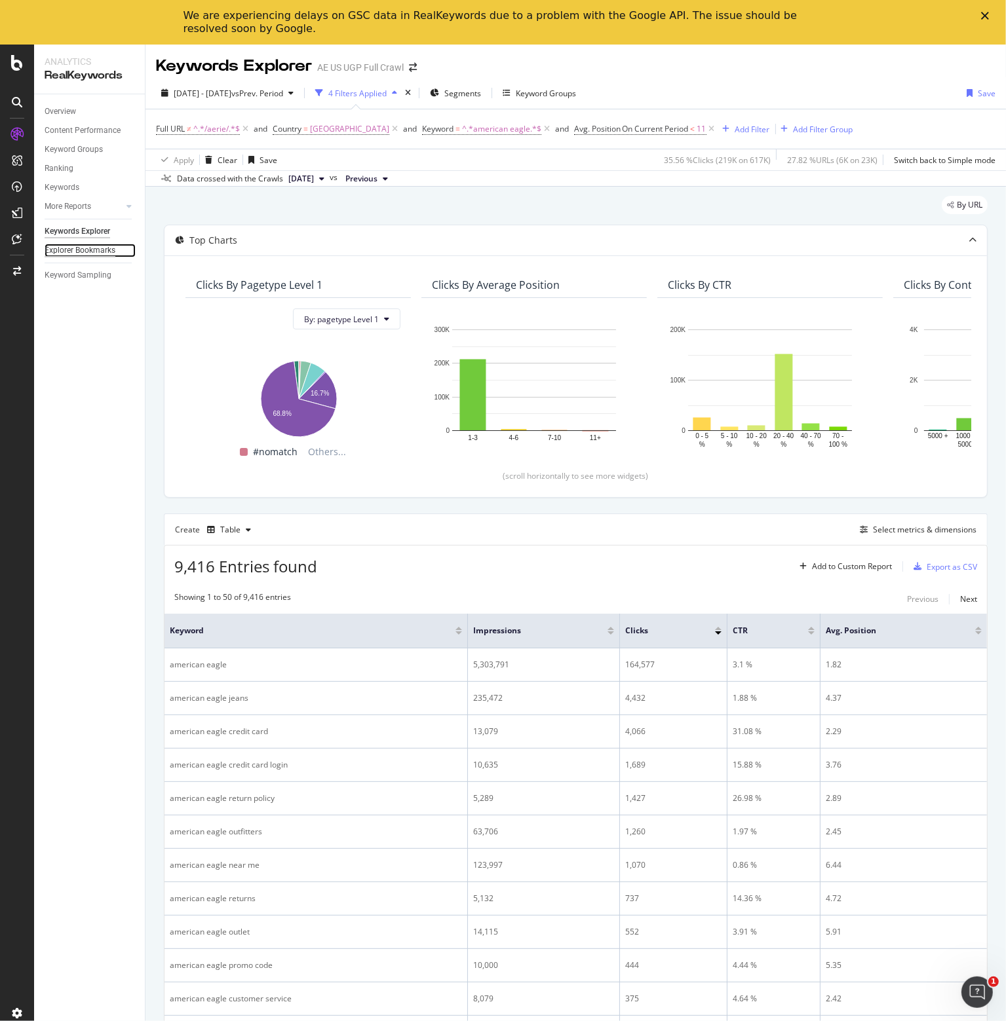
click at [67, 252] on div "Explorer Bookmarks" at bounding box center [80, 251] width 71 height 14
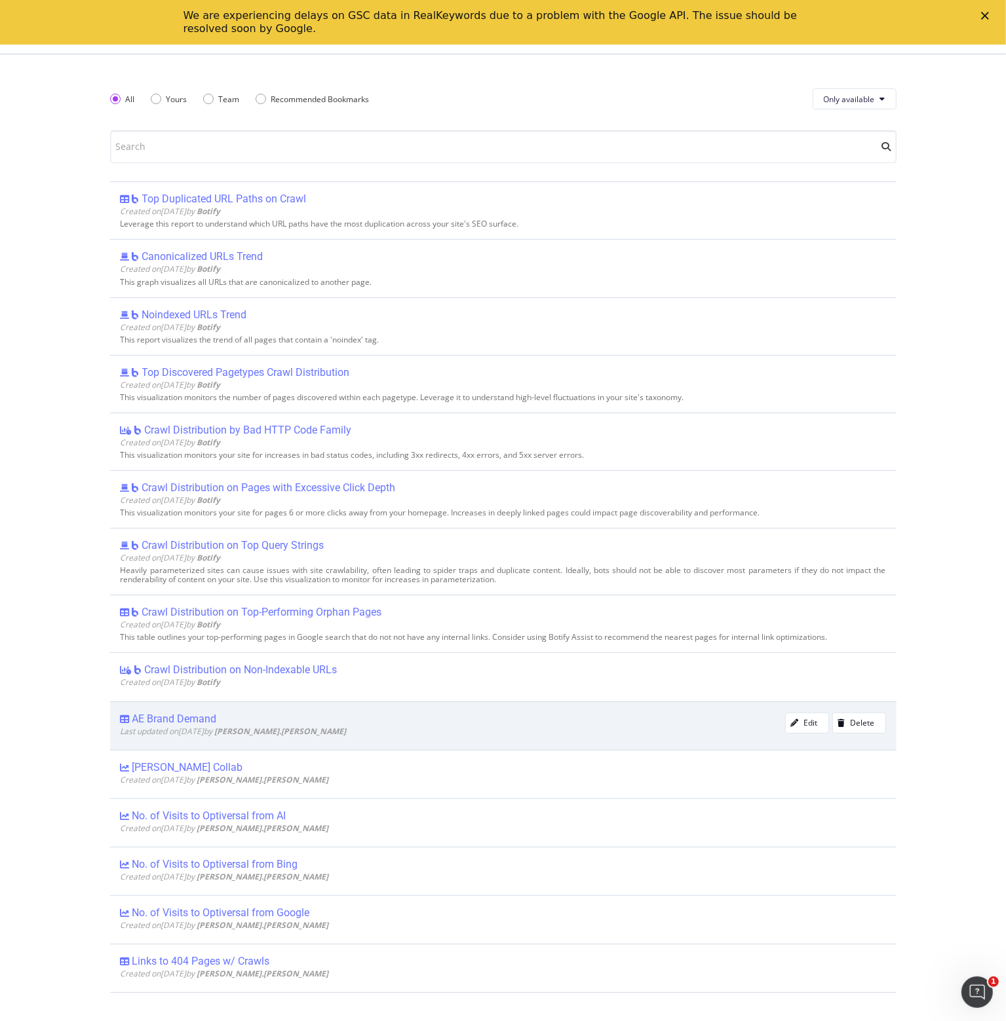
click at [168, 717] on div "AE Brand Demand" at bounding box center [174, 719] width 85 height 13
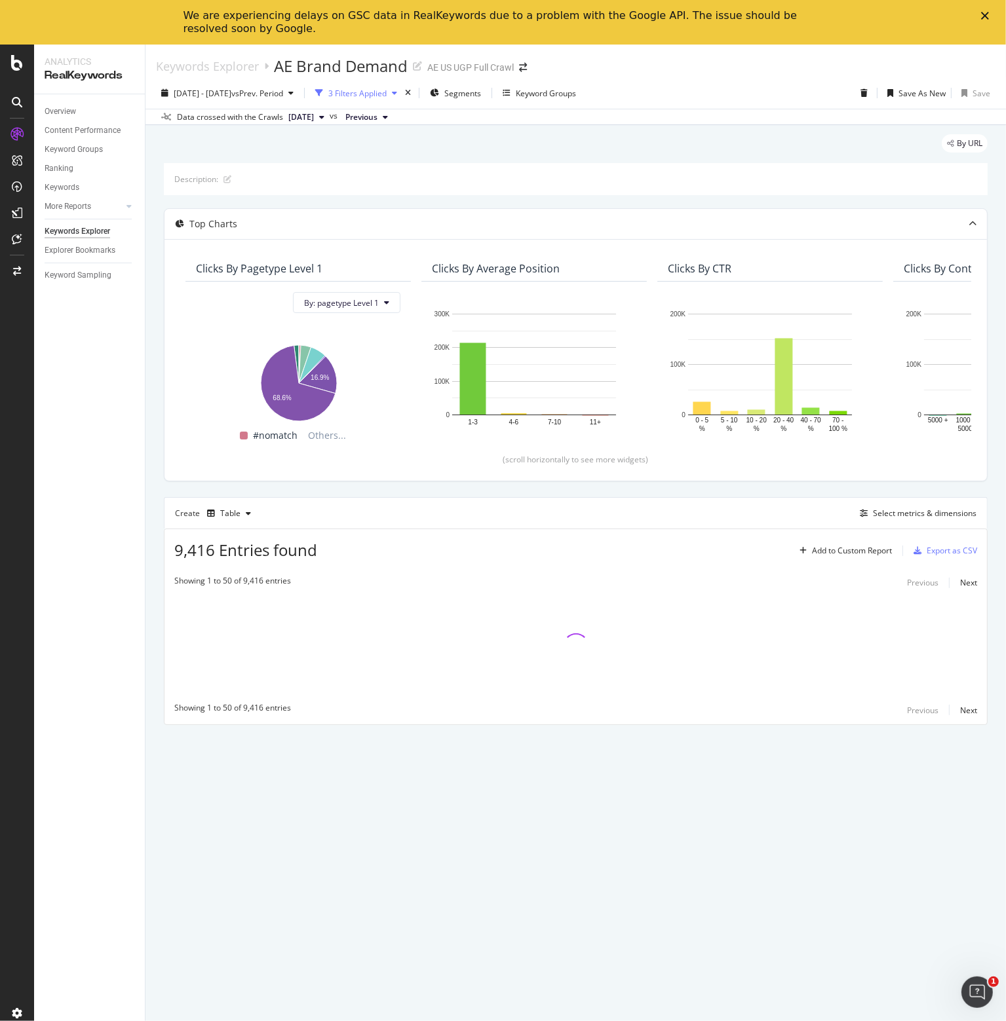
click at [386, 93] on div "3 Filters Applied" at bounding box center [357, 93] width 58 height 11
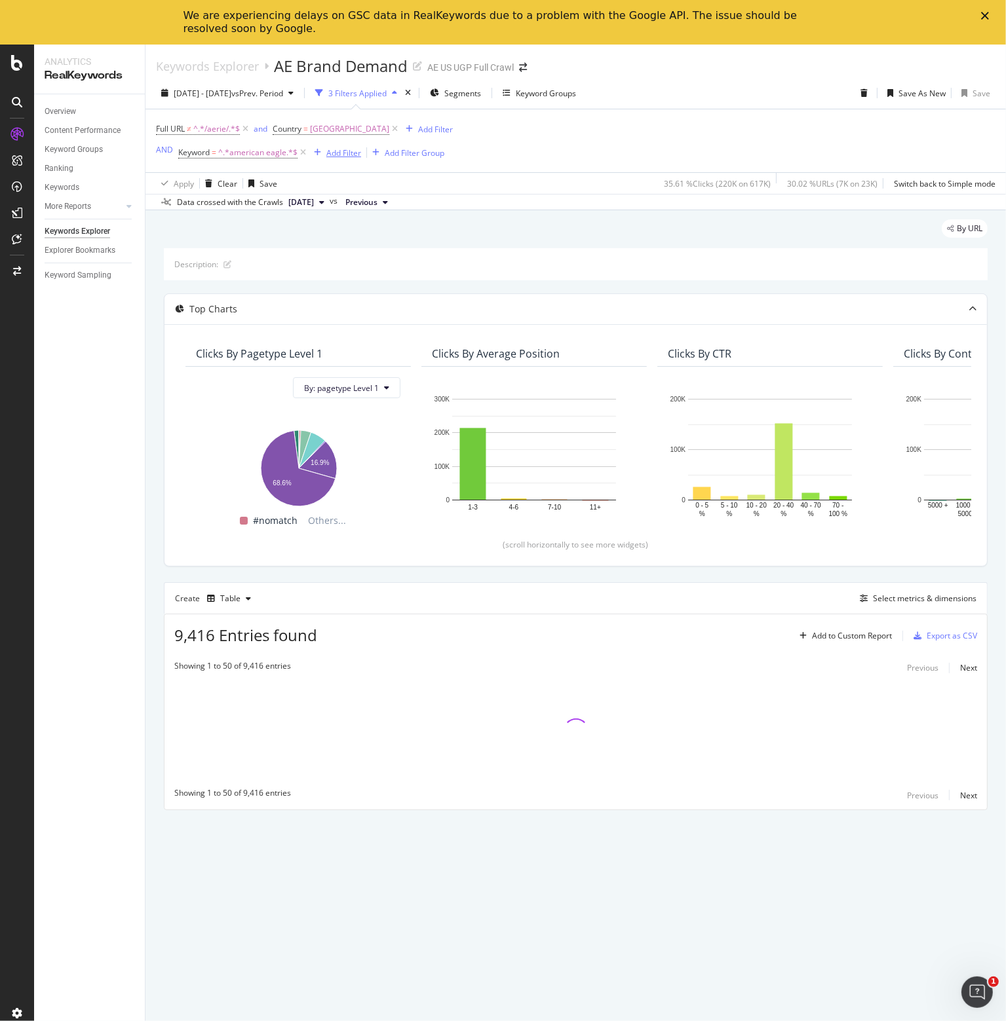
click at [348, 149] on div "Add Filter" at bounding box center [343, 152] width 35 height 11
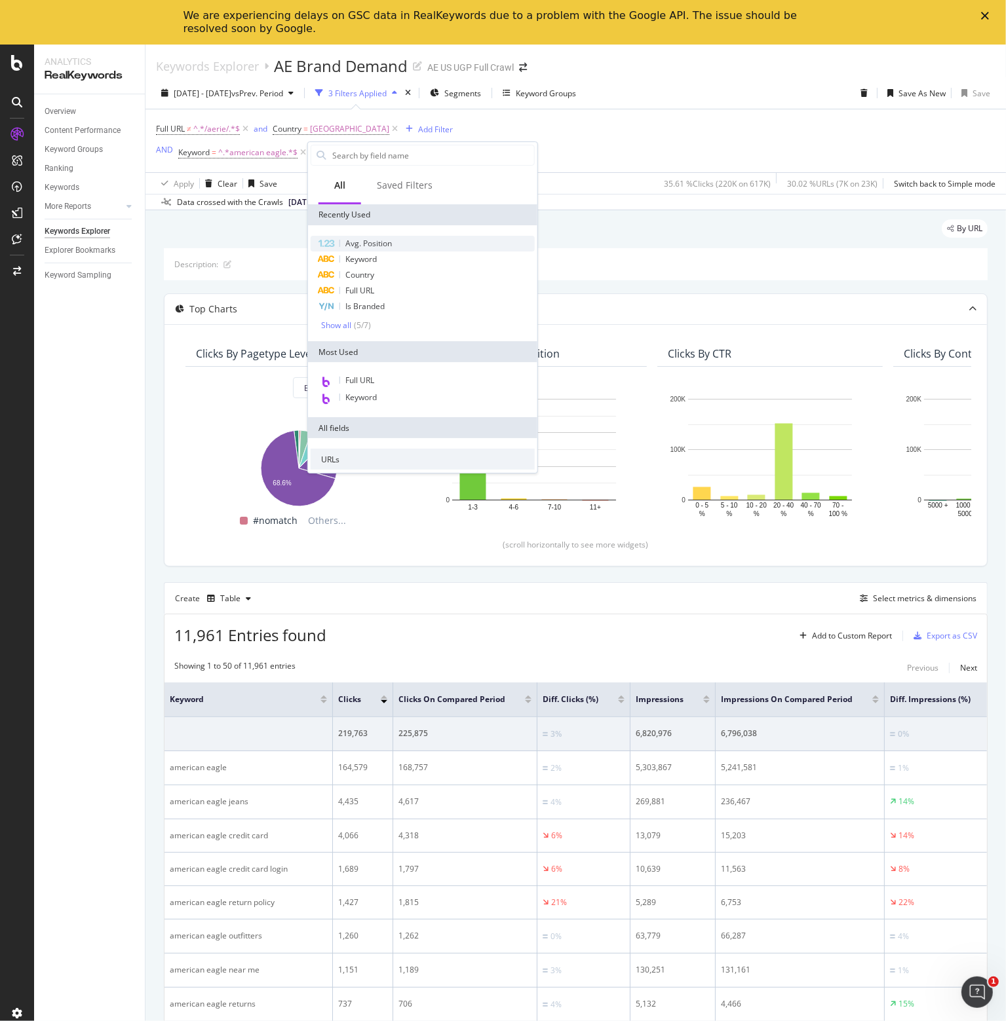
click at [366, 244] on span "Avg. Position" at bounding box center [368, 243] width 47 height 11
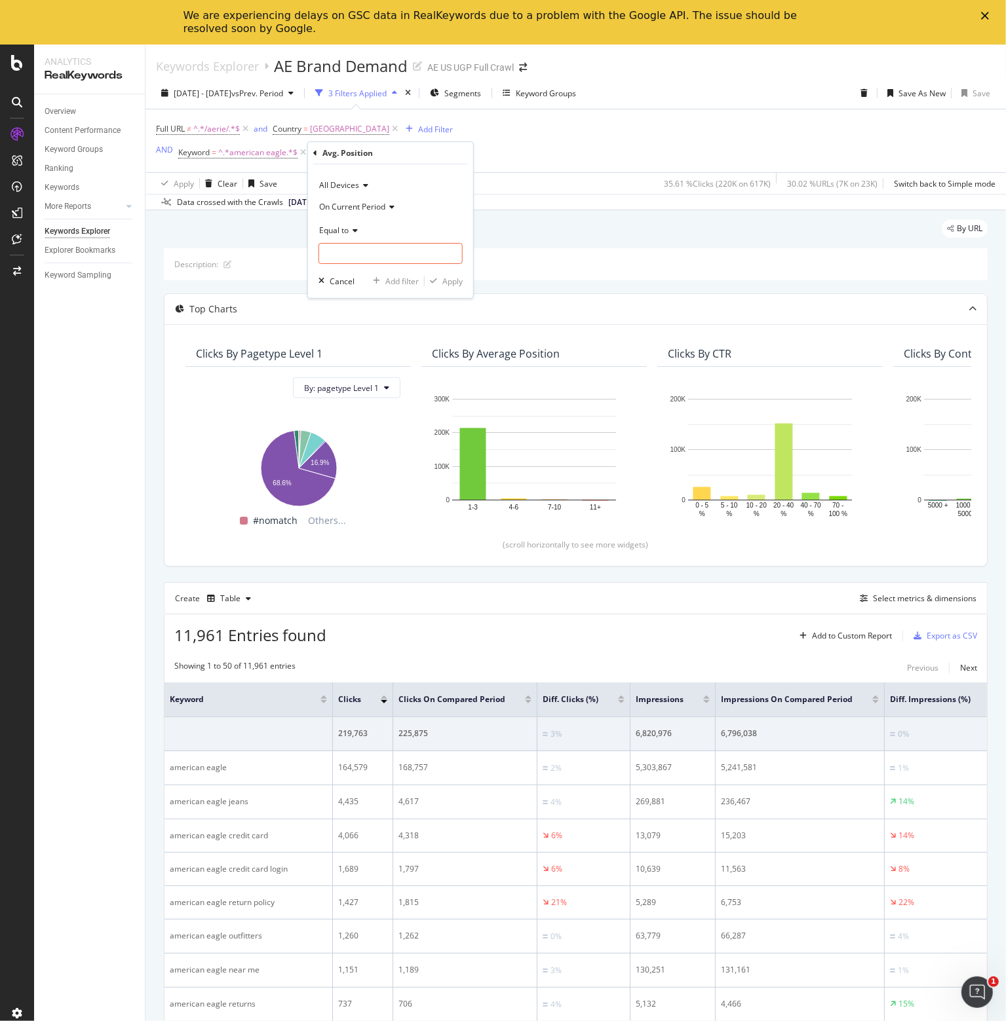
click at [350, 235] on div "Equal to" at bounding box center [390, 229] width 144 height 21
click at [346, 288] on span "Less than" at bounding box center [342, 291] width 35 height 11
click at [350, 248] on input "number" at bounding box center [390, 253] width 144 height 21
type input "11"
click at [445, 278] on div "Apply" at bounding box center [452, 281] width 20 height 11
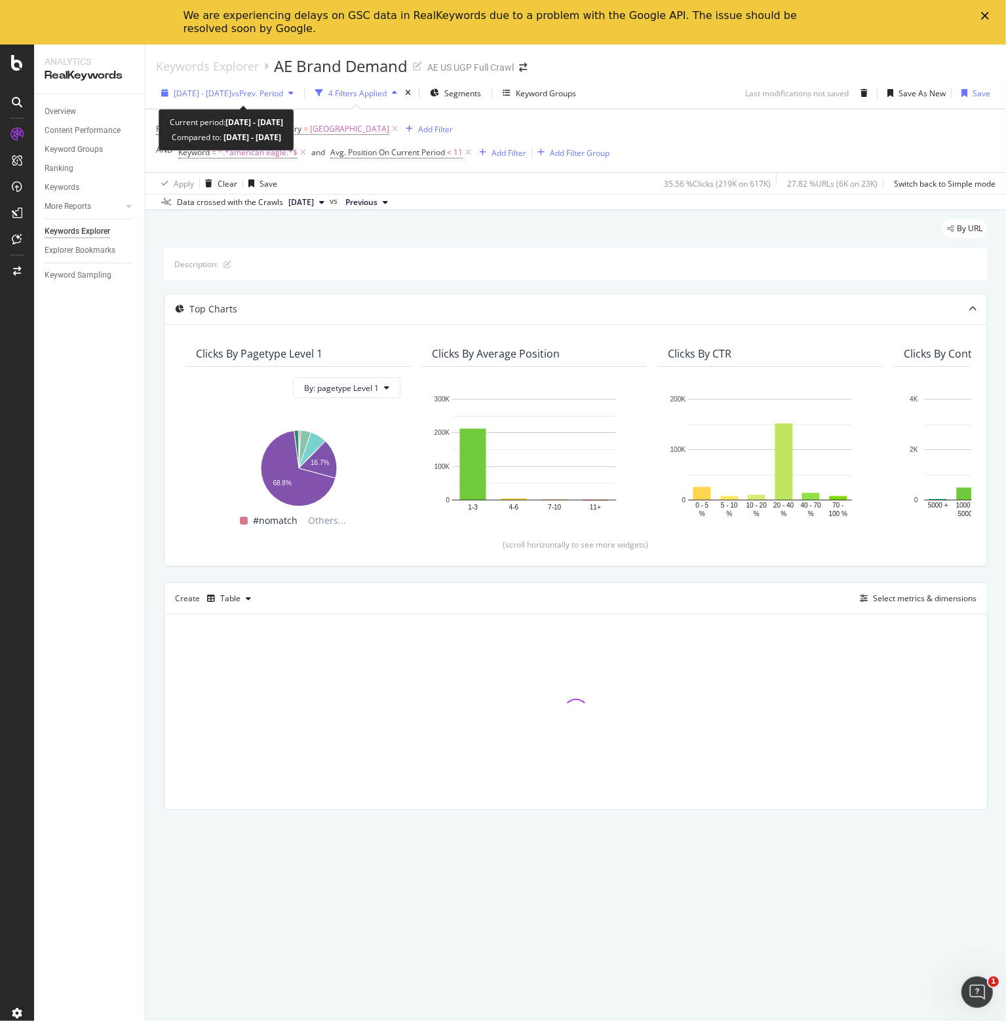
click at [283, 91] on span "vs Prev. Period" at bounding box center [257, 93] width 52 height 11
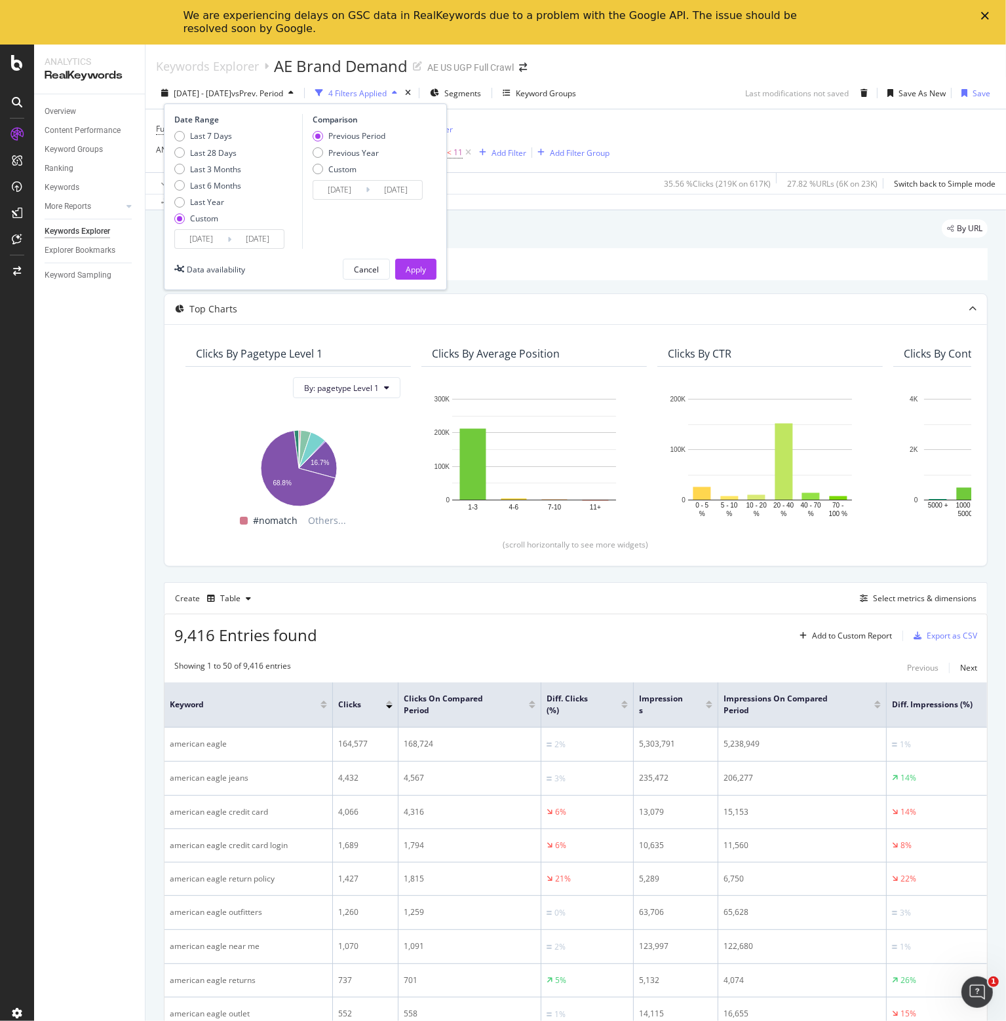
click at [283, 91] on span "vs Prev. Period" at bounding box center [257, 93] width 52 height 11
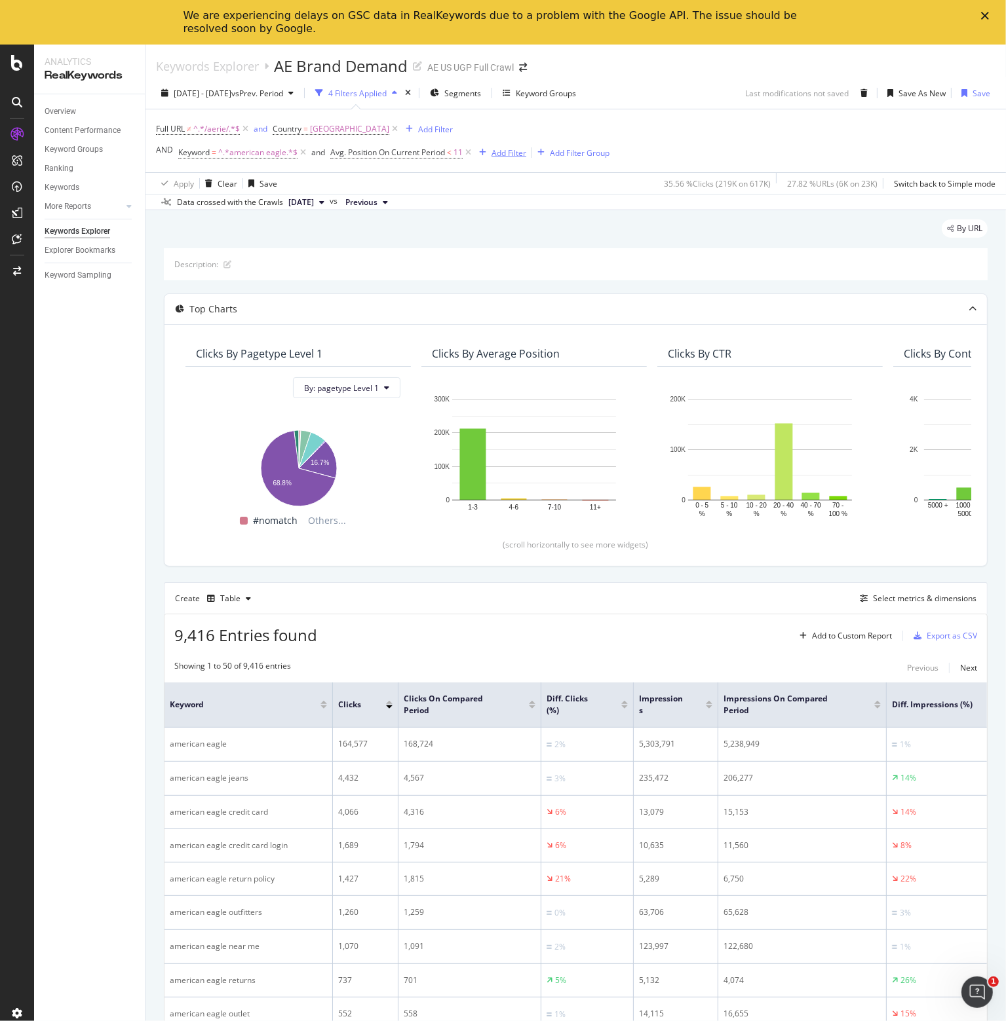
click at [511, 151] on div "Add Filter" at bounding box center [508, 152] width 35 height 11
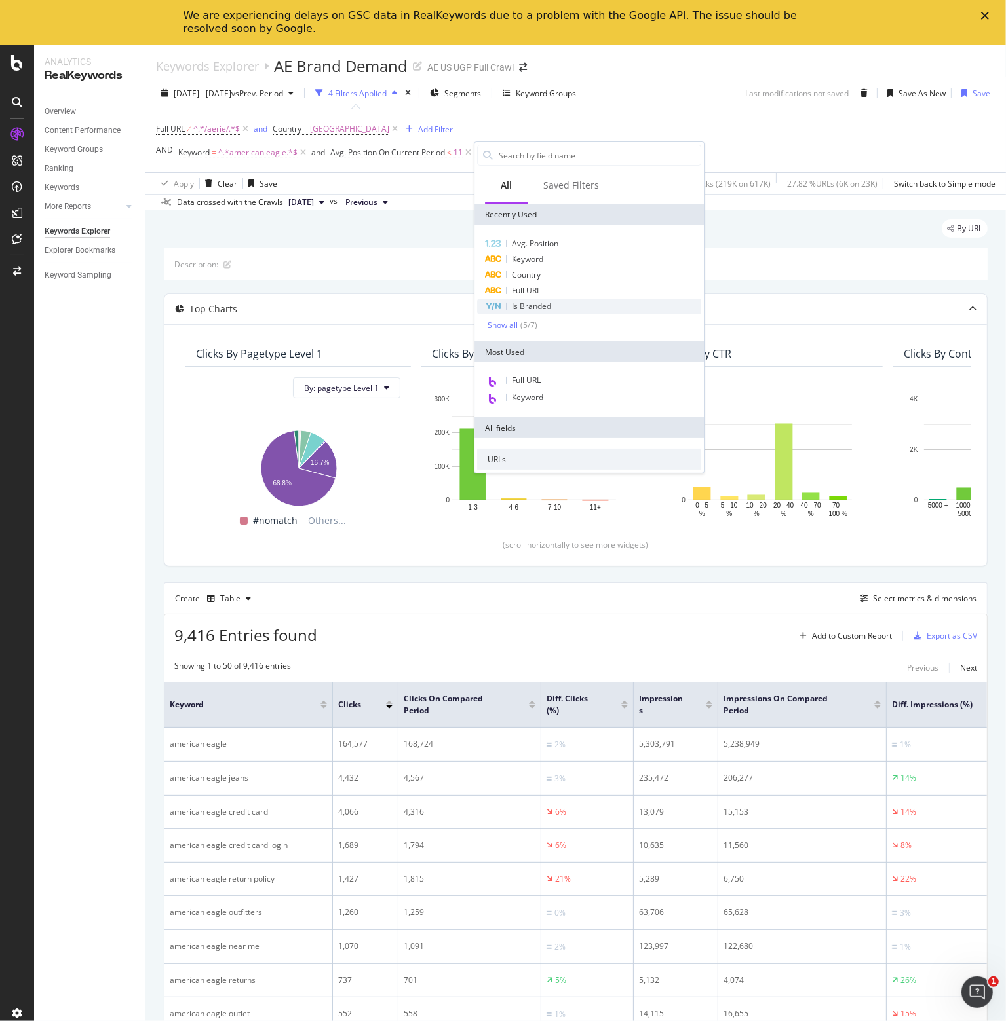
click at [533, 305] on span "Is Branded" at bounding box center [531, 306] width 39 height 11
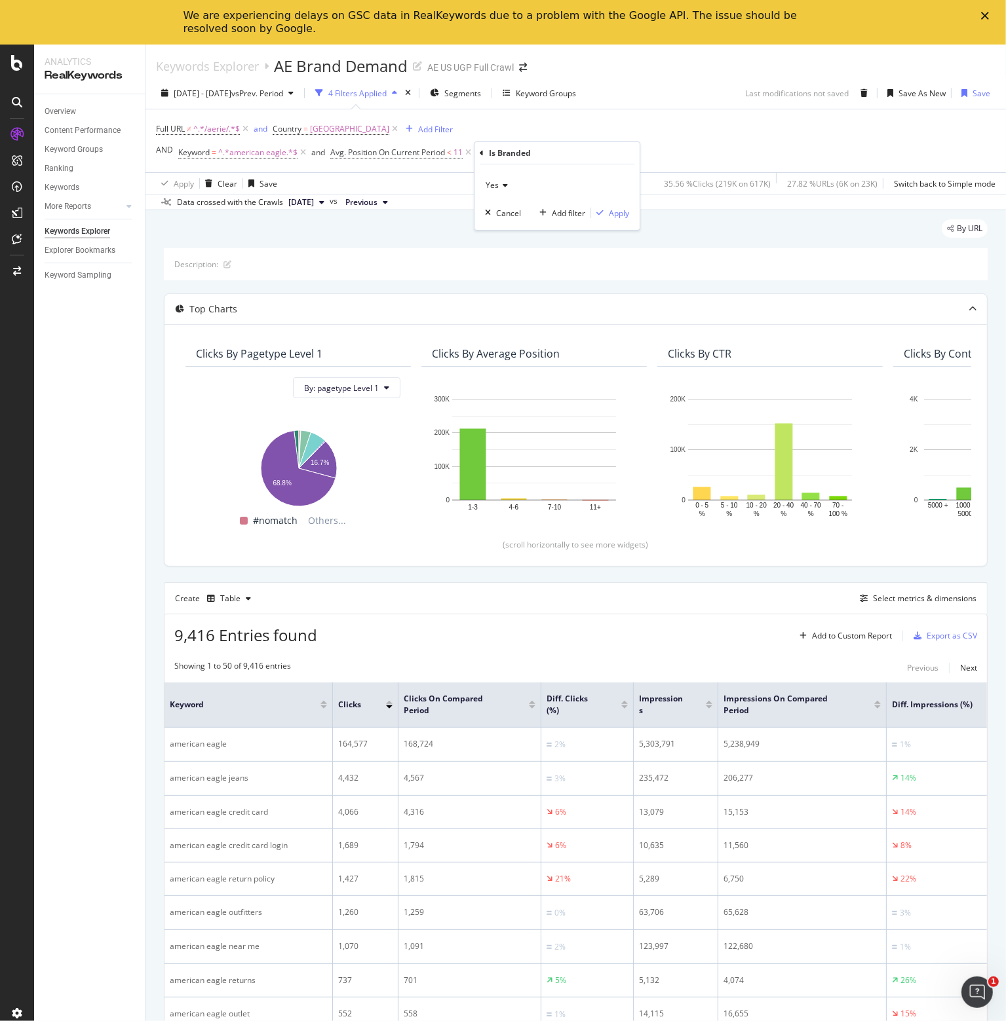
click at [495, 174] on div "Yes Cancel Add filter Apply" at bounding box center [556, 197] width 165 height 66
click at [495, 183] on span "Yes" at bounding box center [491, 184] width 13 height 11
click at [497, 228] on span "No" at bounding box center [496, 229] width 10 height 11
click at [610, 213] on div "Apply" at bounding box center [619, 213] width 20 height 11
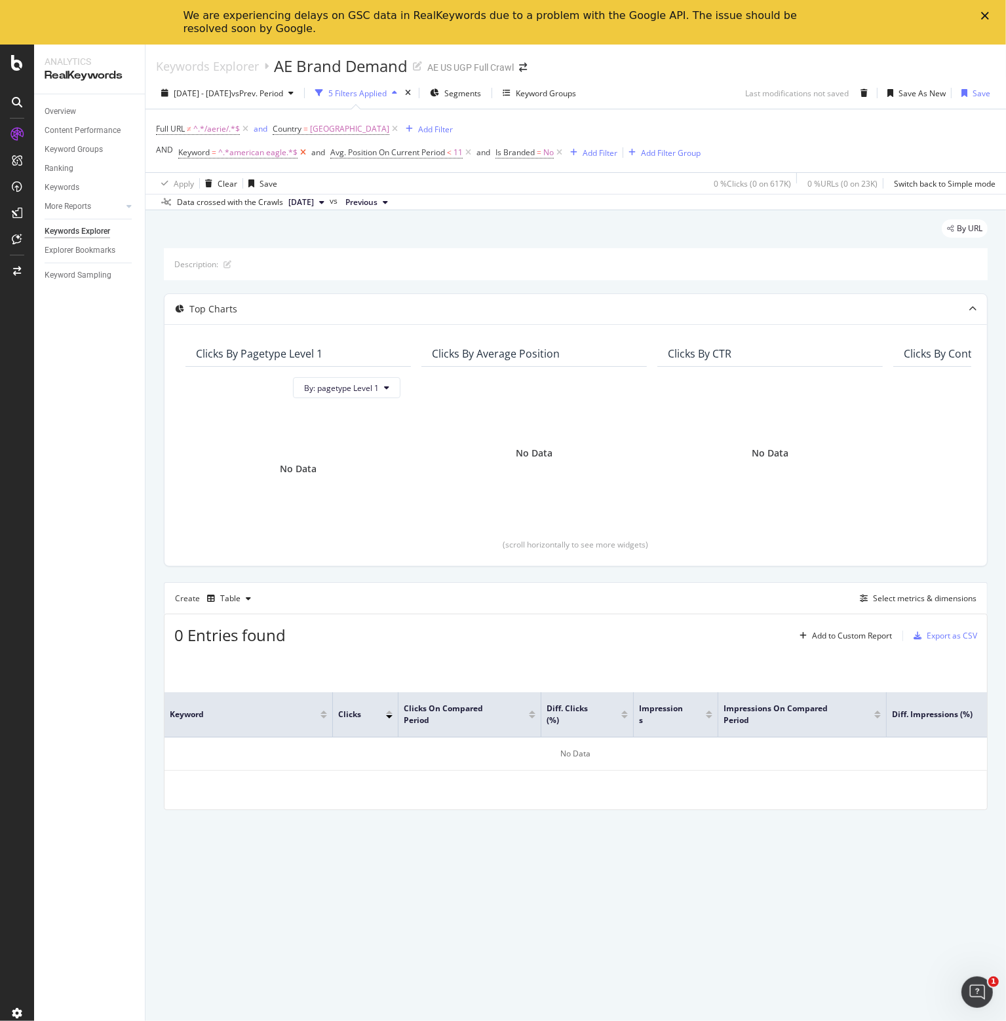
click at [301, 154] on icon at bounding box center [302, 152] width 11 height 13
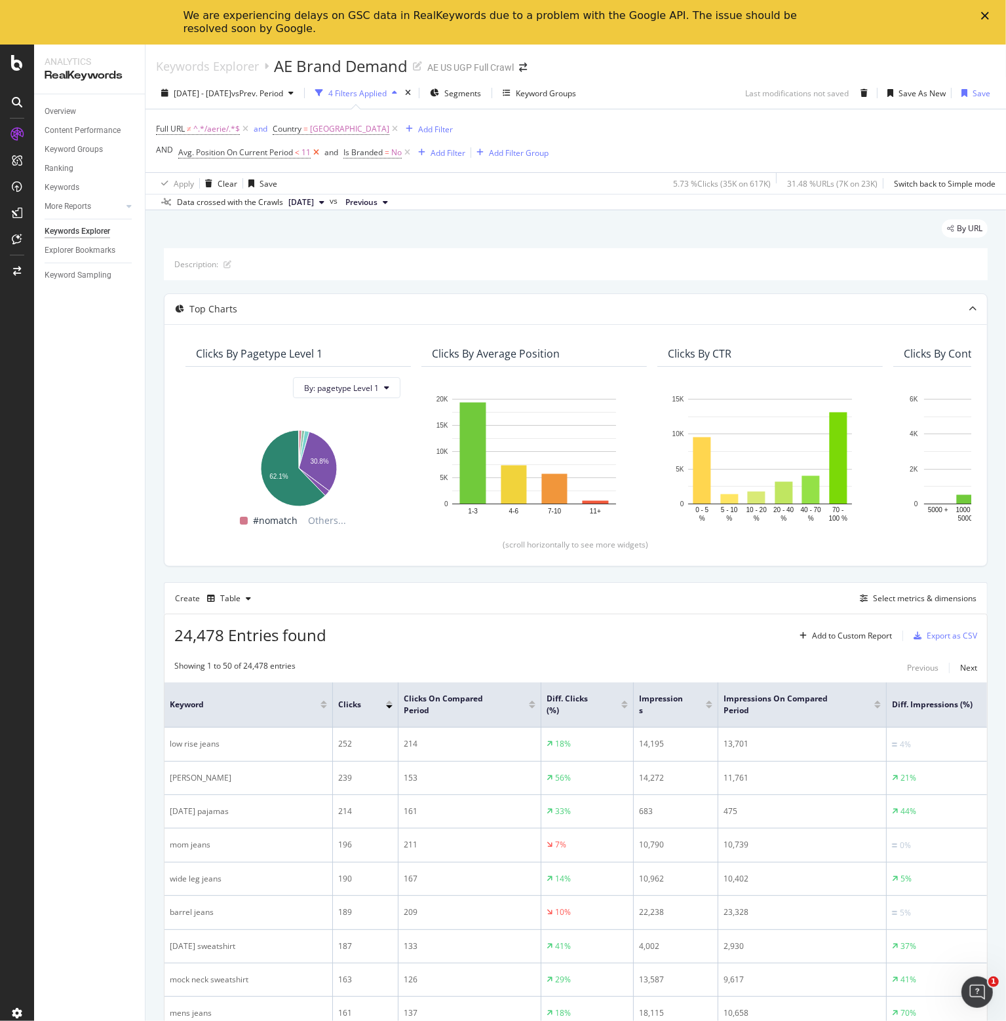
click at [317, 151] on icon at bounding box center [316, 152] width 11 height 13
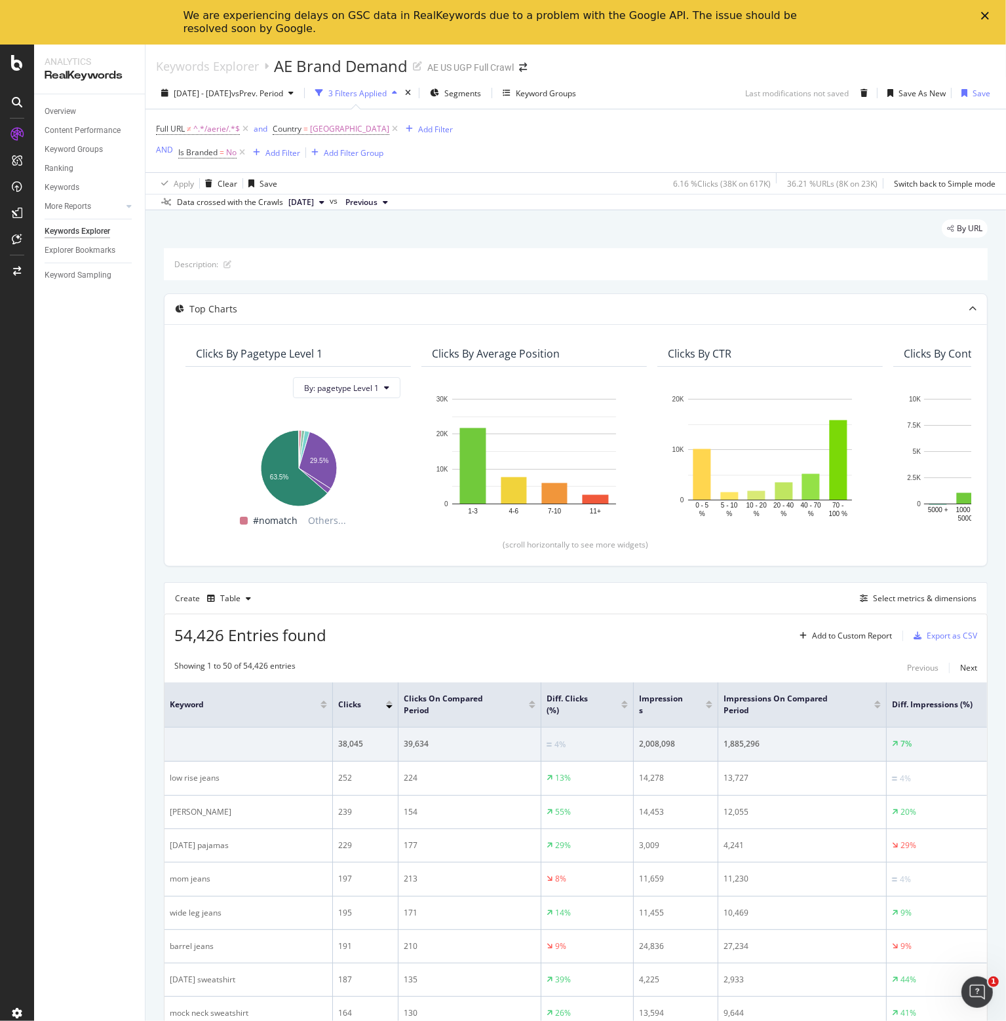
click at [983, 12] on icon "Close" at bounding box center [985, 16] width 8 height 8
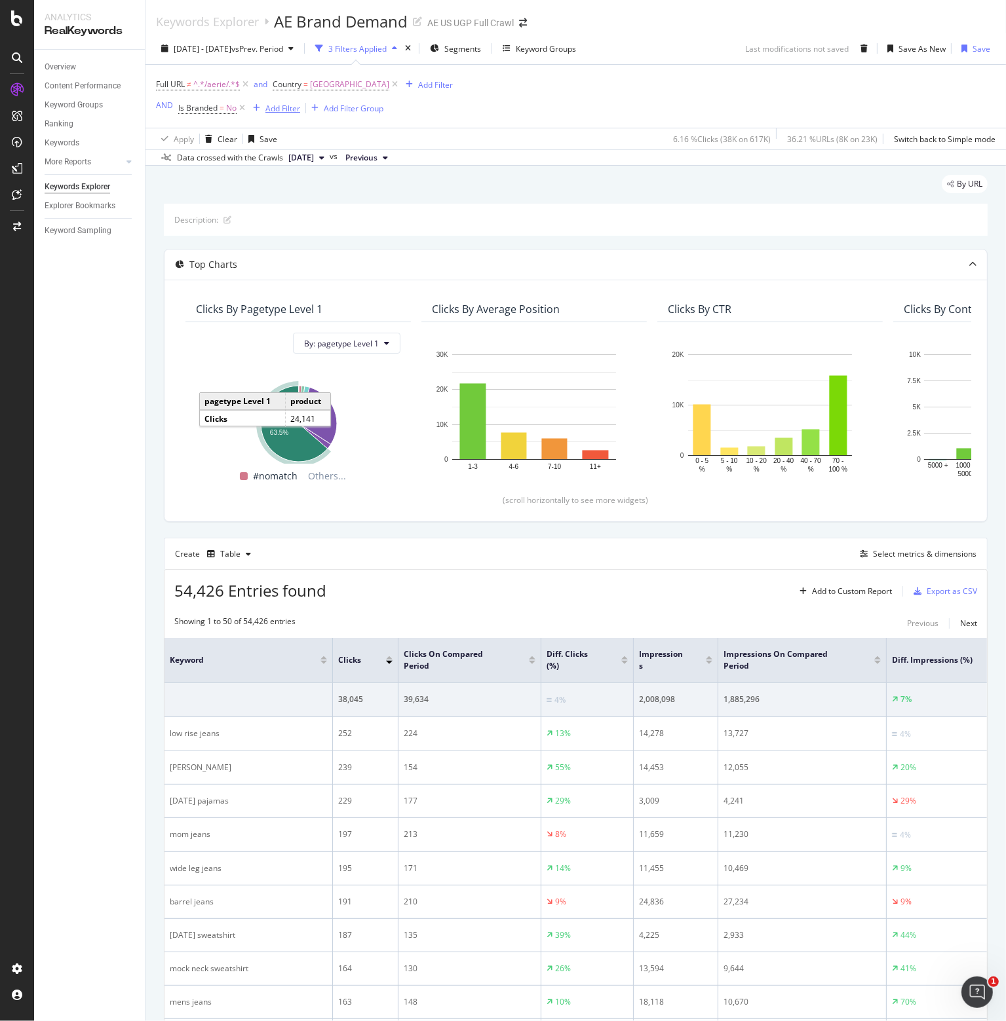
click at [282, 109] on div "Add Filter" at bounding box center [282, 108] width 35 height 11
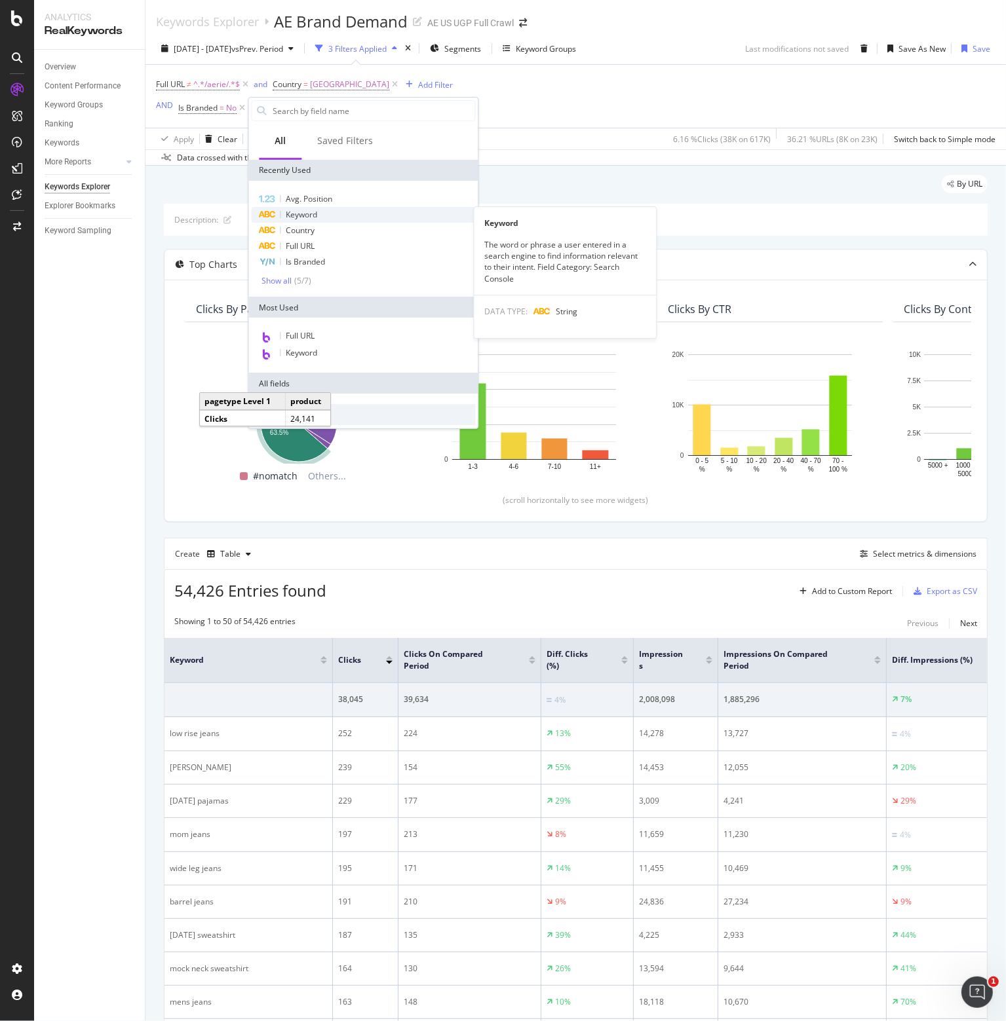
click at [298, 211] on span "Keyword" at bounding box center [301, 214] width 31 height 11
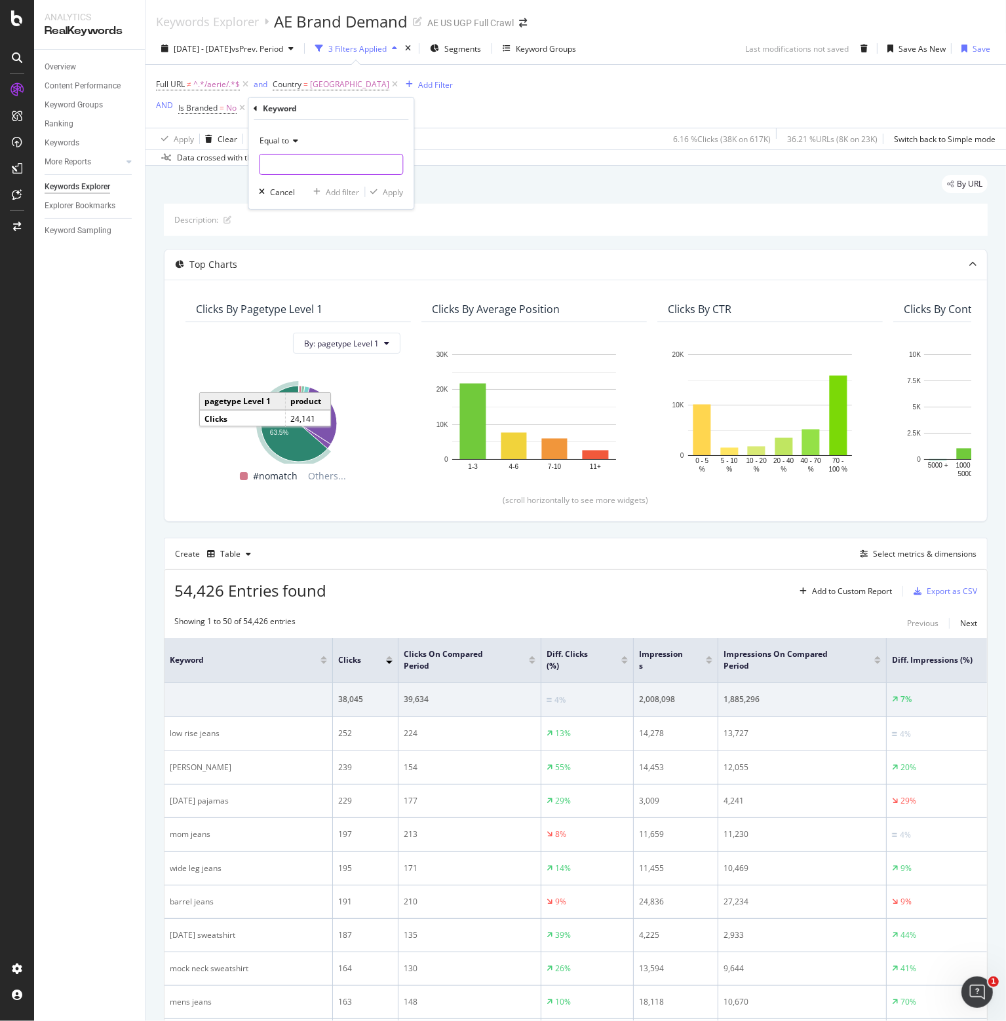
click at [297, 166] on input "text" at bounding box center [330, 164] width 143 height 21
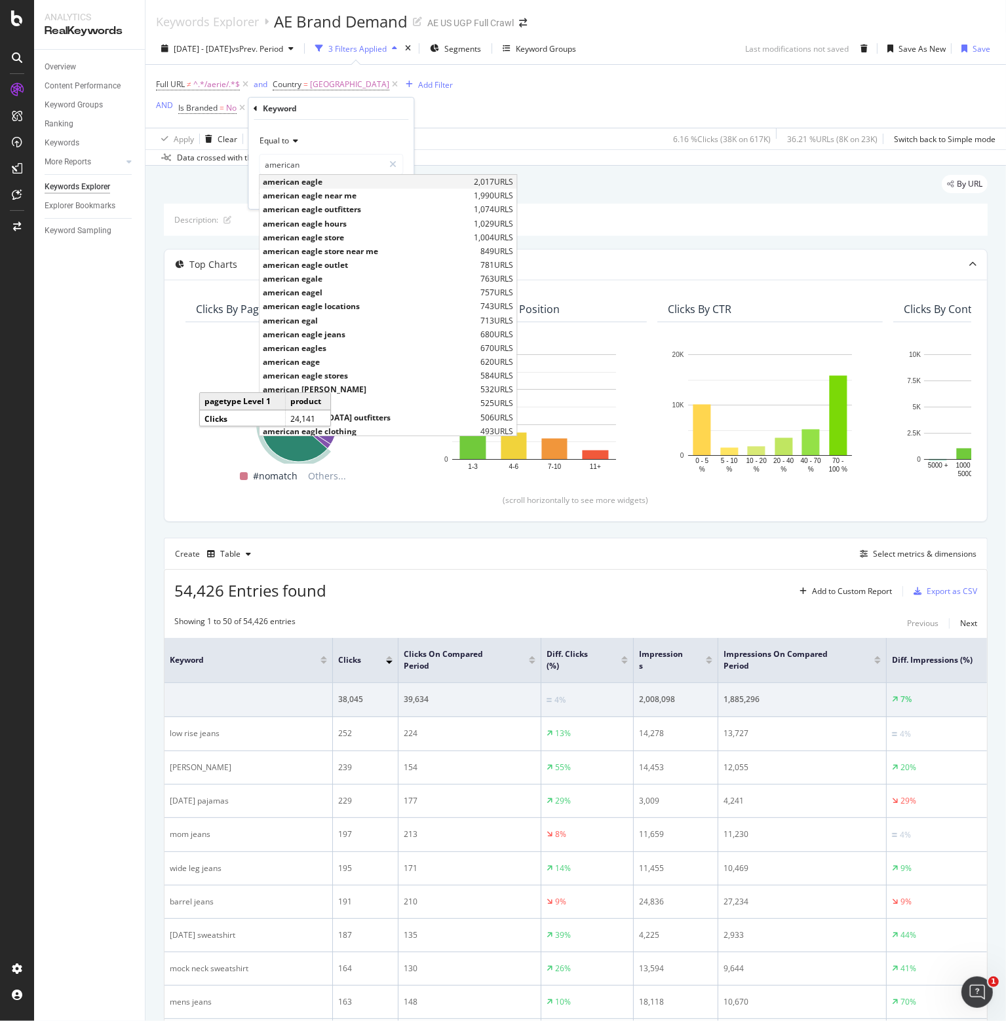
click at [296, 181] on span "american eagle" at bounding box center [367, 181] width 208 height 11
type input "american eagle"
click at [322, 168] on input "american eagle" at bounding box center [321, 164] width 124 height 21
click at [347, 142] on div "Equal to" at bounding box center [331, 140] width 144 height 21
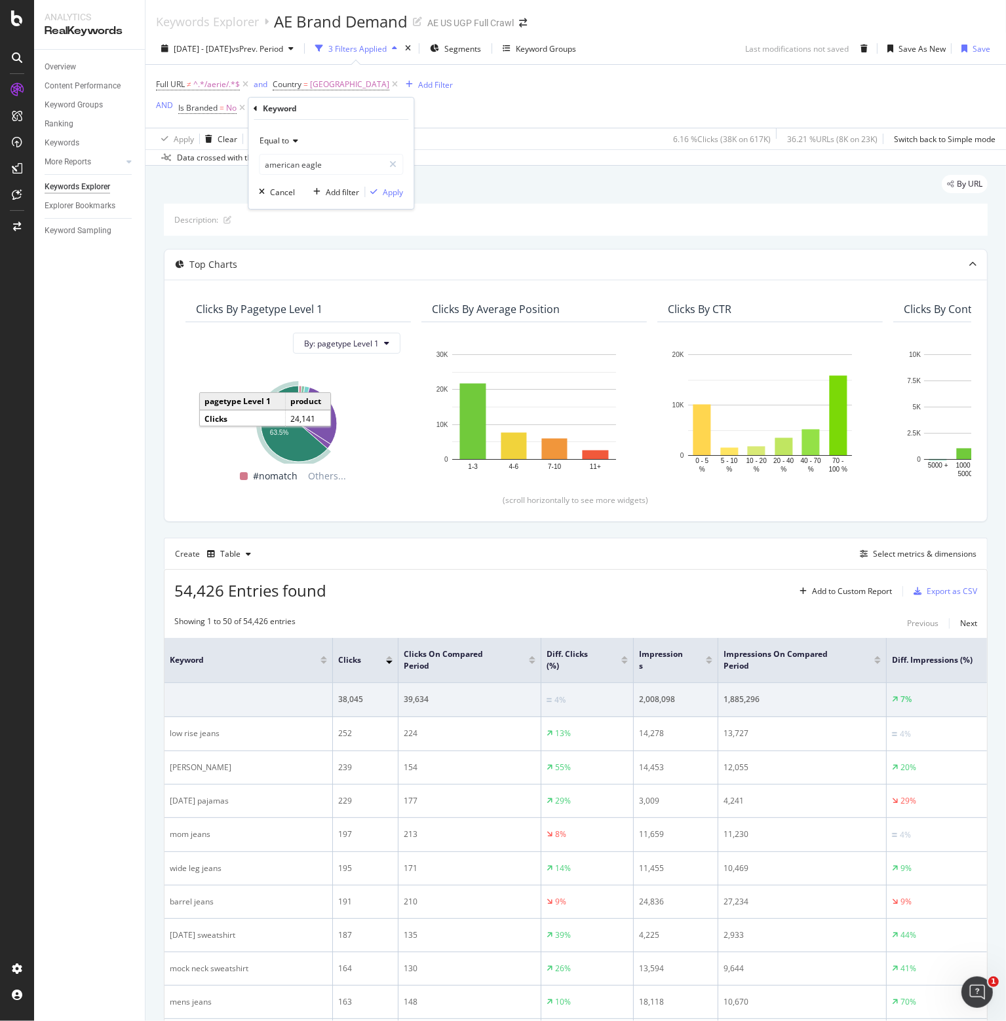
click at [348, 127] on div "Equal to american eagle american eagle Cancel Add filter Apply" at bounding box center [330, 164] width 165 height 89
click at [303, 136] on div "Equal to" at bounding box center [331, 140] width 144 height 21
click at [301, 269] on div "Contains" at bounding box center [332, 269] width 140 height 17
click at [297, 155] on input "text" at bounding box center [330, 164] width 143 height 21
paste input "american eagle"
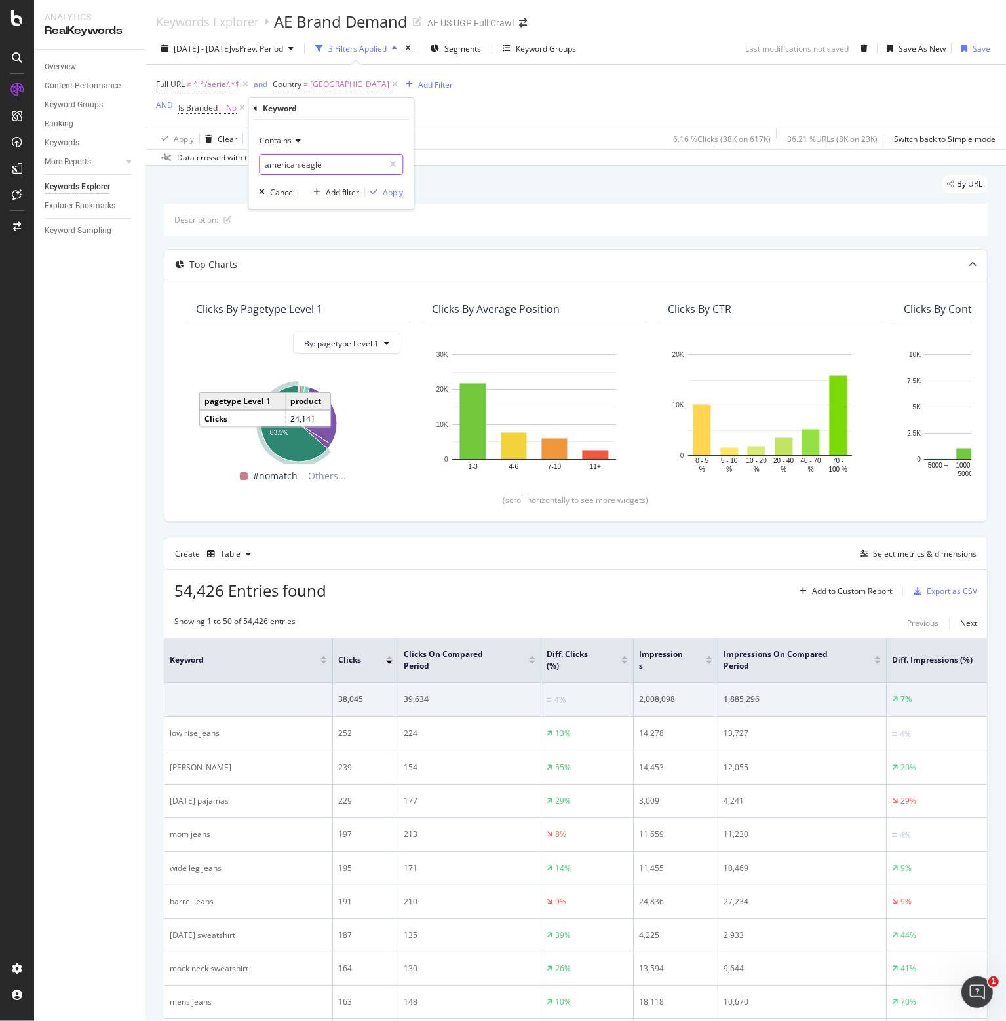
type input "american eagle"
click at [387, 193] on div "Apply" at bounding box center [393, 192] width 20 height 11
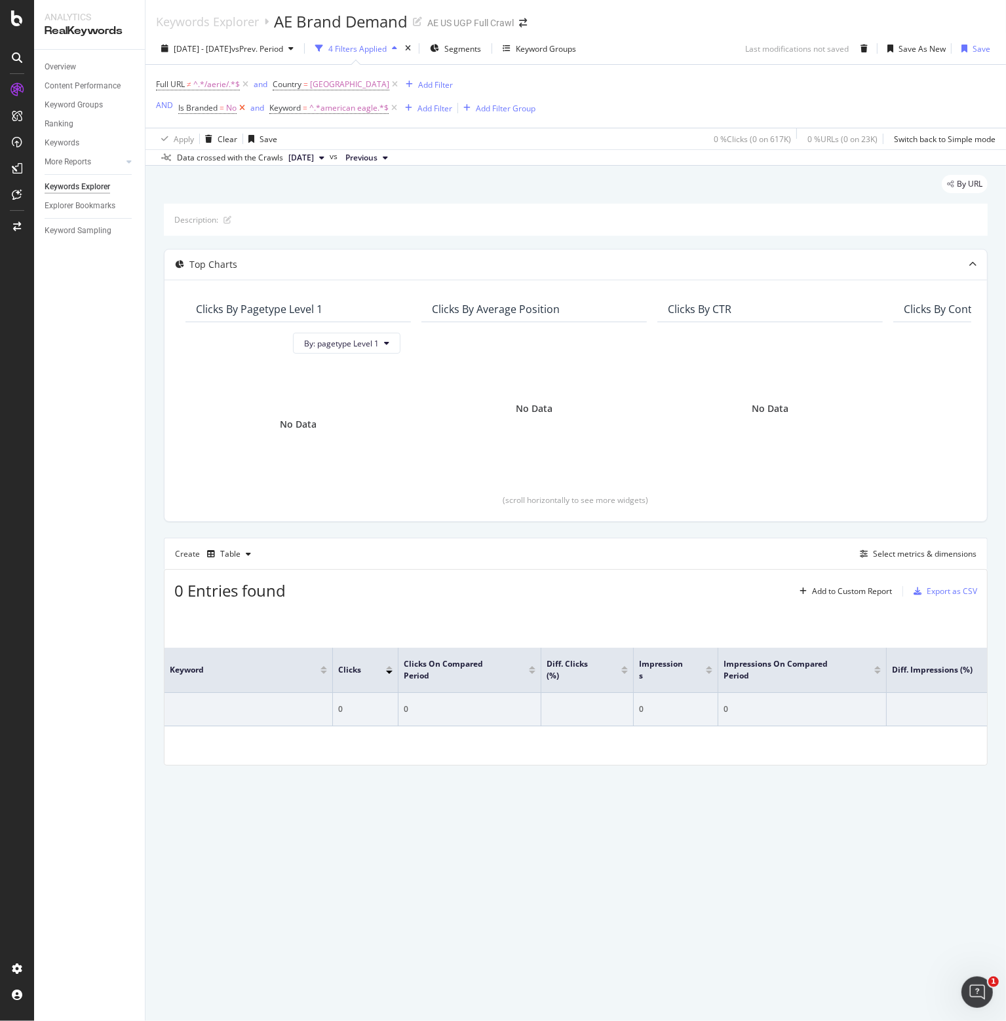
click at [240, 108] on icon at bounding box center [241, 108] width 11 height 13
